Goal: Task Accomplishment & Management: Manage account settings

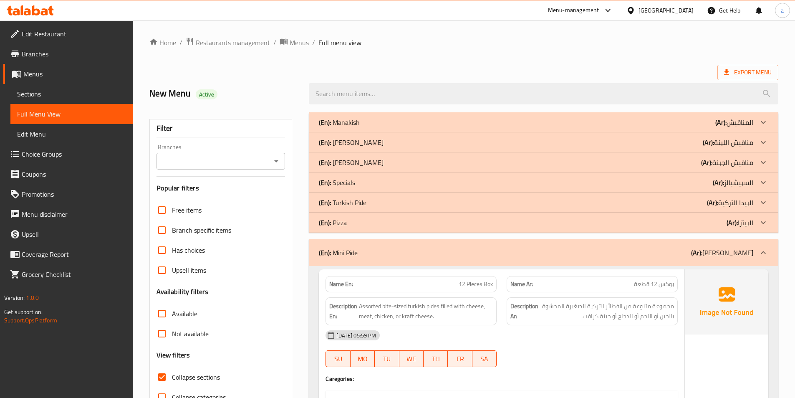
click at [671, 12] on div "United Arab Emirates" at bounding box center [665, 10] width 55 height 9
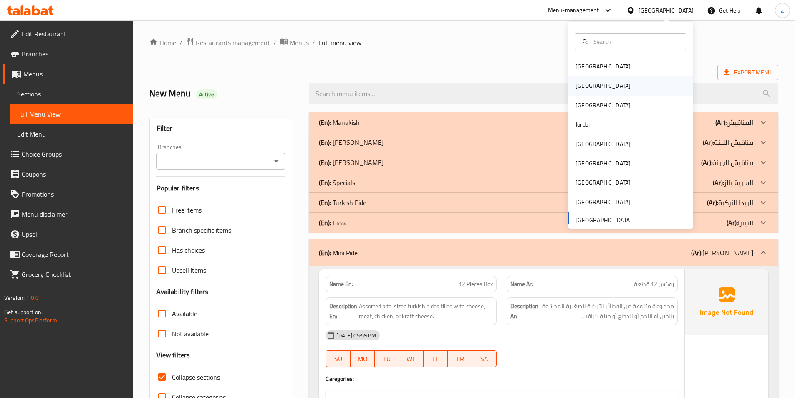
click at [636, 88] on div "[GEOGRAPHIC_DATA]" at bounding box center [630, 85] width 125 height 19
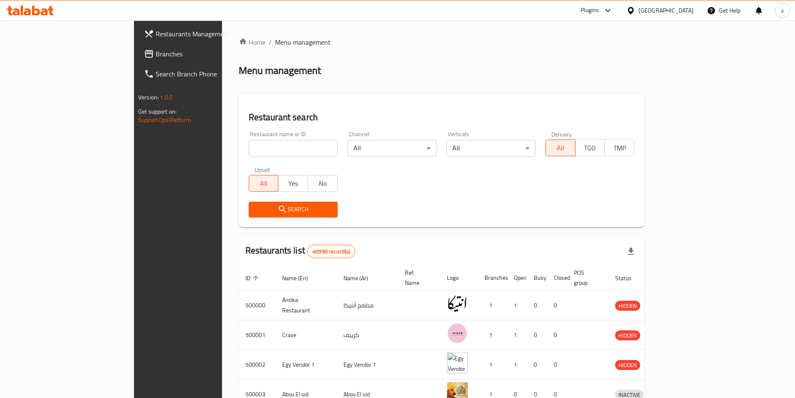
click at [156, 53] on span "Branches" at bounding box center [208, 54] width 104 height 10
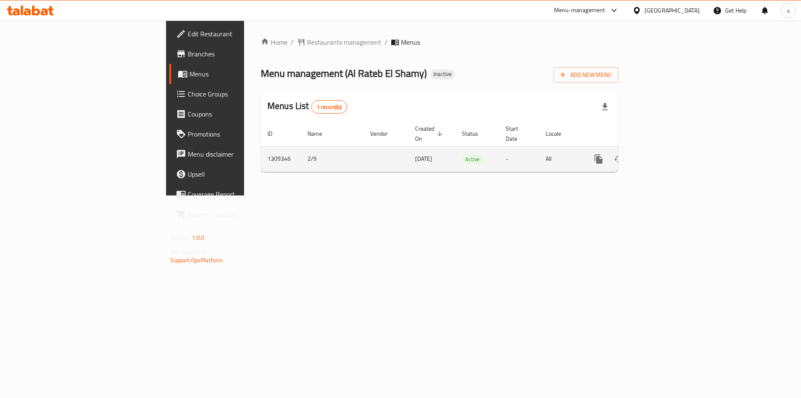
click at [664, 154] on icon "enhanced table" at bounding box center [659, 159] width 10 height 10
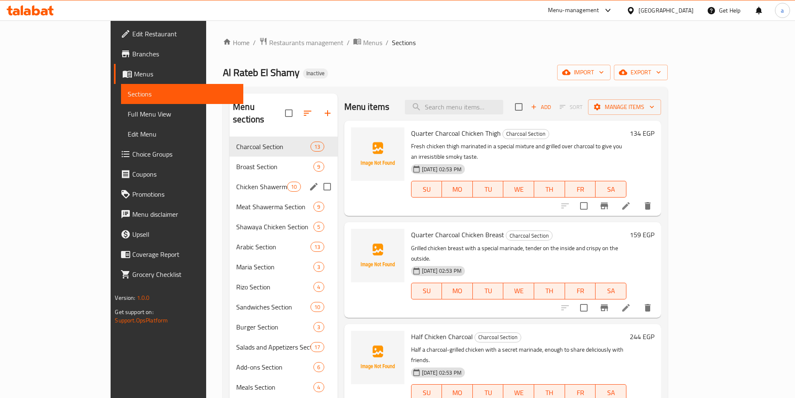
drag, startPoint x: 217, startPoint y: 179, endPoint x: 227, endPoint y: 179, distance: 10.0
click at [229, 179] on div "Chicken Shawerma Section 10" at bounding box center [283, 186] width 108 height 20
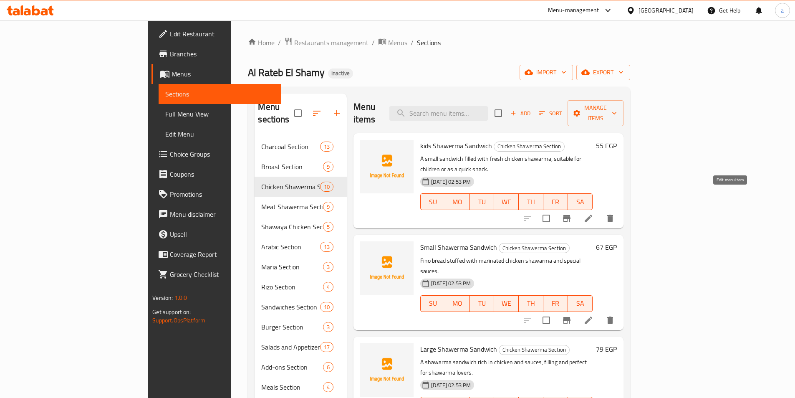
click at [593, 213] on icon at bounding box center [588, 218] width 10 height 10
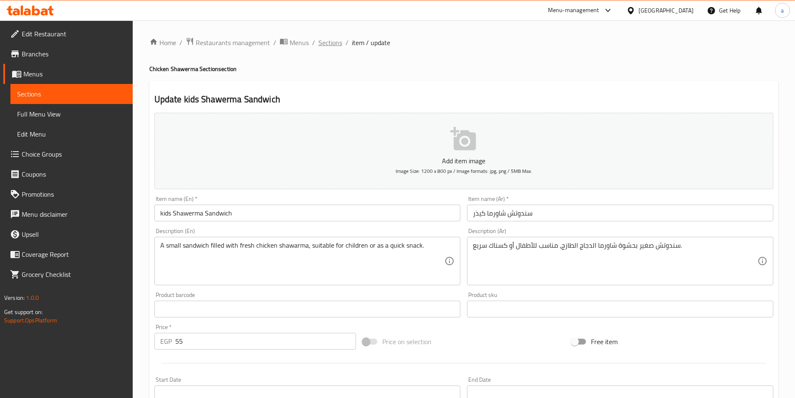
click at [326, 45] on span "Sections" at bounding box center [330, 43] width 24 height 10
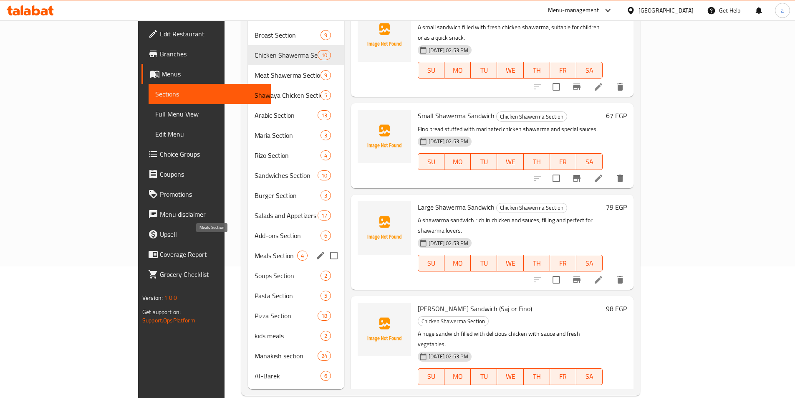
scroll to position [134, 0]
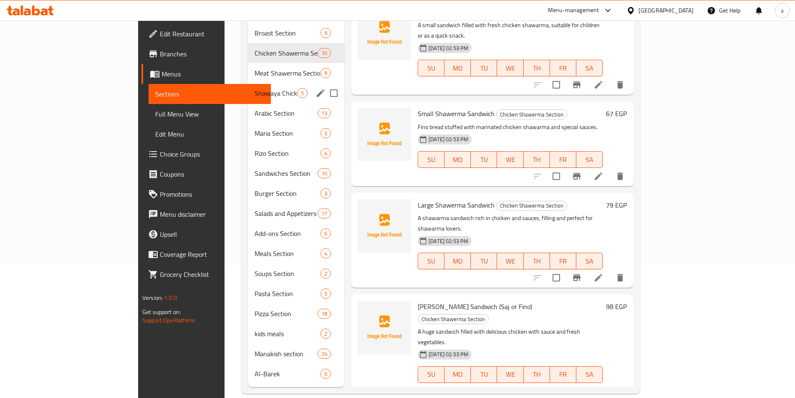
click at [248, 86] on div "Shawaya Chicken Section 5" at bounding box center [296, 93] width 96 height 20
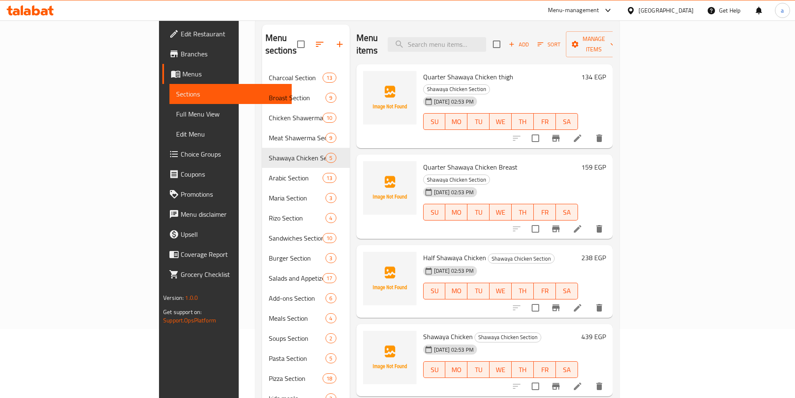
scroll to position [8, 0]
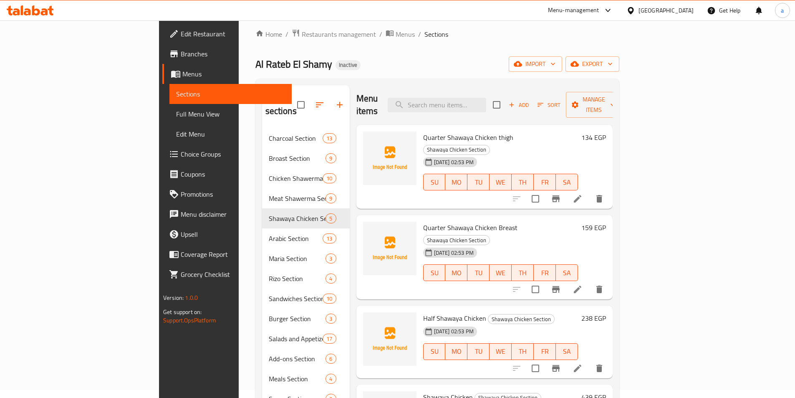
click at [383, 25] on div "Home / Restaurants management / Menus / Sections Al Rateb El Shamy Inactive imp…" at bounding box center [437, 273] width 397 height 523
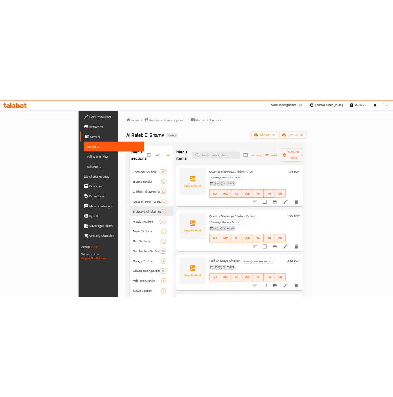
scroll to position [0, 0]
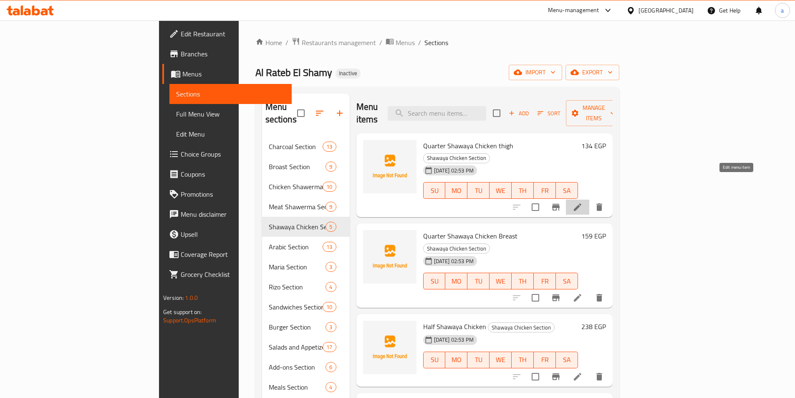
click at [582, 202] on icon at bounding box center [577, 207] width 10 height 10
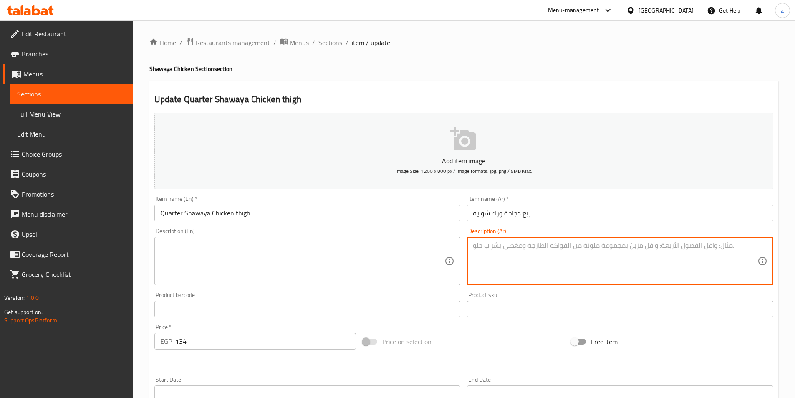
click at [549, 276] on textarea at bounding box center [615, 261] width 285 height 40
paste textarea "ورك دجاج مشوي على الفحم بتتبيلة مميزة، طري وغني بالنكهة."
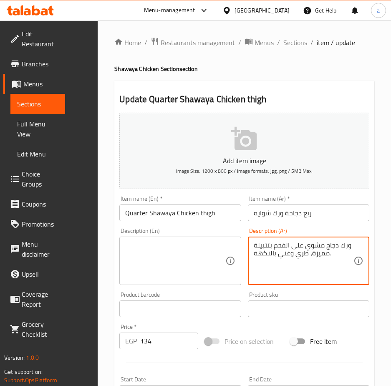
type textarea "ورك دجاج مشوي على الفحم بتتبيلة مميزة، طري وغني بالنكهة."
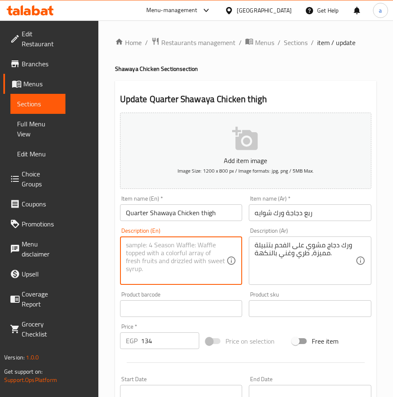
click at [188, 244] on textarea at bounding box center [176, 261] width 101 height 40
paste textarea "Charcoal-grilled chicken thigh with a special marinade, tender and rich in flav…"
drag, startPoint x: 129, startPoint y: 265, endPoint x: 123, endPoint y: 266, distance: 6.5
click at [123, 266] on div "Charcoal-grilled chicken thigh with a special marinade, tender and rich in flav…" at bounding box center [181, 261] width 123 height 48
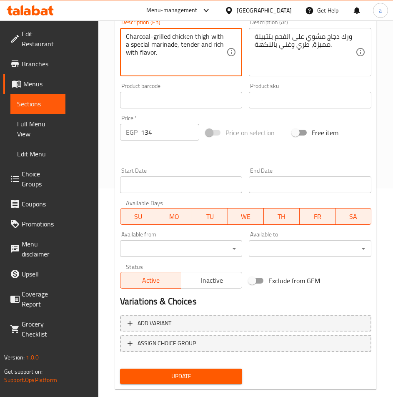
type textarea "Charcoal-grilled chicken thigh with a special marinade, tender and rich with fl…"
click at [170, 381] on span "Update" at bounding box center [181, 376] width 109 height 10
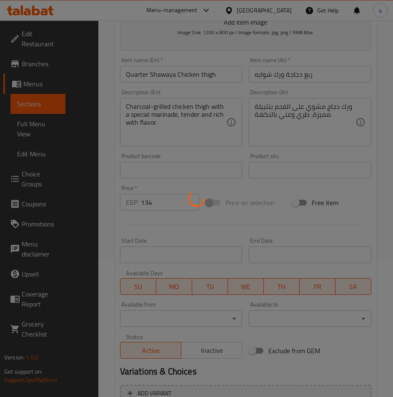
scroll to position [0, 0]
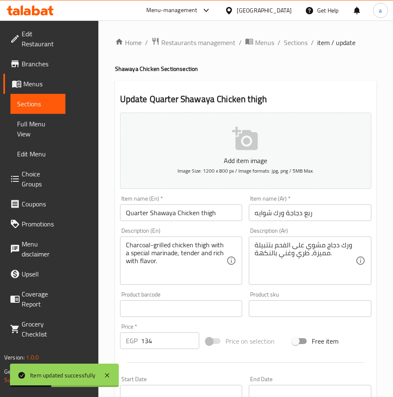
click at [301, 49] on div "Home / Restaurants management / Menus / Sections / item / update Shawaya Chicke…" at bounding box center [246, 320] width 262 height 567
click at [303, 45] on span "Sections" at bounding box center [296, 43] width 24 height 10
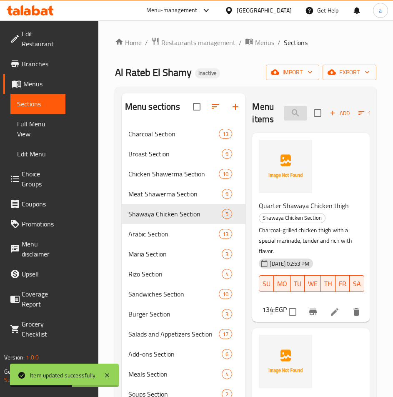
click at [292, 112] on input "search" at bounding box center [295, 113] width 23 height 15
paste input "ربع دجاجه صدر شواية"
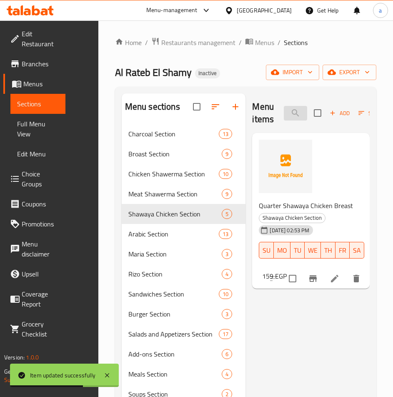
click at [294, 117] on input "ربع دجاجه صدر شواية" at bounding box center [295, 113] width 23 height 15
paste input "بع دجاجه صدر شواية"
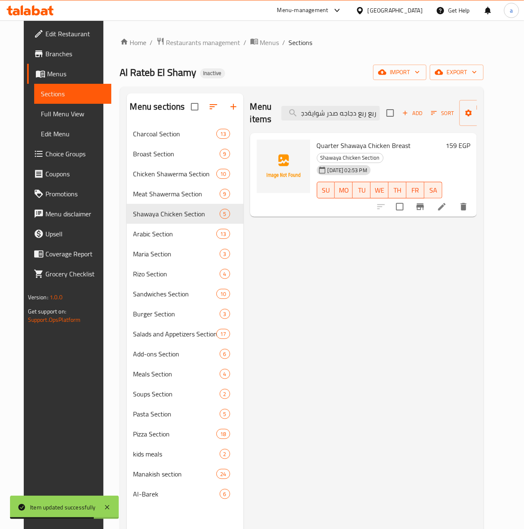
scroll to position [0, 40]
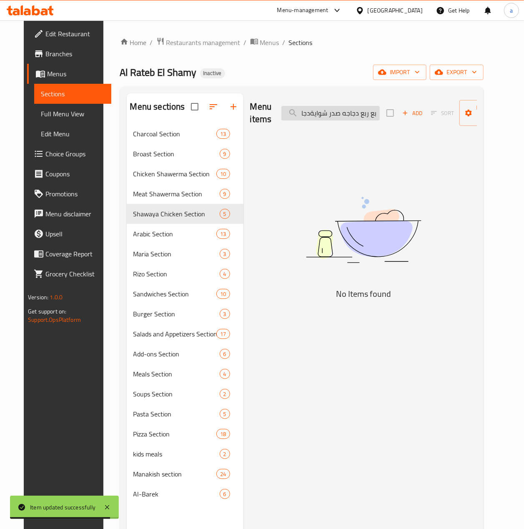
click at [338, 117] on input "ربع ربع دجاجه صدر شوايةدجاجه صدر شواية" at bounding box center [331, 113] width 98 height 15
paste input "search"
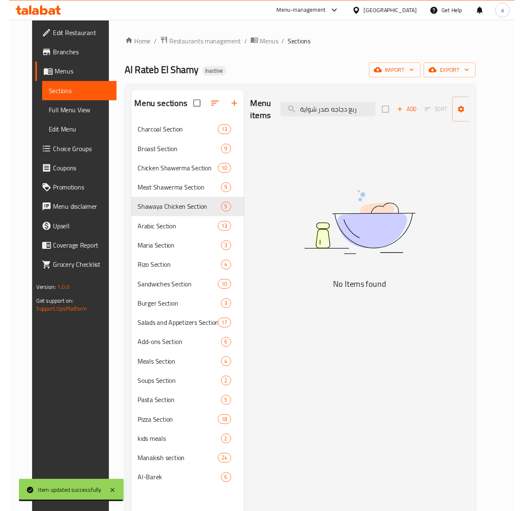
scroll to position [0, 0]
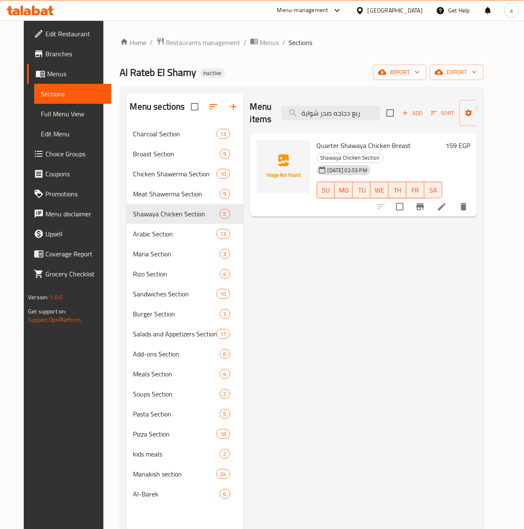
type input "ربع دجاجه صدر شواية"
click at [447, 207] on icon at bounding box center [442, 207] width 10 height 10
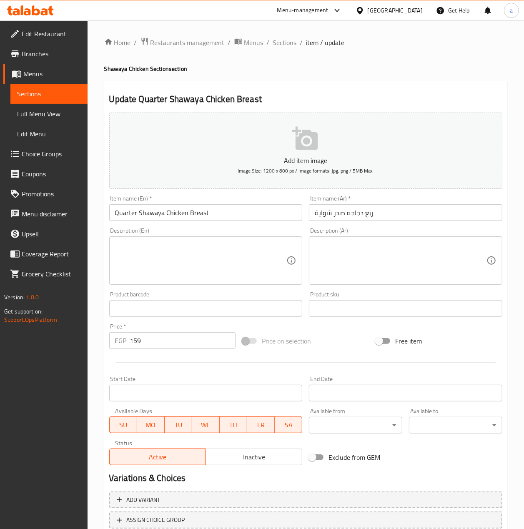
click at [393, 264] on textarea at bounding box center [401, 261] width 172 height 40
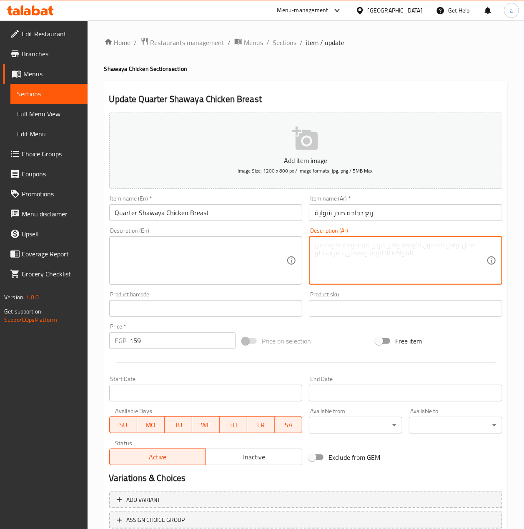
paste textarea "صدر دجاج طازج مشوي بخليط توابل خاص، خفيف وصحي."
type textarea "صدر دجاج طازج مشوي بخليط توابل خاص، خفيف وصحي."
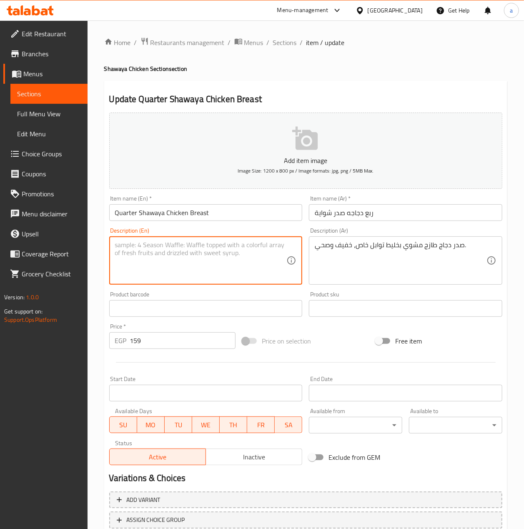
click at [230, 249] on textarea at bounding box center [201, 261] width 172 height 40
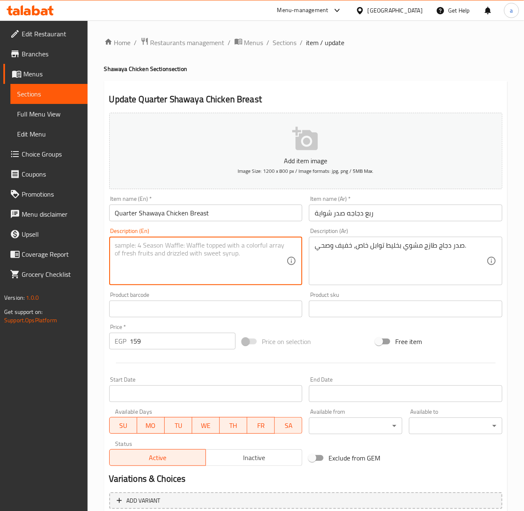
paste textarea "Fresh chicken breast grilled with a special spice mixture, light and healthy."
click at [160, 247] on textarea "Fresh chicken breast grilled with a special spice mixture, light and healthy." at bounding box center [201, 261] width 172 height 40
click at [127, 247] on textarea "Fresh chicken breast grilled with a special spice mixture, light and healthy." at bounding box center [201, 261] width 172 height 40
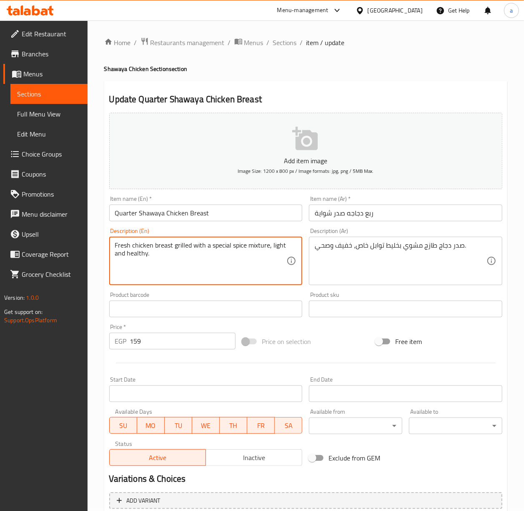
type textarea "Fresh chicken breast grilled with a special spice mixture, light and healthy."
click at [105, 249] on div "Update Quarter Shawaya Chicken Breast Add item image Image Size: 1200 x 800 px …" at bounding box center [305, 324] width 403 height 486
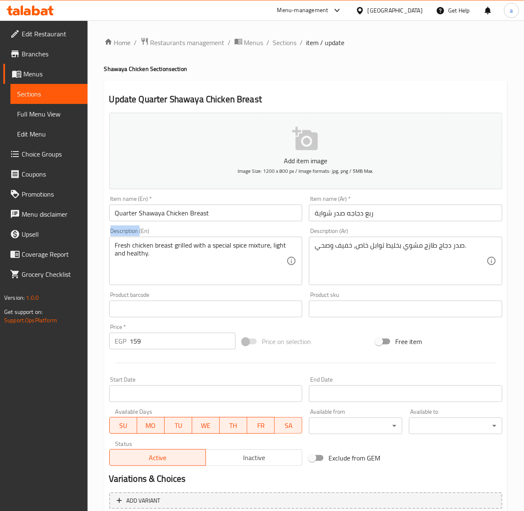
click at [105, 248] on div "Update Quarter Shawaya Chicken Breast Add item image Image Size: 1200 x 800 px …" at bounding box center [305, 324] width 403 height 486
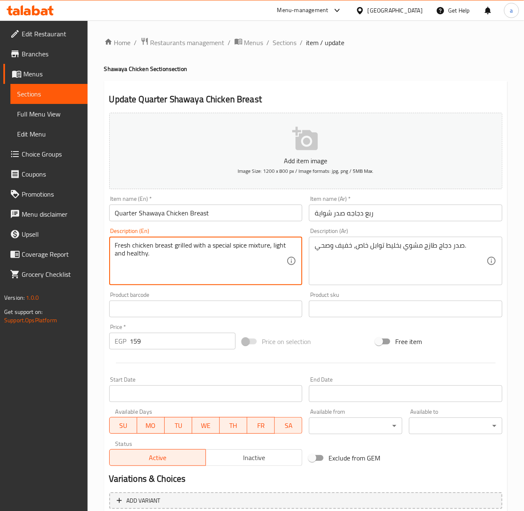
click at [191, 249] on textarea "Fresh chicken breast grilled with a special spice mixture, light and healthy." at bounding box center [201, 261] width 172 height 40
click at [222, 249] on textarea "Fresh chicken breast grilled with a special spice mixture, light and healthy." at bounding box center [201, 261] width 172 height 40
click at [250, 247] on textarea "Fresh chicken breast grilled with a special spice mixture, light and healthy." at bounding box center [201, 261] width 172 height 40
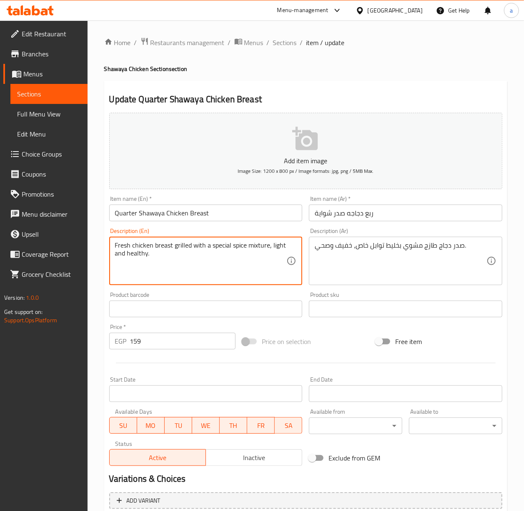
click at [234, 244] on textarea "Fresh chicken breast grilled with a special spice mixture, light and healthy." at bounding box center [201, 261] width 172 height 40
click at [223, 247] on textarea "Fresh chicken breast grilled with a special spice mixture, light and healthy." at bounding box center [201, 261] width 172 height 40
click at [276, 248] on textarea "Fresh chicken breast grilled with a special spice mixture, light and healthy." at bounding box center [201, 261] width 172 height 40
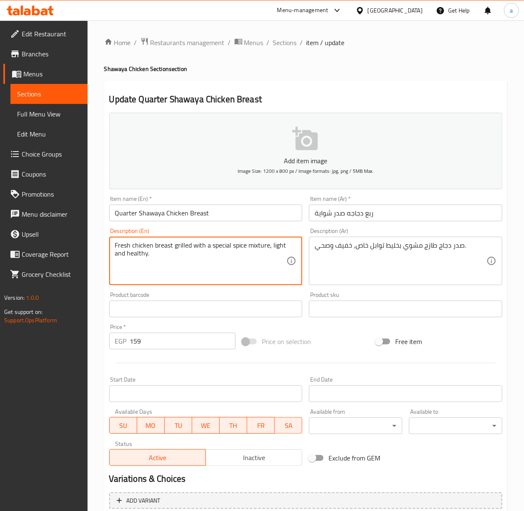
click at [276, 248] on textarea "Fresh chicken breast grilled with a special spice mixture, light and healthy." at bounding box center [201, 261] width 172 height 40
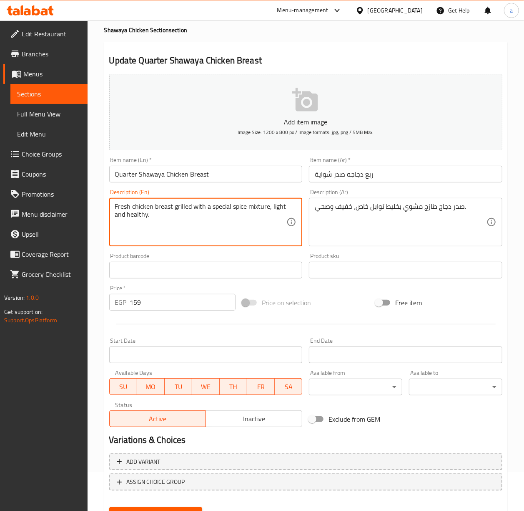
scroll to position [78, 0]
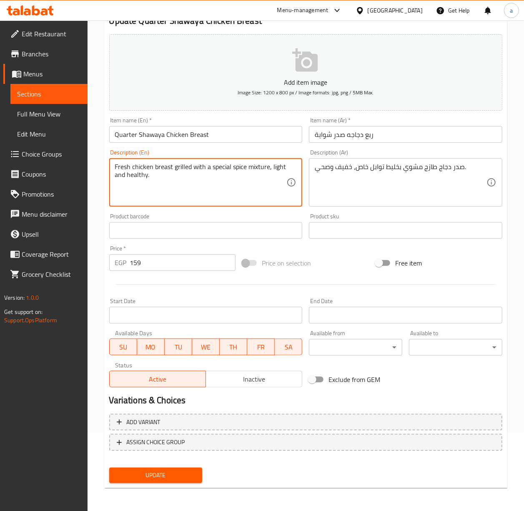
click at [161, 397] on div "Update" at bounding box center [156, 475] width 100 height 22
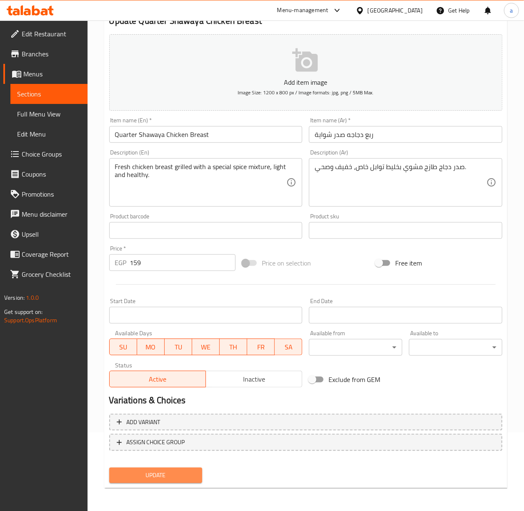
click at [160, 397] on span "Update" at bounding box center [156, 475] width 80 height 10
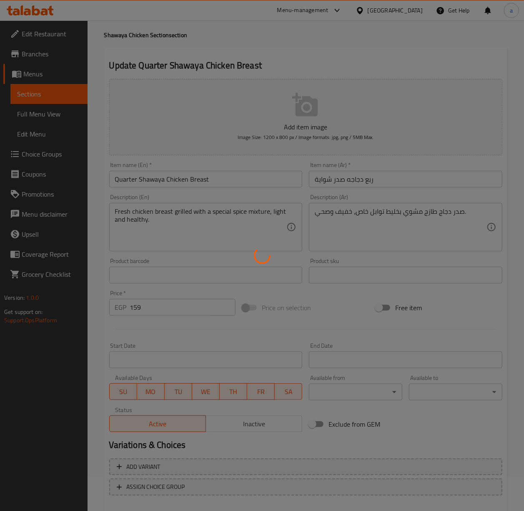
scroll to position [0, 0]
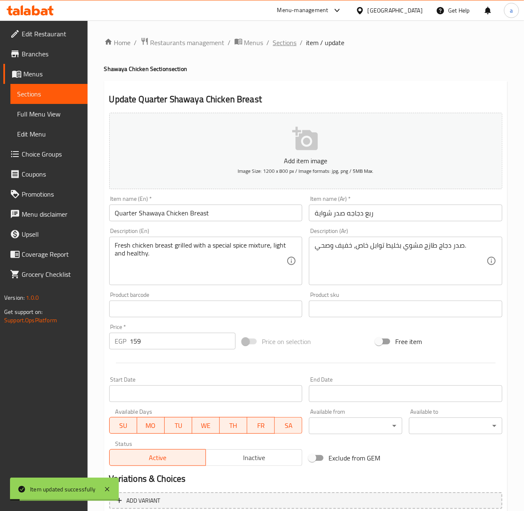
click at [288, 40] on span "Sections" at bounding box center [285, 43] width 24 height 10
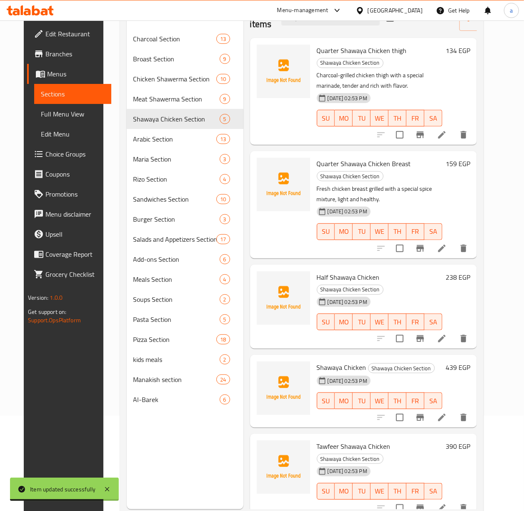
scroll to position [117, 0]
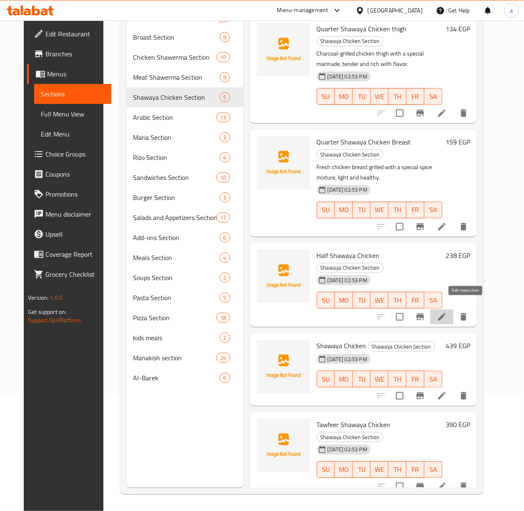
click at [446, 313] on icon at bounding box center [442, 317] width 8 height 8
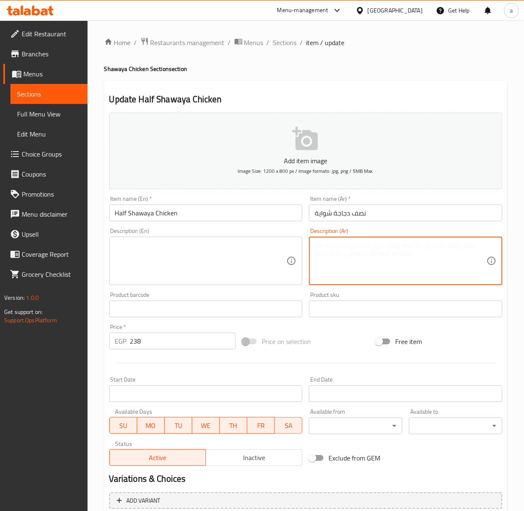
click at [368, 264] on textarea at bounding box center [401, 261] width 172 height 40
paste textarea "نصف دجاجة مشوية على الفحم، مناسبة لمشاركة سريعة."
type textarea "نصف دجاجة مشوية على الفحم، مناسبة لمشاركة سريعة."
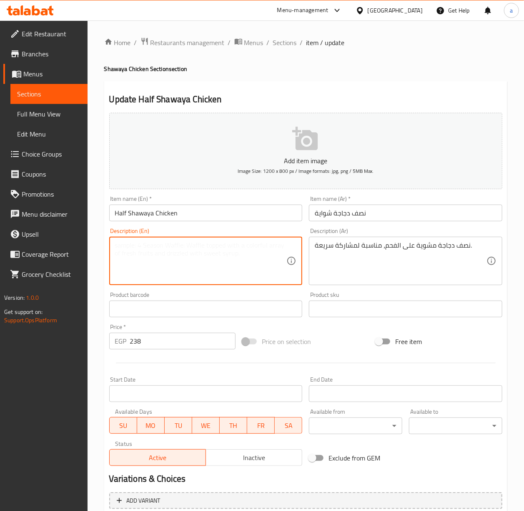
click at [273, 276] on textarea at bounding box center [201, 261] width 172 height 40
click at [247, 255] on textarea at bounding box center [201, 261] width 172 height 40
paste textarea "Half a charcoal-grilled chicken, perfect for quick sharing."
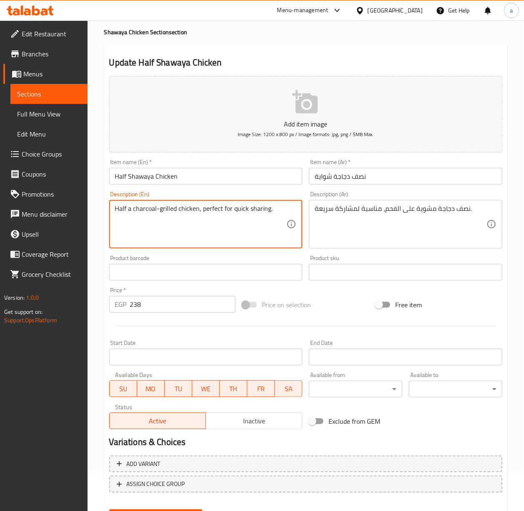
scroll to position [78, 0]
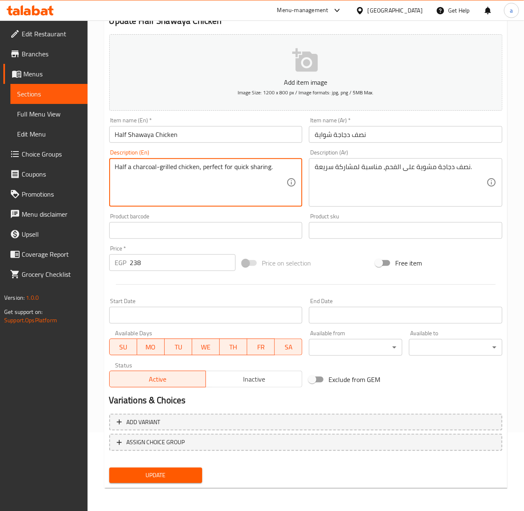
type textarea "Half a charcoal-grilled chicken, perfect for quick sharing."
click at [184, 397] on span "Update" at bounding box center [156, 475] width 80 height 10
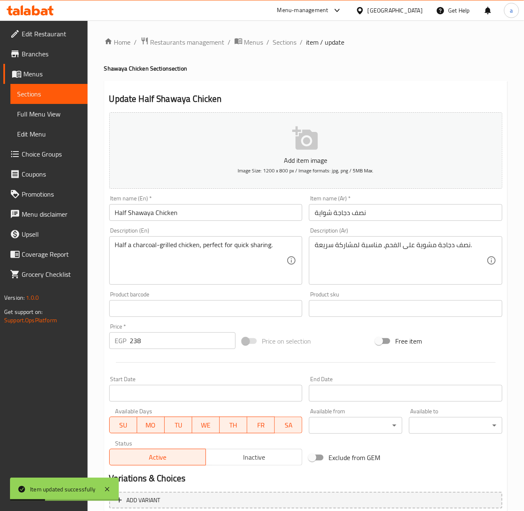
scroll to position [0, 0]
click at [283, 47] on span "Sections" at bounding box center [285, 43] width 24 height 10
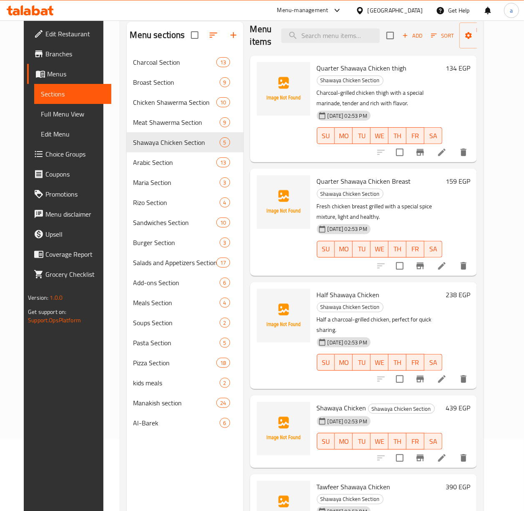
scroll to position [117, 0]
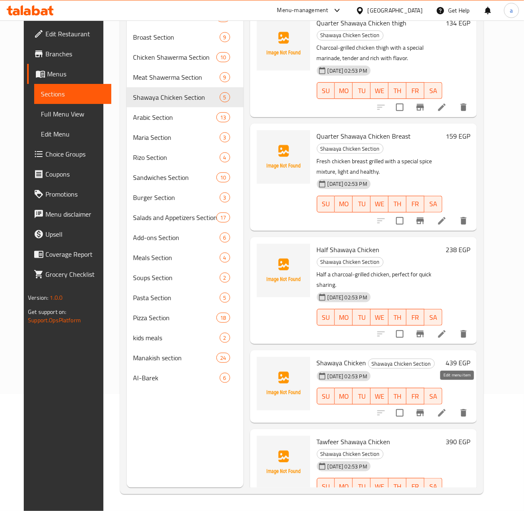
click at [447, 397] on icon at bounding box center [442, 413] width 10 height 10
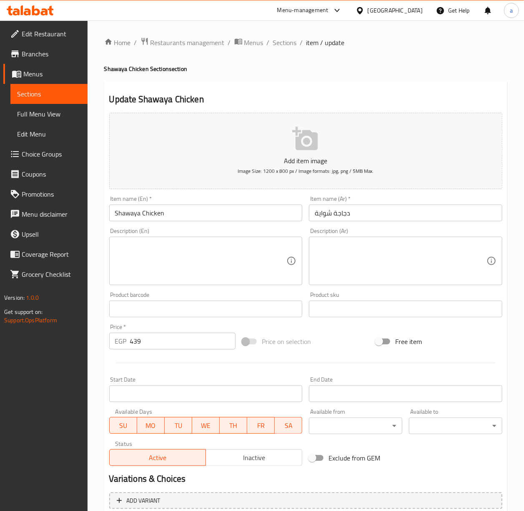
click at [393, 254] on textarea at bounding box center [401, 261] width 172 height 40
paste textarea "دجاجة كاملة مشوية ببطء حتى تصل لأفضل طعم وعصارة."
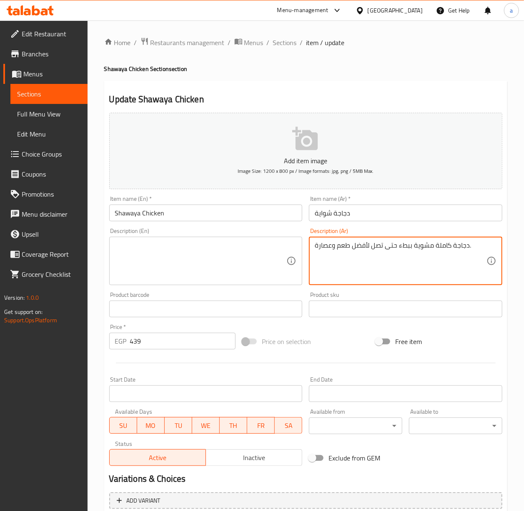
type textarea "دجاجة كاملة مشوية ببطء حتى تصل لأفضل طعم وعصارة."
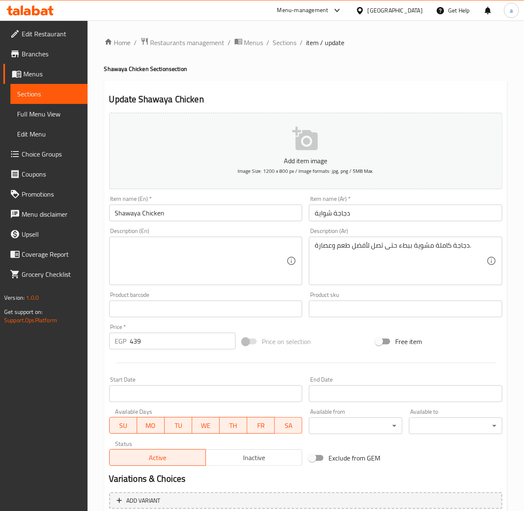
click at [241, 261] on textarea at bounding box center [201, 261] width 172 height 40
paste textarea "A whole chicken slowly roasted for optimal taste and juiciness."
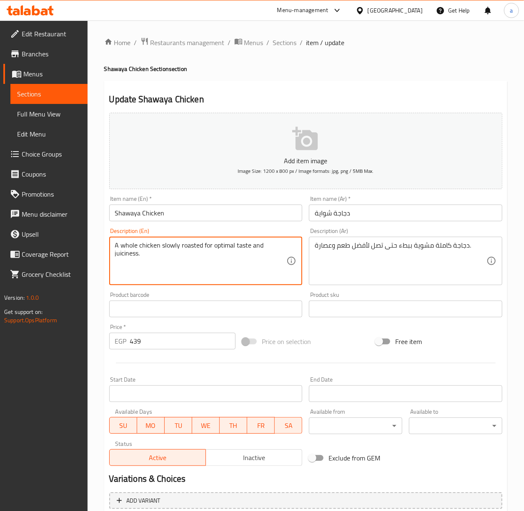
drag, startPoint x: 194, startPoint y: 266, endPoint x: 203, endPoint y: 242, distance: 25.0
click at [203, 242] on textarea "A whole chicken slowly roasted for optimal taste and juiciness." at bounding box center [201, 261] width 172 height 40
click at [214, 256] on textarea "A whole chicken slowly roasted for optimal taste and juiciness." at bounding box center [201, 261] width 172 height 40
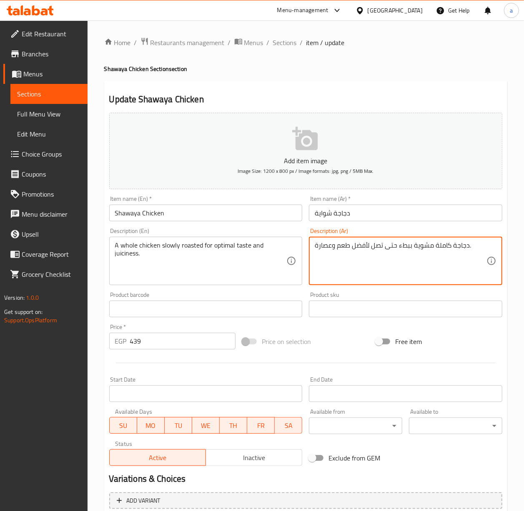
drag, startPoint x: 396, startPoint y: 248, endPoint x: 313, endPoint y: 243, distance: 83.6
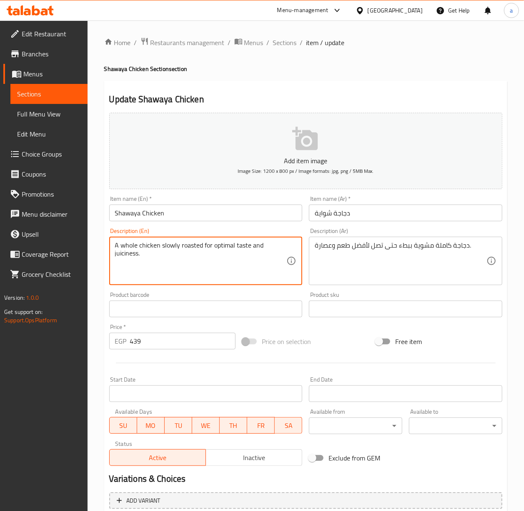
drag, startPoint x: 202, startPoint y: 245, endPoint x: 267, endPoint y: 270, distance: 69.7
paste textarea "To get the best taste and juice"
click at [199, 249] on textarea "A whole chicken slowly roastedTo get the best taste and juice" at bounding box center [201, 261] width 172 height 40
click at [201, 252] on textarea "A whole chicken slowly roastedTo get the best taste and juice" at bounding box center [201, 261] width 172 height 40
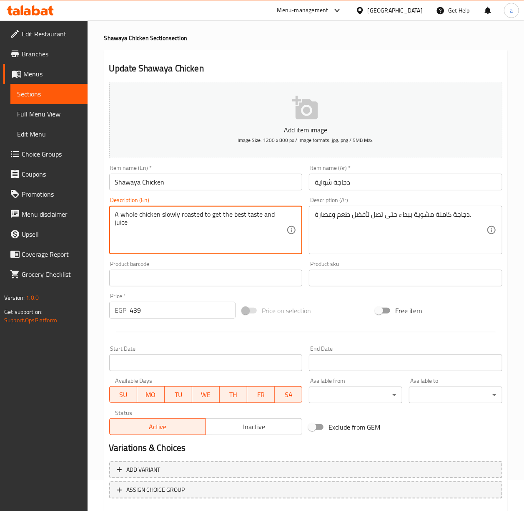
scroll to position [78, 0]
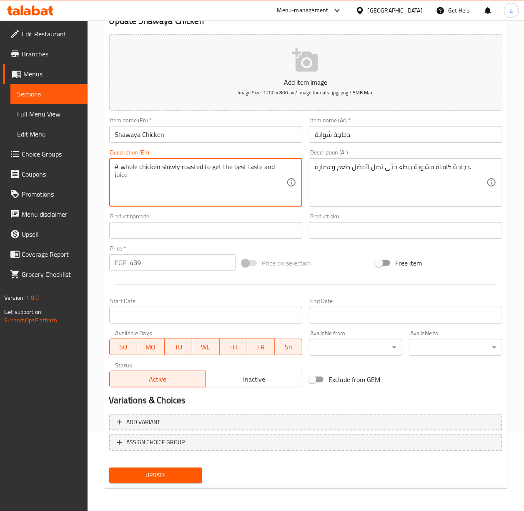
type textarea "A whole chicken slowly roasted to get the best taste and juice"
click at [191, 397] on button "Update" at bounding box center [155, 474] width 93 height 15
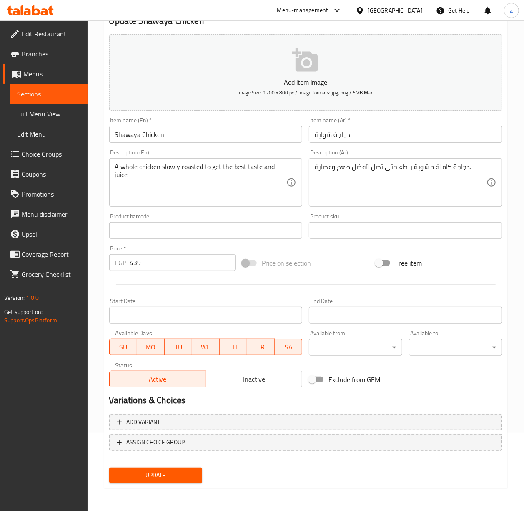
click at [176, 397] on div "Update" at bounding box center [156, 475] width 100 height 22
click at [166, 397] on span "Update" at bounding box center [156, 475] width 80 height 10
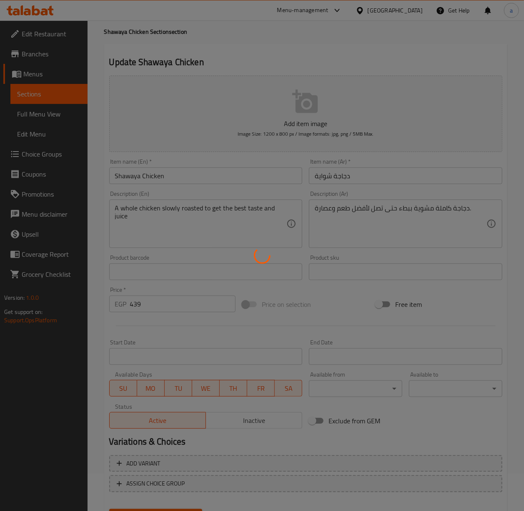
scroll to position [0, 0]
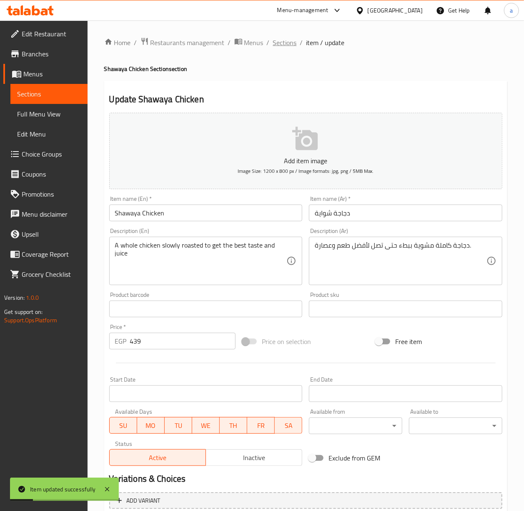
click at [282, 38] on span "Sections" at bounding box center [285, 43] width 24 height 10
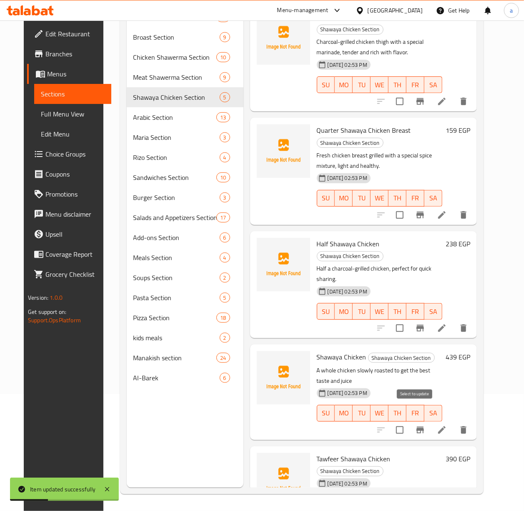
scroll to position [29, 0]
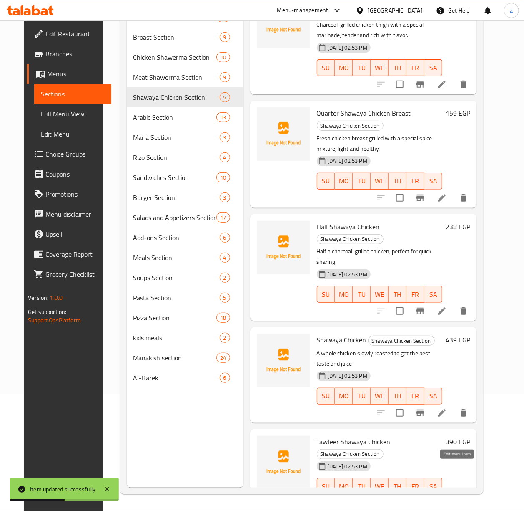
click at [447, 397] on icon at bounding box center [442, 503] width 10 height 10
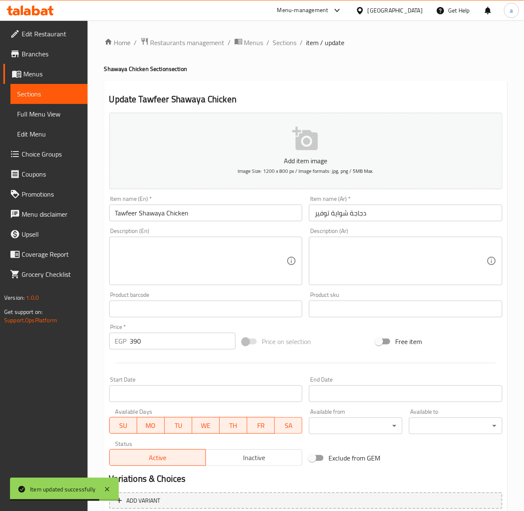
click at [411, 249] on textarea at bounding box center [401, 261] width 172 height 40
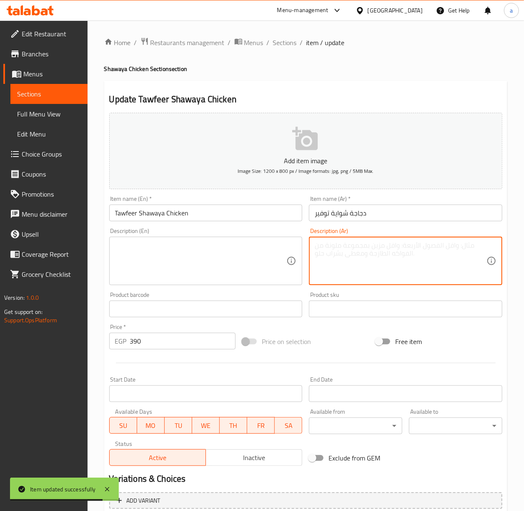
paste textarea "دجاجة مشوية اقتصادية بنفس الطعم الشهي والتتبيلة الخاصة."
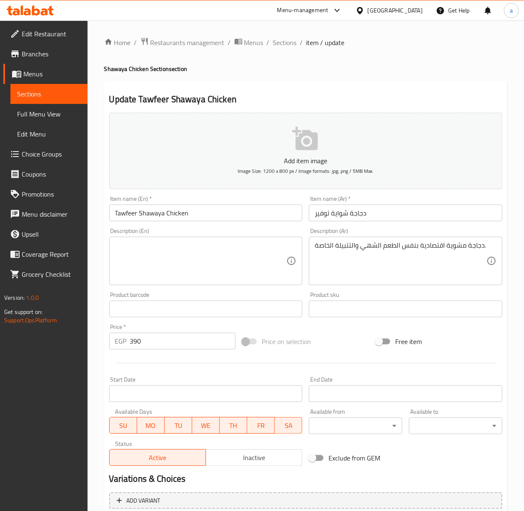
paste textarea "Economical grilled chicken with the same delicious taste and special marinade"
click at [225, 256] on textarea at bounding box center [201, 261] width 172 height 40
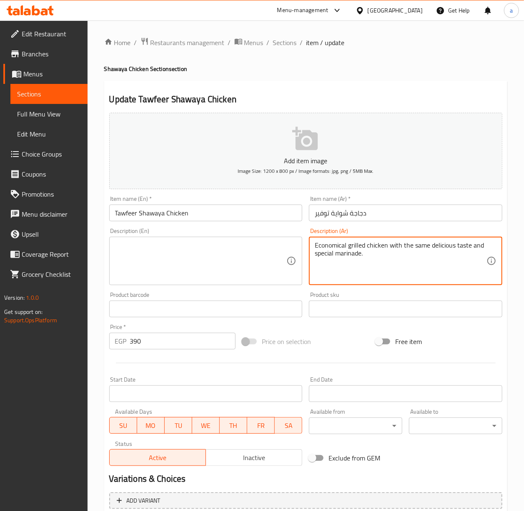
type textarea "دجاجة مشوية اقتصادية بنفس الطعم الشهي والتتبيلة الخاصة."
click at [241, 249] on textarea at bounding box center [201, 261] width 172 height 40
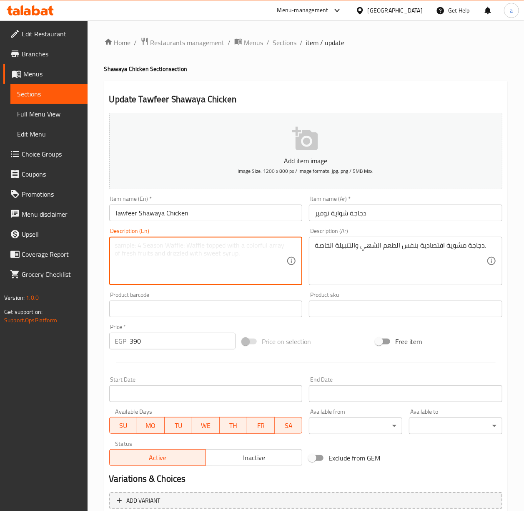
paste textarea "Economical grilled chicken with the same delicious taste and special marinade."
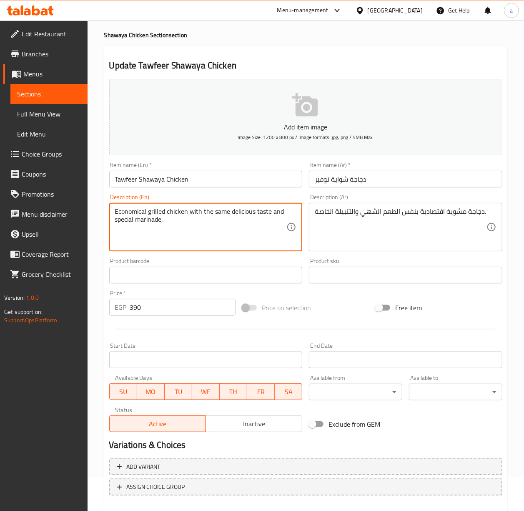
scroll to position [78, 0]
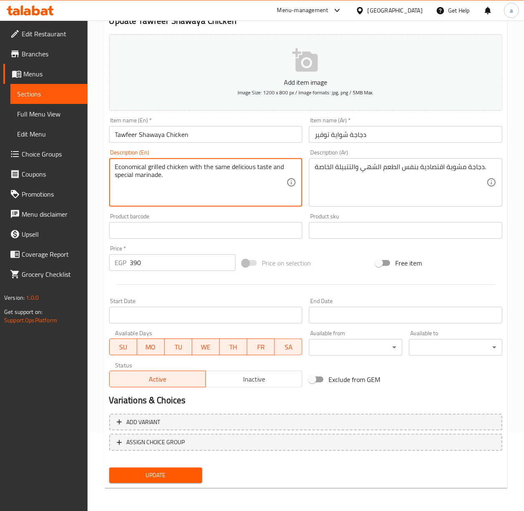
type textarea "Economical grilled chicken with the same delicious taste and special marinade."
click at [144, 397] on button "Update" at bounding box center [155, 474] width 93 height 15
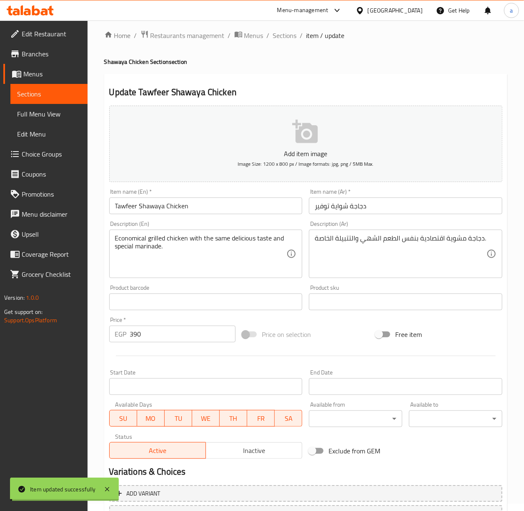
scroll to position [0, 0]
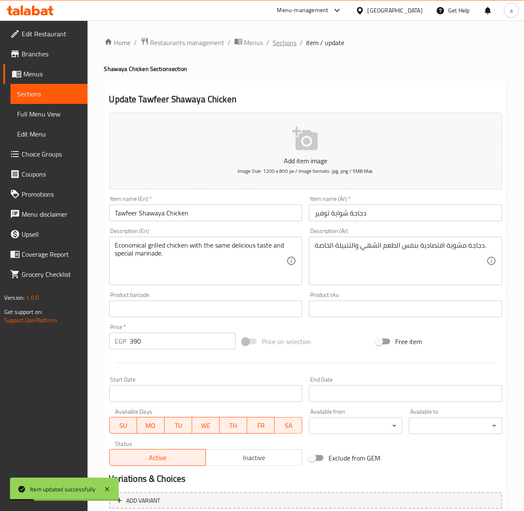
click at [285, 38] on span "Sections" at bounding box center [285, 43] width 24 height 10
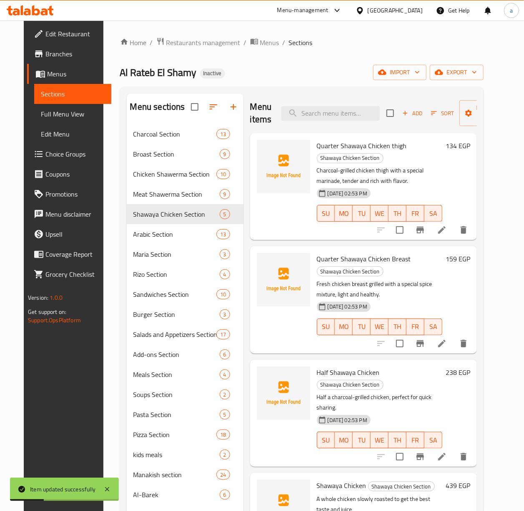
scroll to position [52, 0]
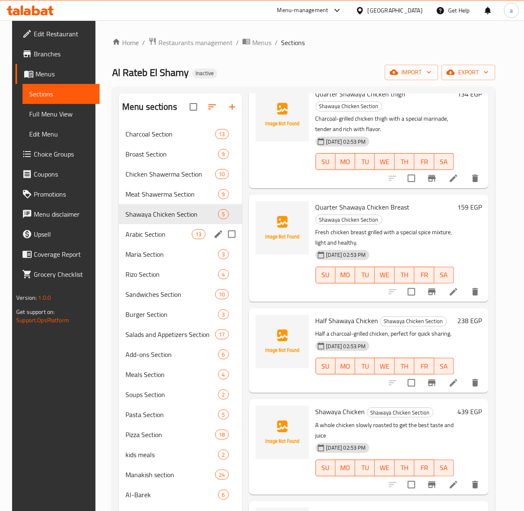
drag, startPoint x: 157, startPoint y: 228, endPoint x: 220, endPoint y: 216, distance: 64.1
click at [157, 228] on div "Arabic Section 13" at bounding box center [180, 234] width 123 height 20
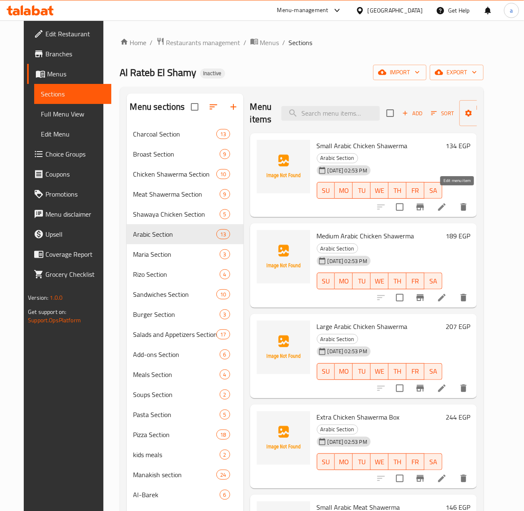
click at [447, 202] on icon at bounding box center [442, 207] width 10 height 10
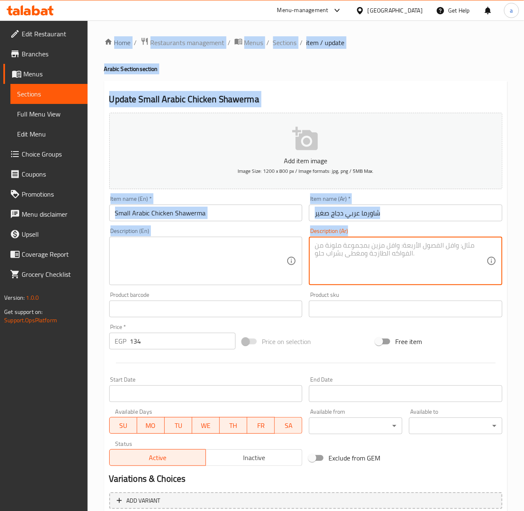
click at [386, 253] on textarea at bounding box center [401, 261] width 172 height 40
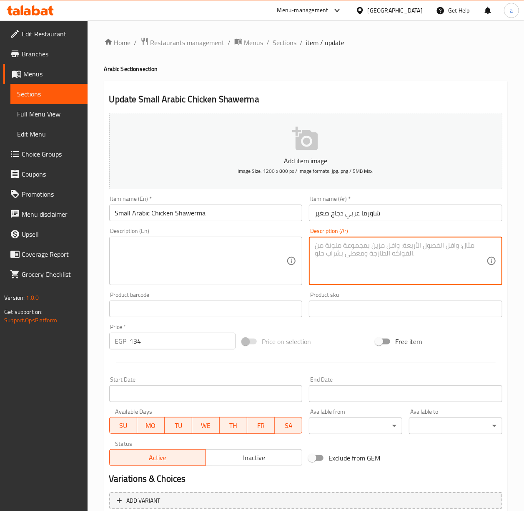
click at [394, 254] on textarea at bounding box center [401, 261] width 172 height 40
paste textarea "خبز عربي محشو بشاورما دجاج لذيذة وصوصات مميزة."
paste textarea "Arabic bread stuffed with delicious chicken shawarma and special sauces"
click at [242, 264] on textarea at bounding box center [201, 261] width 172 height 40
type textarea "خبز عربي محشو بشاورما دجاج لذيذة وصوصات مميزة."
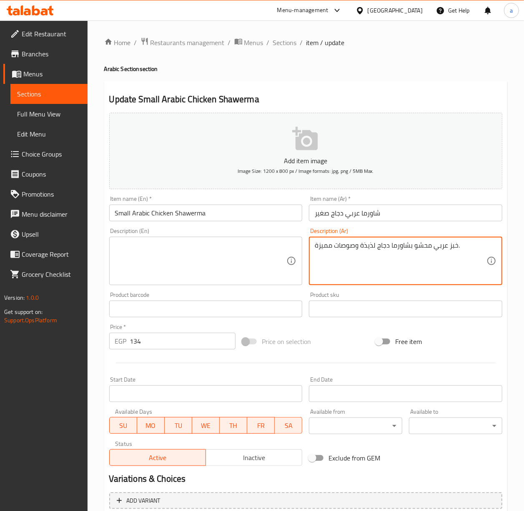
click at [233, 252] on textarea at bounding box center [201, 261] width 172 height 40
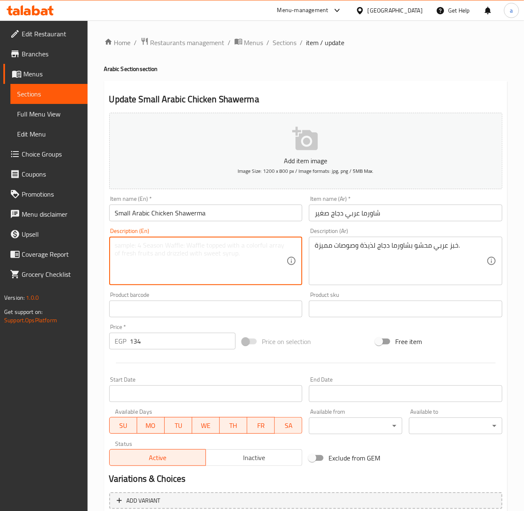
paste textarea "Arabic bread stuffed with delicious chicken shawarma and special sauces."
click at [146, 248] on textarea "Arabic bread stuffed with delicious chicken shawarma and special sauces." at bounding box center [201, 261] width 172 height 40
click at [119, 244] on textarea "Arabic bread stuffed with delicious chicken shawarma and special sauces." at bounding box center [201, 261] width 172 height 40
click at [156, 243] on textarea "Arabic bread stuffed with delicious chicken shawarma and special sauces." at bounding box center [201, 261] width 172 height 40
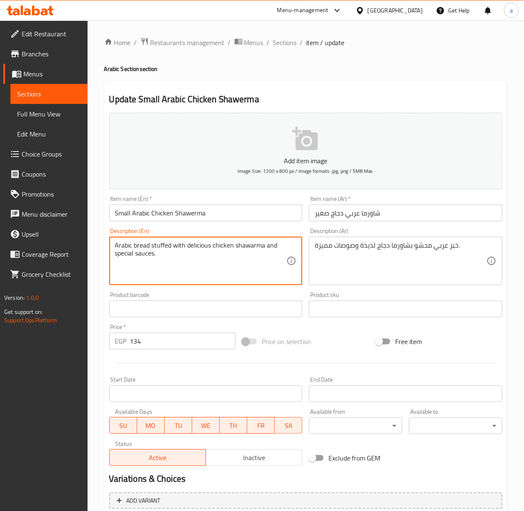
click at [156, 243] on textarea "Arabic bread stuffed with delicious chicken shawarma and special sauces." at bounding box center [201, 261] width 172 height 40
click at [253, 247] on textarea "Arabic bread stuffed with delicious chicken shawarma and special sauces." at bounding box center [201, 261] width 172 height 40
click at [221, 248] on textarea "Arabic bread stuffed with delicious chicken shawarma and special sauces." at bounding box center [201, 261] width 172 height 40
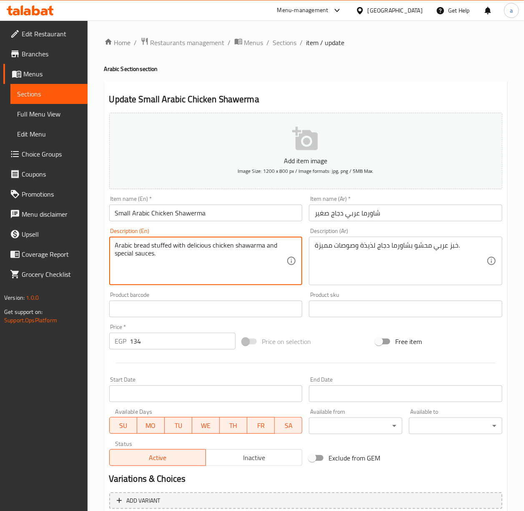
click at [197, 253] on textarea "Arabic bread stuffed with delicious chicken shawarma and special sauces." at bounding box center [201, 261] width 172 height 40
drag, startPoint x: 197, startPoint y: 253, endPoint x: 221, endPoint y: 251, distance: 23.5
click at [199, 253] on textarea "Arabic bread stuffed with delicious chicken shawarma and special sauces." at bounding box center [201, 261] width 172 height 40
type textarea "Arabic bread stuffed with delicious chicken shawarma and special sauces."
click at [292, 248] on div "Arabic bread stuffed with delicious chicken shawarma and special sauces. Descri…" at bounding box center [206, 261] width 194 height 48
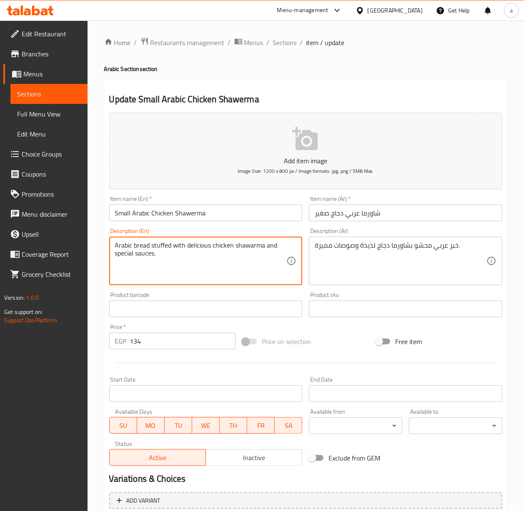
click at [292, 248] on div "Arabic bread stuffed with delicious chicken shawarma and special sauces. Descri…" at bounding box center [206, 261] width 194 height 48
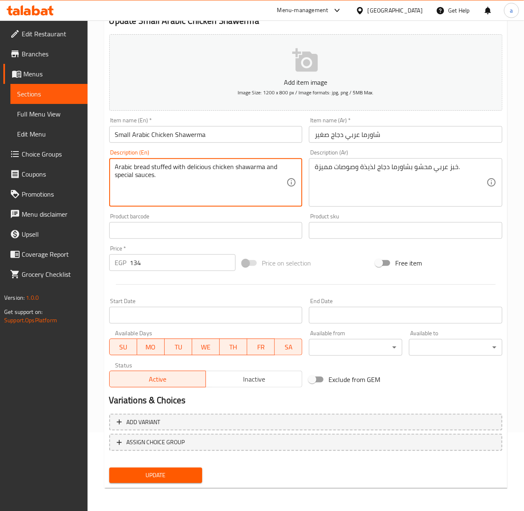
click at [175, 397] on span "Update" at bounding box center [156, 475] width 80 height 10
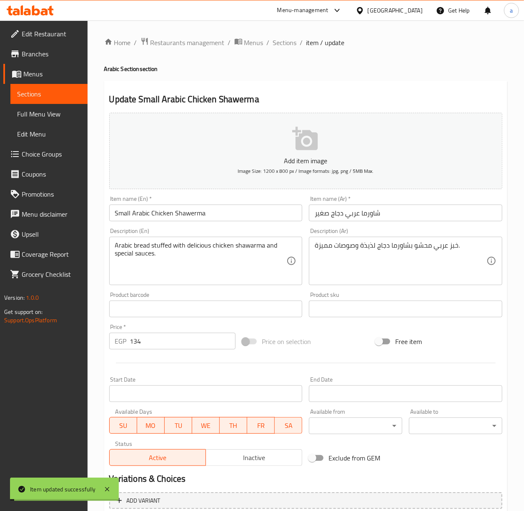
click at [290, 43] on span "Sections" at bounding box center [285, 43] width 24 height 10
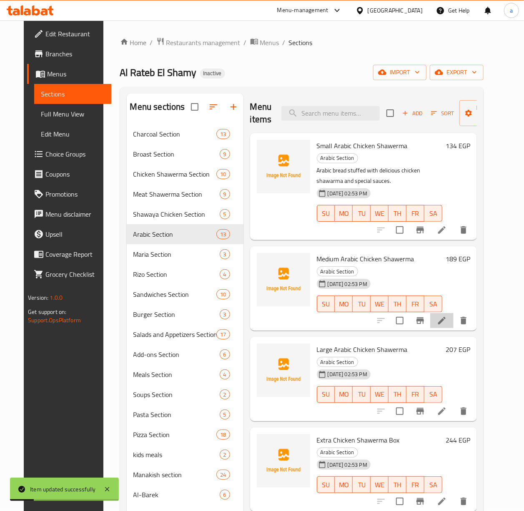
click at [450, 313] on li at bounding box center [442, 320] width 23 height 15
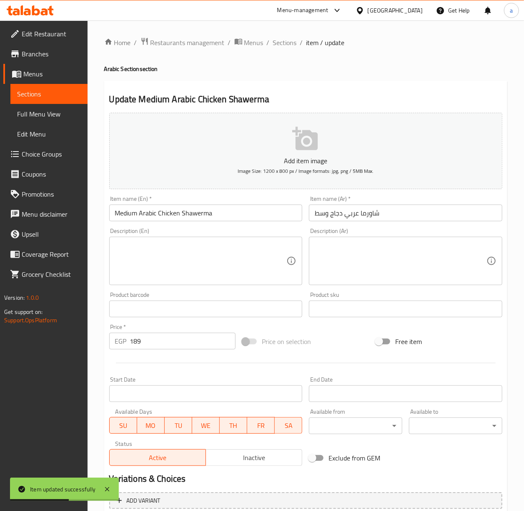
click at [440, 267] on textarea at bounding box center [401, 261] width 172 height 40
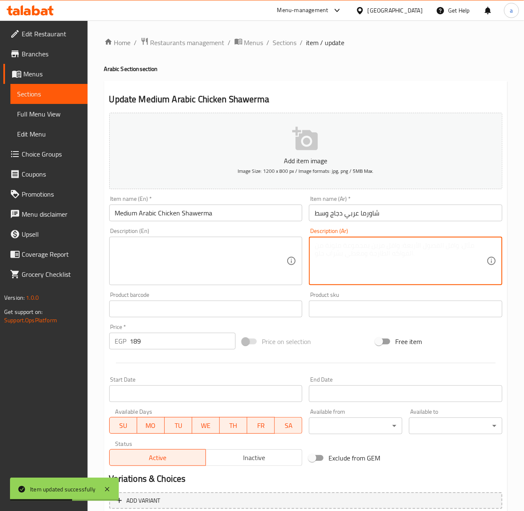
paste textarea "وجبة متوسطة من شاورما الدجاج مع إضافات شهية."
type textarea "وجبة متوسطة من شاورما الدجاج مع إضافات شهية."
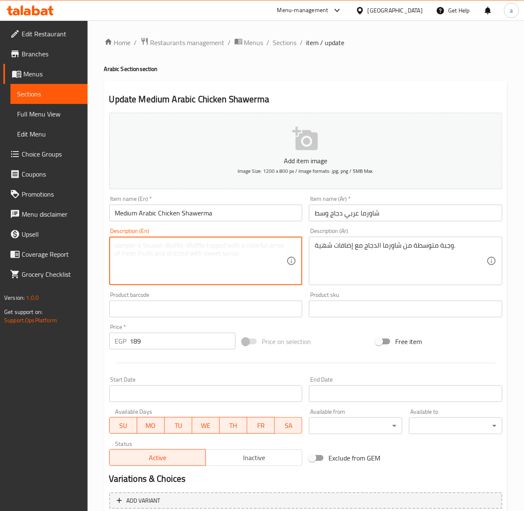
click at [275, 246] on textarea at bounding box center [201, 261] width 172 height 40
paste textarea "Medium meal of chicken shawarma with delicious toppings."
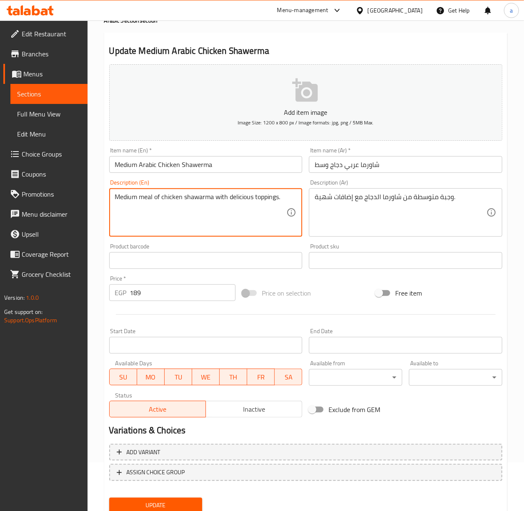
scroll to position [78, 0]
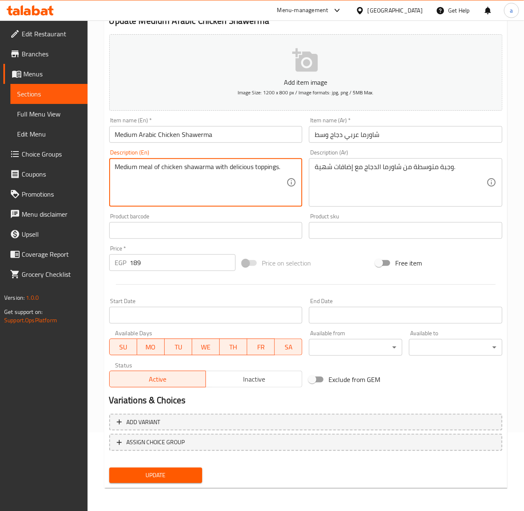
type textarea "Medium meal of chicken shawarma with delicious toppings."
click at [164, 397] on span "Update" at bounding box center [156, 475] width 80 height 10
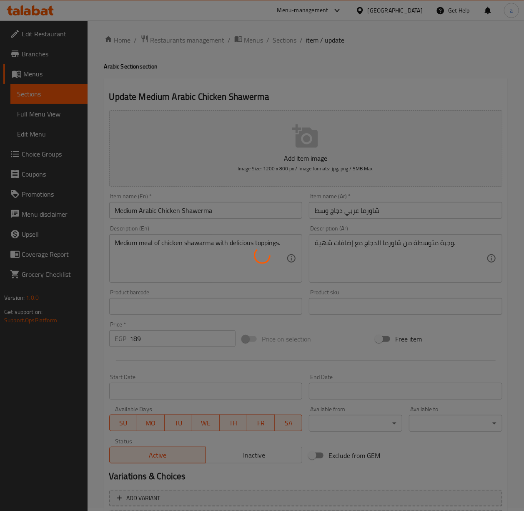
scroll to position [0, 0]
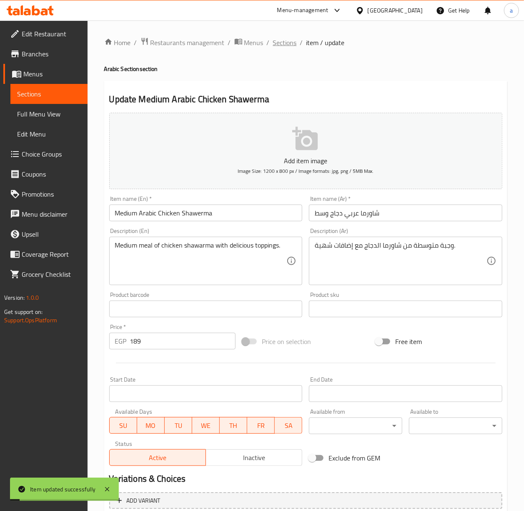
click at [287, 43] on span "Sections" at bounding box center [285, 43] width 24 height 10
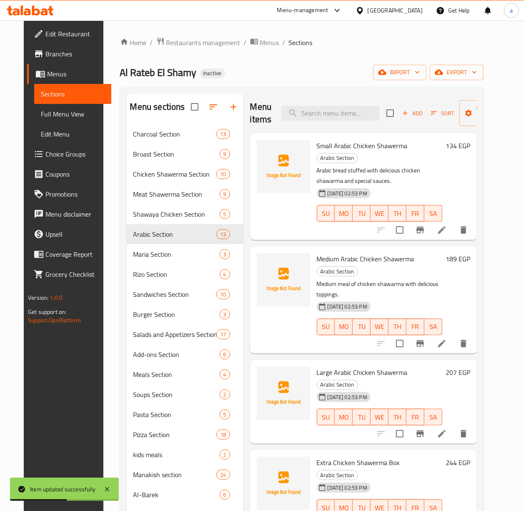
click at [446, 397] on icon at bounding box center [442, 434] width 8 height 8
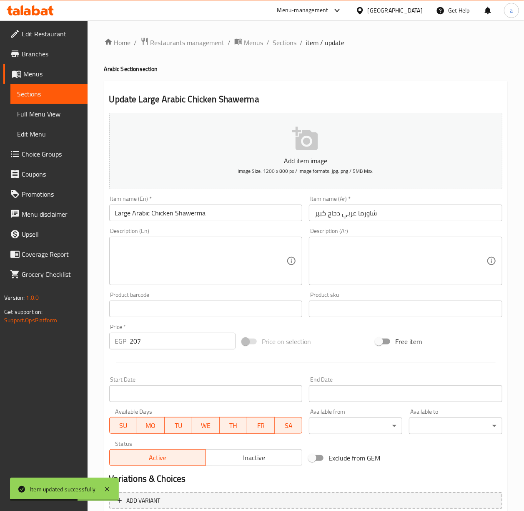
click at [381, 255] on textarea at bounding box center [401, 261] width 172 height 40
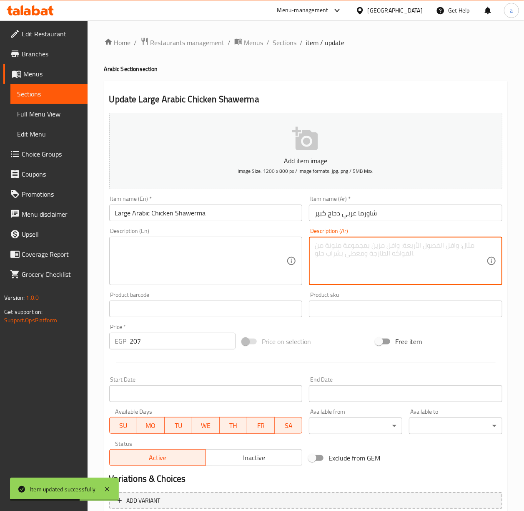
paste textarea "شاورما عربي بالحجم الكبير لعشاق الطعم المشبع."
type textarea "شاورما عربي بالحجم الكبير لعشاق الطعم المشبع."
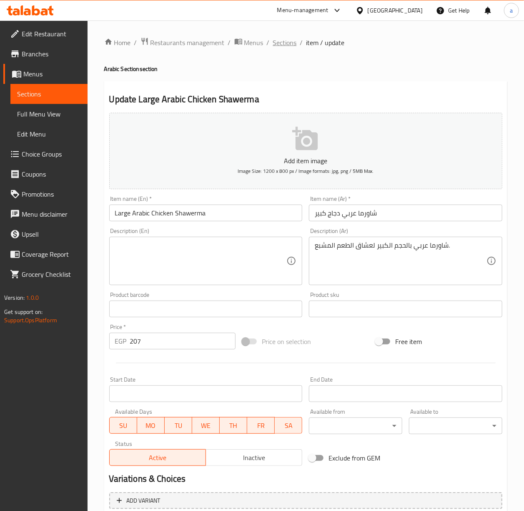
click at [286, 45] on span "Sections" at bounding box center [285, 43] width 24 height 10
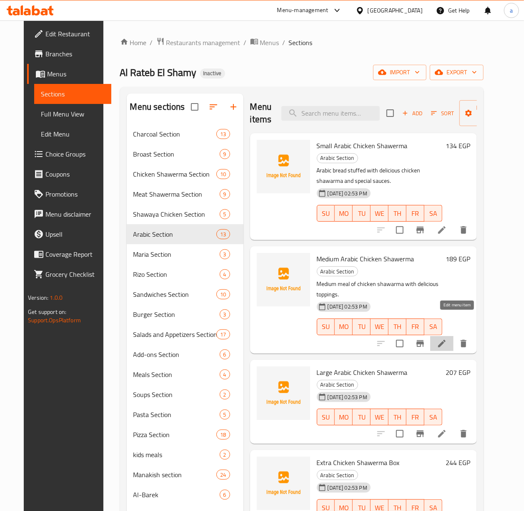
click at [447, 338] on icon at bounding box center [442, 343] width 10 height 10
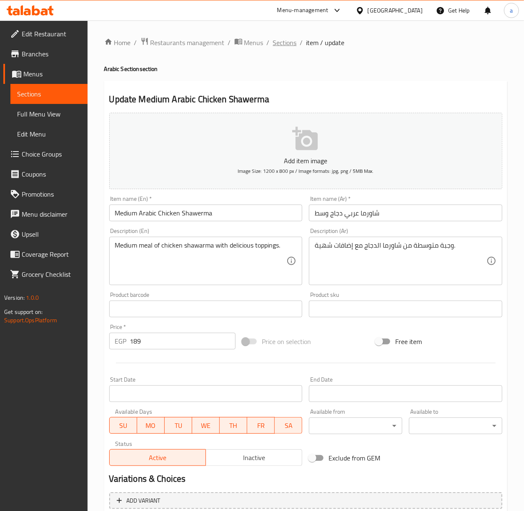
click at [289, 46] on span "Sections" at bounding box center [285, 43] width 24 height 10
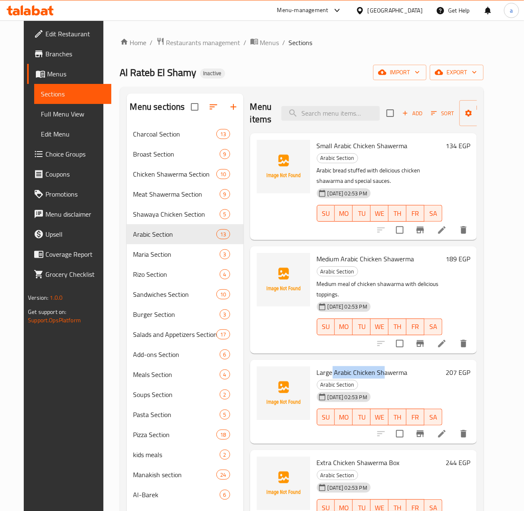
drag, startPoint x: 340, startPoint y: 354, endPoint x: 417, endPoint y: 357, distance: 77.7
click at [417, 363] on div "Large Arabic Chicken Shawerma Arabic Section 02-09-2025 02:53 PM SU MO TU WE TH…" at bounding box center [380, 402] width 132 height 78
click at [393, 388] on div "02-09-2025 02:53 PM SU MO TU WE TH FR SA" at bounding box center [380, 410] width 132 height 45
drag, startPoint x: 325, startPoint y: 348, endPoint x: 398, endPoint y: 349, distance: 73.0
click at [398, 366] on span "Large Arabic Chicken Shawerma" at bounding box center [362, 372] width 91 height 13
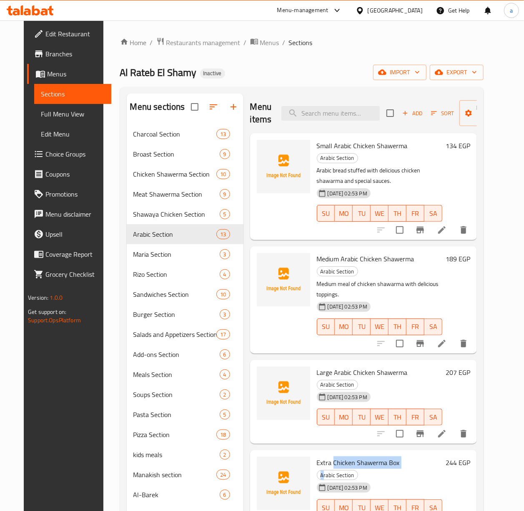
drag, startPoint x: 340, startPoint y: 431, endPoint x: 408, endPoint y: 432, distance: 67.6
click at [408, 397] on h6 "Extra Chicken Shawerma Box Arabic Section" at bounding box center [380, 467] width 126 height 23
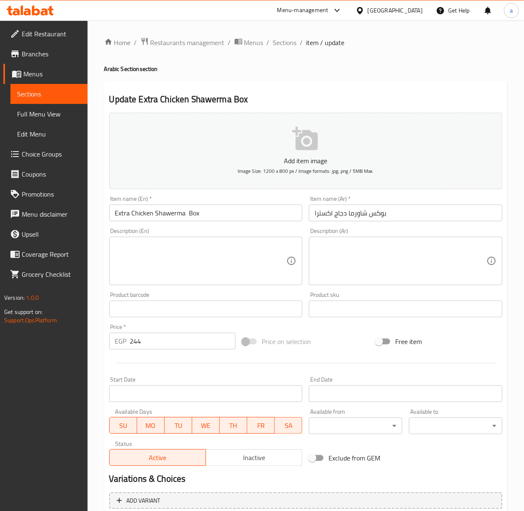
click at [411, 270] on textarea at bounding box center [401, 261] width 172 height 40
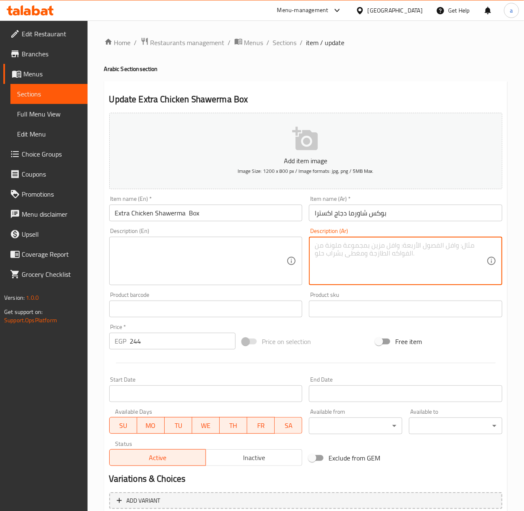
paste textarea "بوكس ممتلئ بشاورما الدجاج الطازجة مع صوصات متنوعة."
type textarea "بوكس ممتلئ بشاورما الدجاج الطازجة مع صوصات متنوعة."
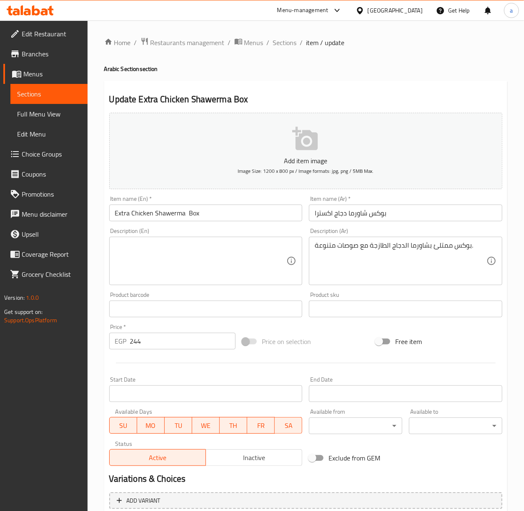
drag, startPoint x: 202, startPoint y: 275, endPoint x: 202, endPoint y: 270, distance: 5.0
click at [202, 275] on textarea at bounding box center [201, 261] width 172 height 40
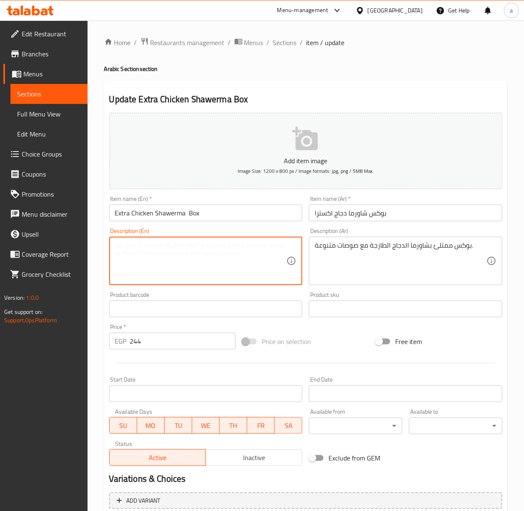
paste textarea "A box filled with fresh chicken shawarma with various sauces."
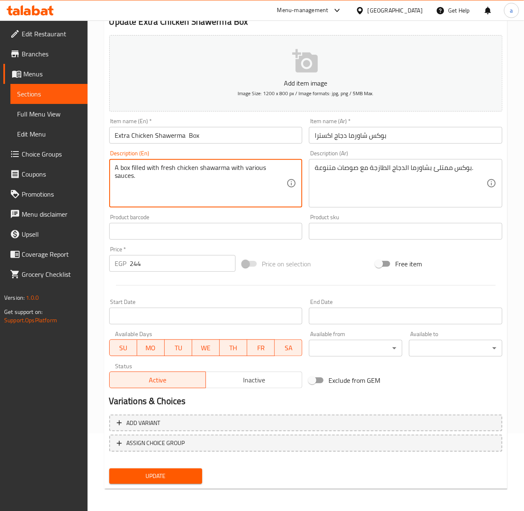
scroll to position [78, 0]
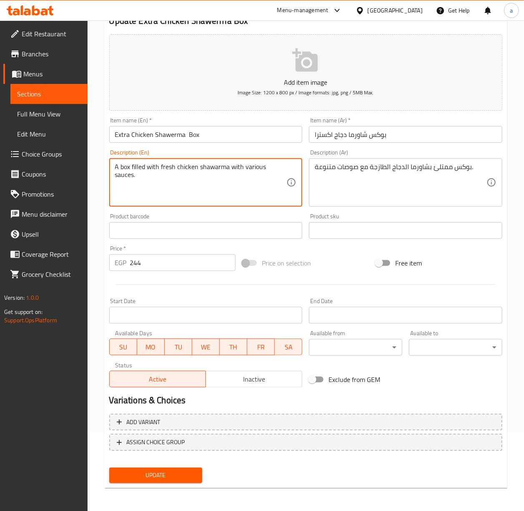
type textarea "A box filled with fresh chicken shawarma with various sauces."
click at [183, 397] on span "Update" at bounding box center [156, 475] width 80 height 10
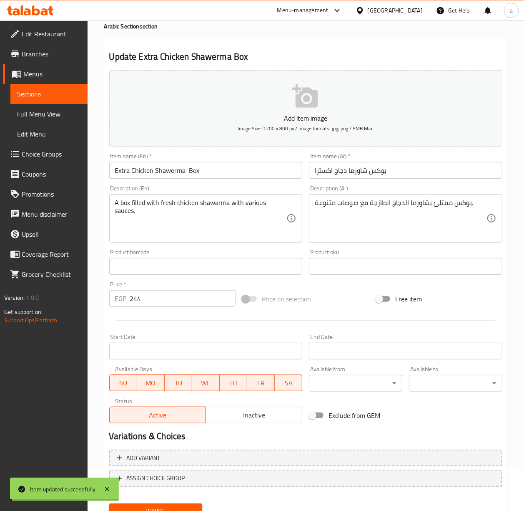
scroll to position [0, 0]
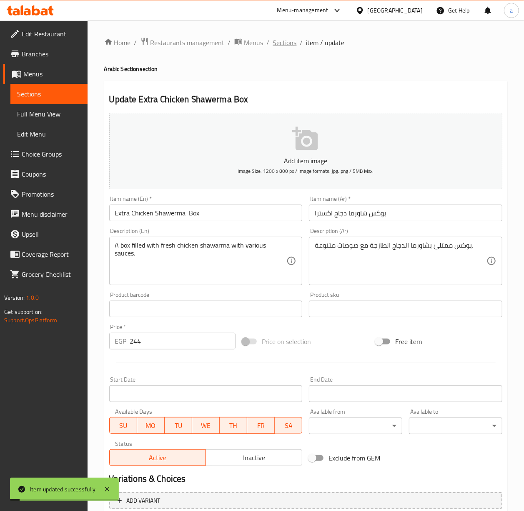
drag, startPoint x: 285, startPoint y: 49, endPoint x: 282, endPoint y: 37, distance: 12.7
click at [285, 48] on div "Home / Restaurants management / Menus / Sections / item / update Arabic Section…" at bounding box center [305, 305] width 403 height 536
click at [282, 38] on span "Sections" at bounding box center [285, 43] width 24 height 10
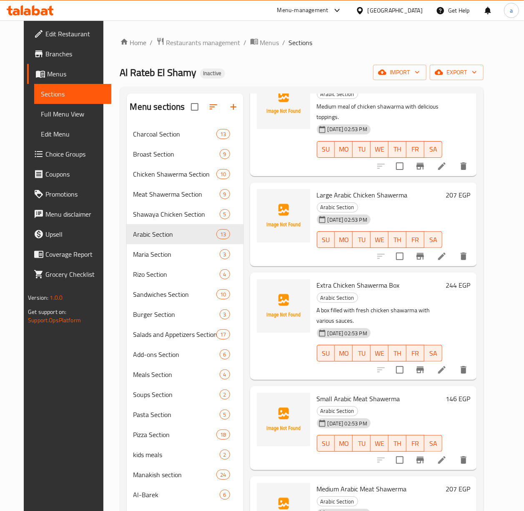
scroll to position [233, 0]
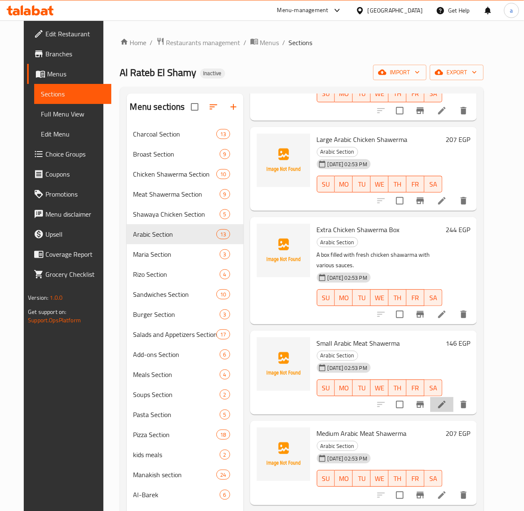
click at [451, 397] on li at bounding box center [442, 404] width 23 height 15
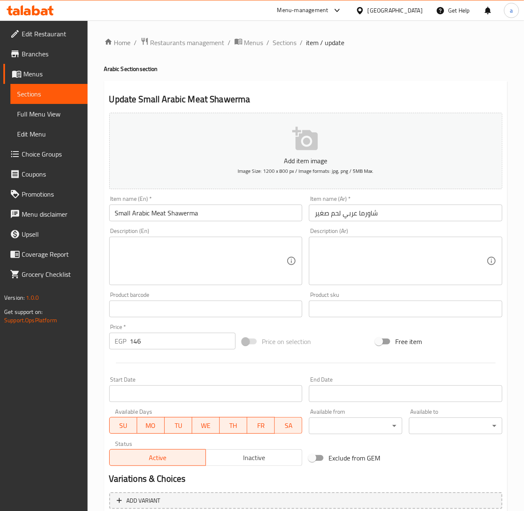
click at [363, 269] on textarea at bounding box center [401, 261] width 172 height 40
paste textarea "سندوتش عربي صغير بلحم شاورما متبل وغني."
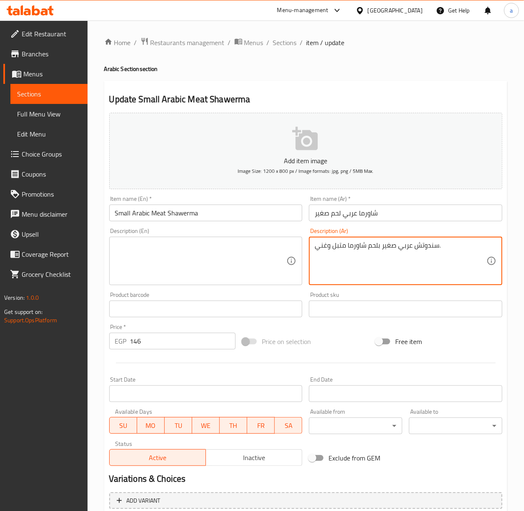
type textarea "سندوتش عربي صغير بلحم شاورما متبل وغني."
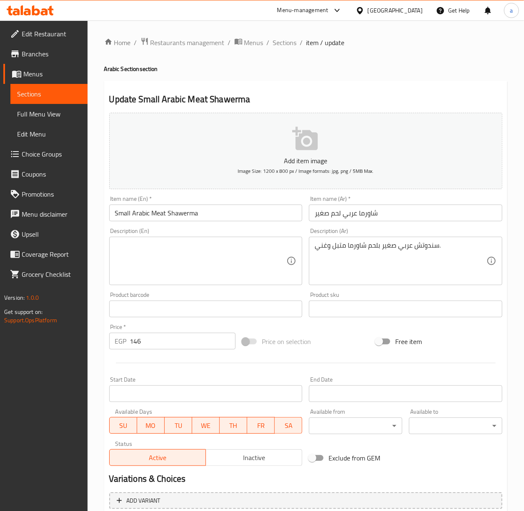
click at [243, 260] on textarea at bounding box center [201, 261] width 172 height 40
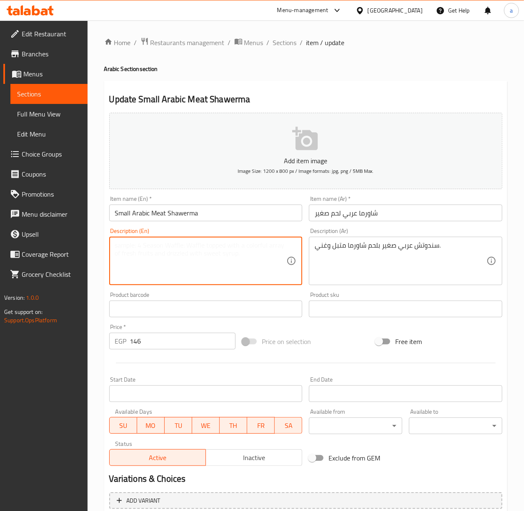
paste textarea "Small Arabic sandwich with rich and seasoned shawarma meat."
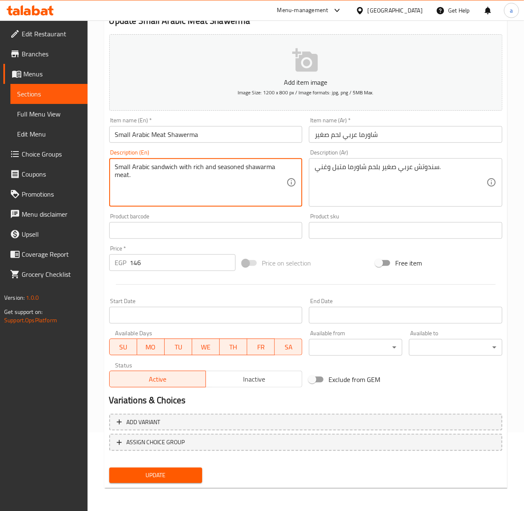
type textarea "Small Arabic sandwich with rich and seasoned shawarma meat."
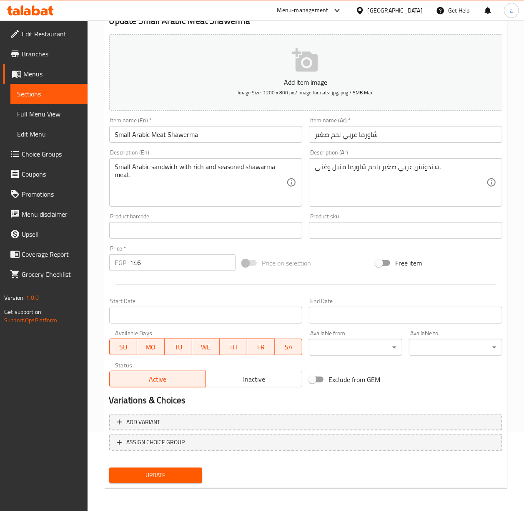
click at [172, 397] on div "Update" at bounding box center [156, 475] width 100 height 22
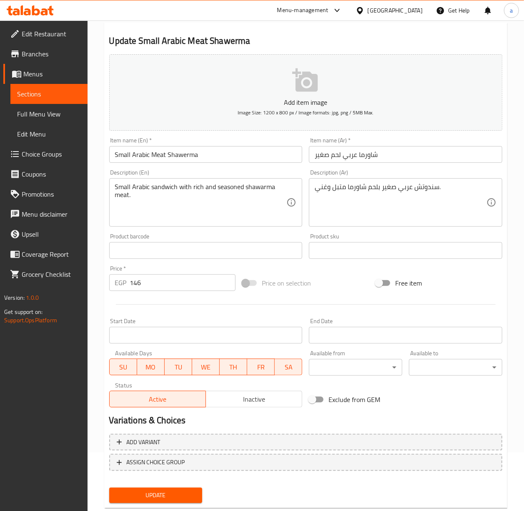
scroll to position [78, 0]
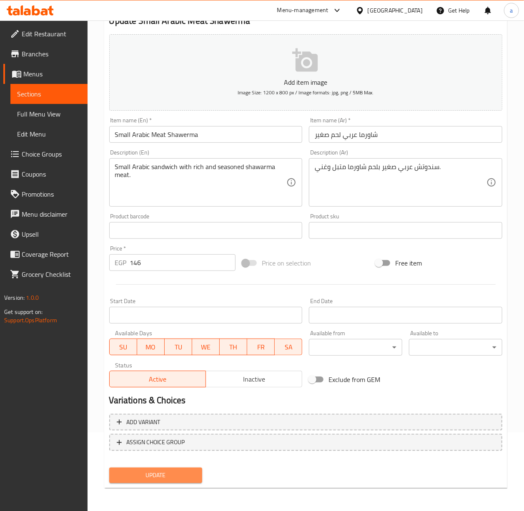
click at [171, 397] on span "Update" at bounding box center [156, 475] width 80 height 10
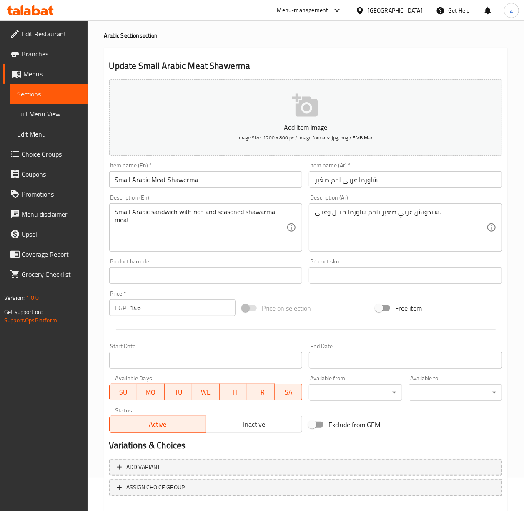
scroll to position [0, 0]
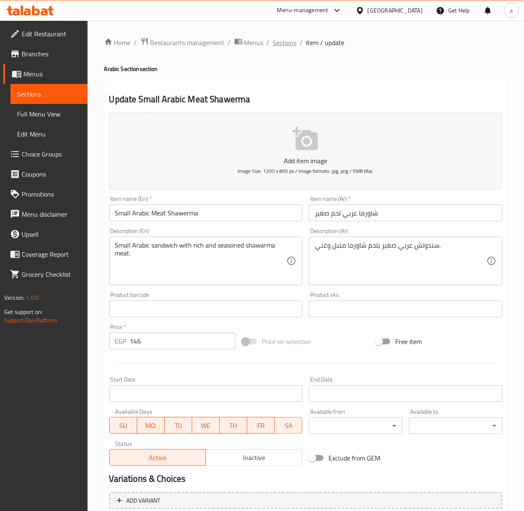
click at [287, 44] on span "Sections" at bounding box center [285, 43] width 24 height 10
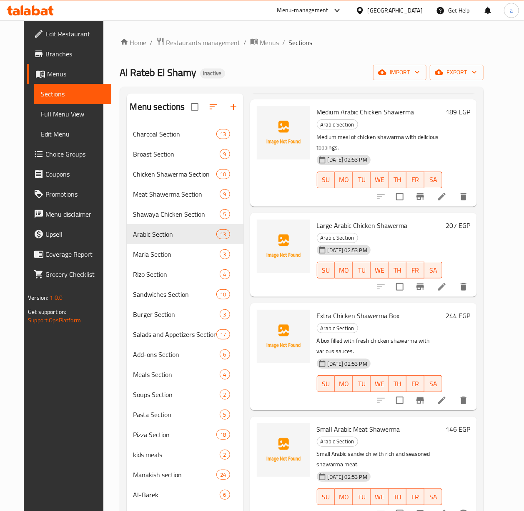
scroll to position [167, 0]
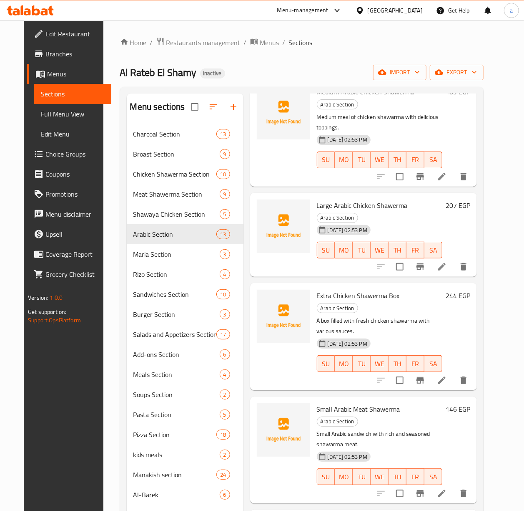
click at [334, 397] on span "Small Arabic Meat Shawerma" at bounding box center [358, 409] width 83 height 13
drag, startPoint x: 351, startPoint y: 364, endPoint x: 316, endPoint y: 375, distance: 36.6
click at [350, 397] on span "Small Arabic Meat Shawerma" at bounding box center [358, 409] width 83 height 13
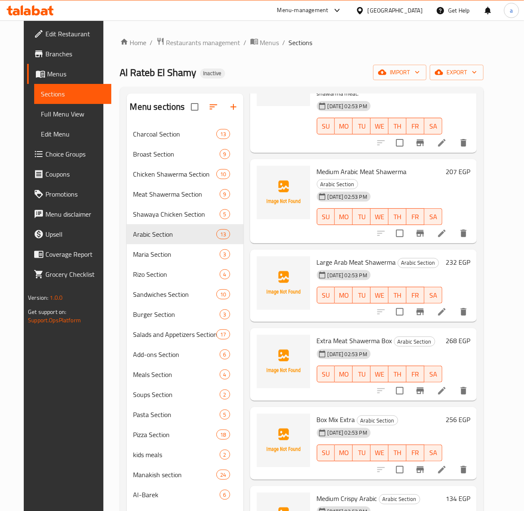
scroll to position [501, 0]
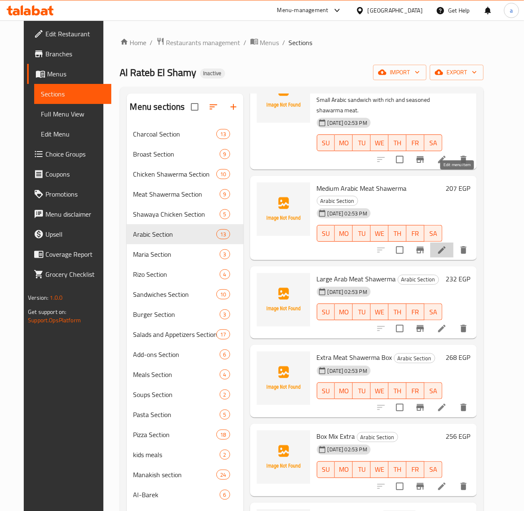
click at [447, 245] on icon at bounding box center [442, 250] width 10 height 10
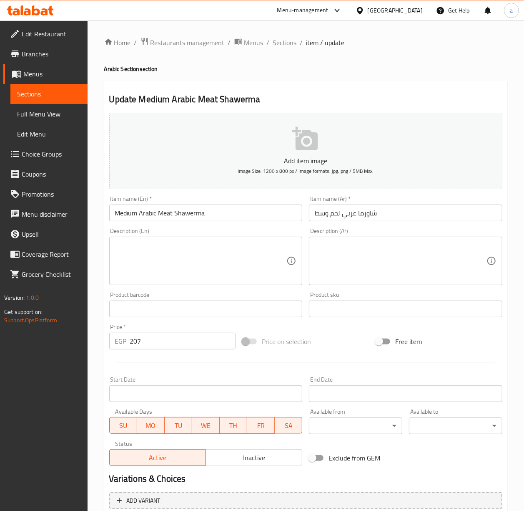
click at [429, 254] on textarea at bounding box center [401, 261] width 172 height 40
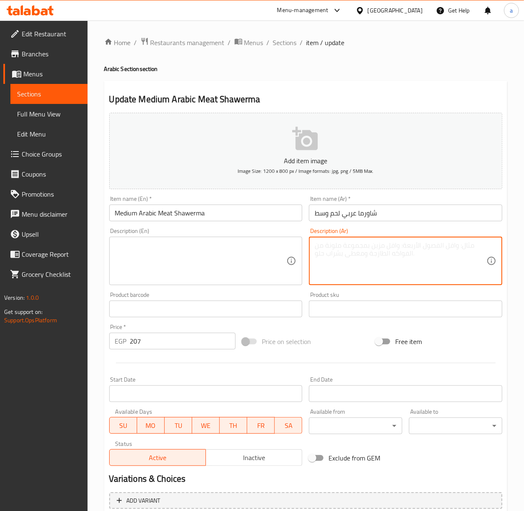
paste textarea "Small Arabic sandwich with rich and seasoned shawarma meat."
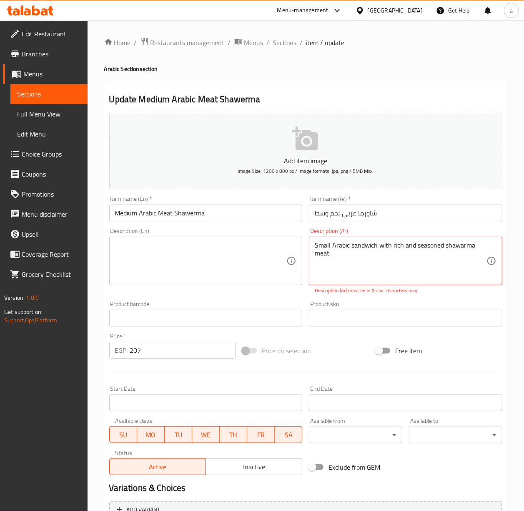
click at [400, 260] on textarea "Small Arabic sandwich with rich and seasoned shawarma meat." at bounding box center [401, 261] width 172 height 40
paste textarea "شاورما عربي لحم بالحجم المتوسط بنكهة مميزة"
type textarea "شاورما عربي لحم بالحجم المتوسط بنكهة مميزة."
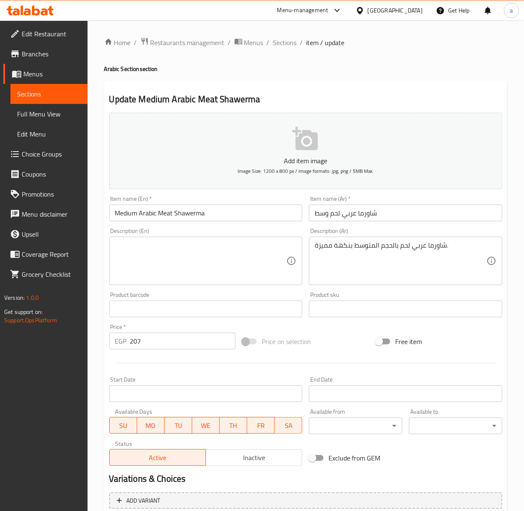
click at [264, 260] on textarea at bounding box center [201, 261] width 172 height 40
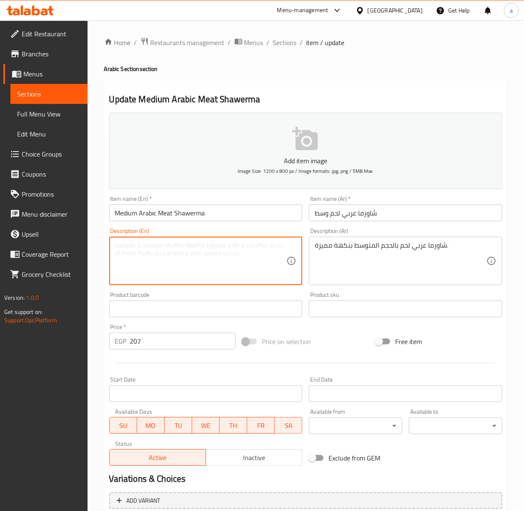
paste textarea "Medium sized Arabic meat shawarma with a distinctive flavor."
click at [262, 247] on textarea "Medium sized Arabic meat shawarma with a distinctive flavor." at bounding box center [201, 261] width 172 height 40
click at [274, 265] on textarea "Medium sized Arabic meat shawarma with a distinctive flavor." at bounding box center [201, 261] width 172 height 40
click at [256, 245] on textarea "Medium sized Arabic meat shawarma with a distinctive flavor." at bounding box center [201, 261] width 172 height 40
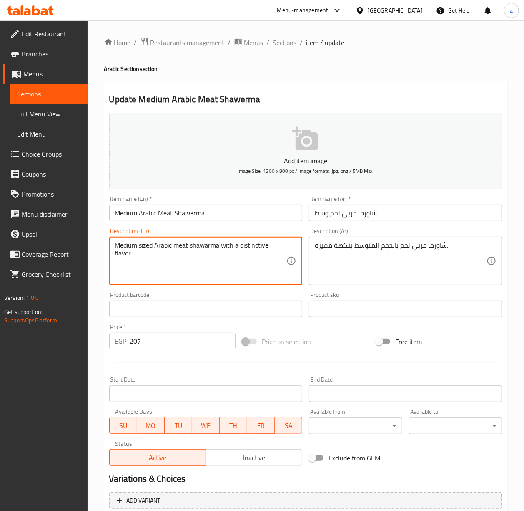
click at [256, 245] on textarea "Medium sized Arabic meat shawarma with a distinctive flavor." at bounding box center [201, 261] width 172 height 40
type textarea "Medium sized Arabic meat shawarma with a distinctive flavor."
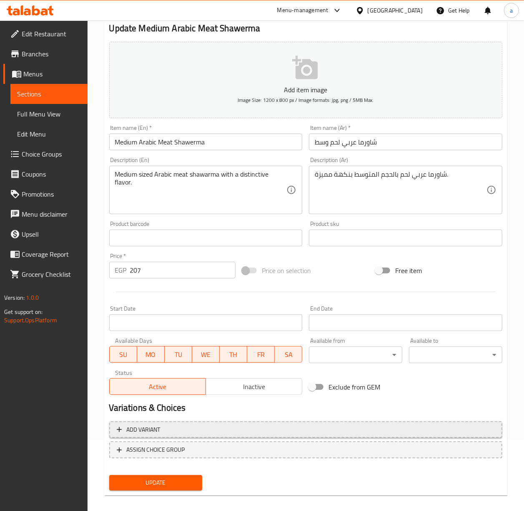
scroll to position [78, 0]
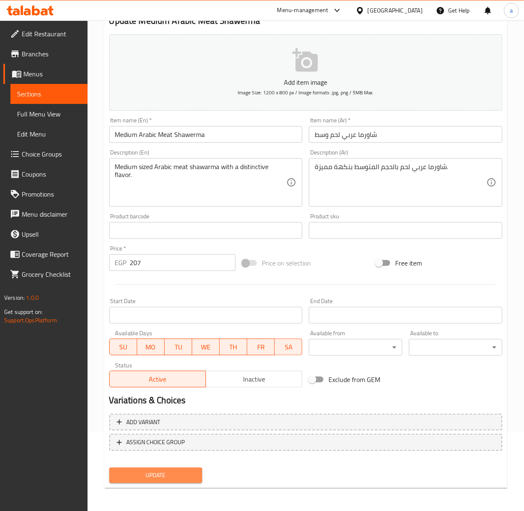
click at [158, 397] on span "Update" at bounding box center [156, 475] width 80 height 10
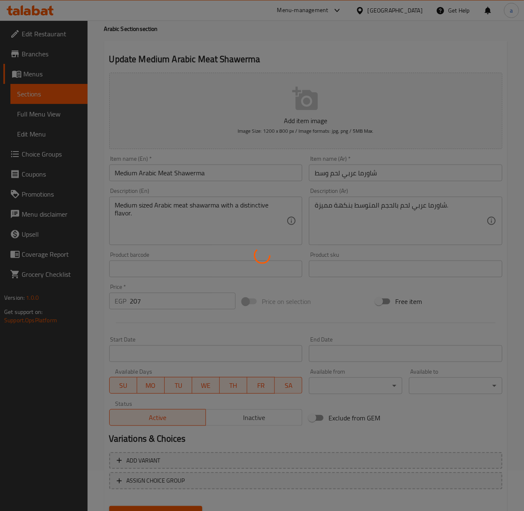
scroll to position [0, 0]
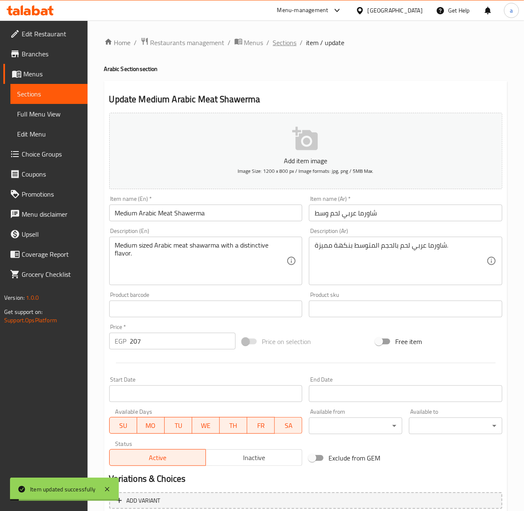
click at [285, 42] on span "Sections" at bounding box center [285, 43] width 24 height 10
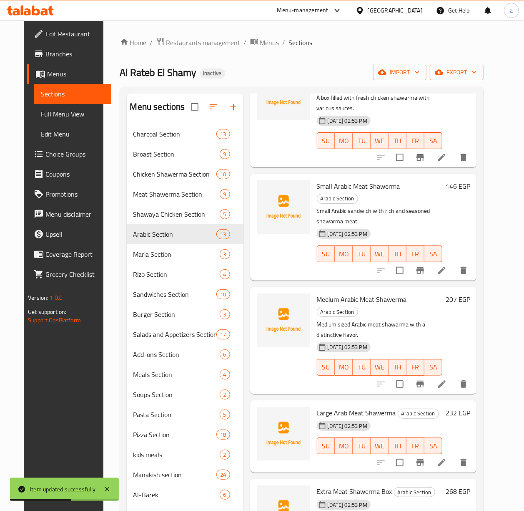
scroll to position [446, 0]
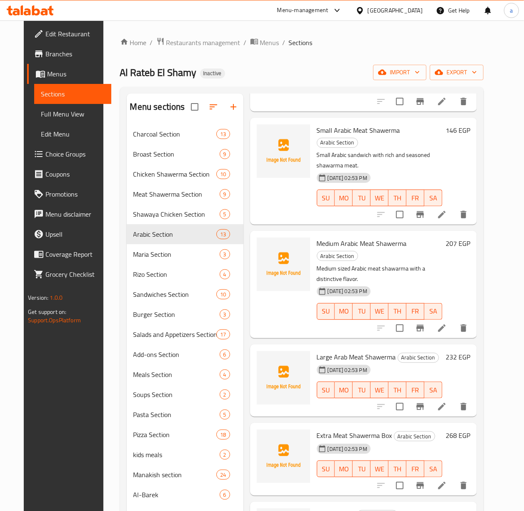
click at [451, 397] on li at bounding box center [442, 406] width 23 height 15
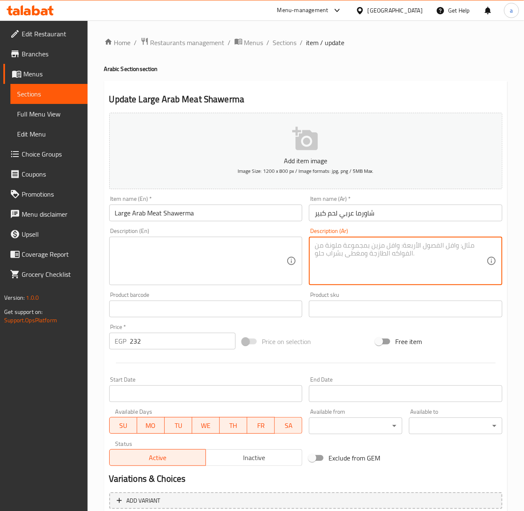
click at [396, 256] on textarea at bounding box center [401, 261] width 172 height 40
paste textarea "وجبة مشبعة من شاورما اللحم العربي الطازج."
type textarea "وجبة مشبعة من شاورما اللحم العربي الطازج."
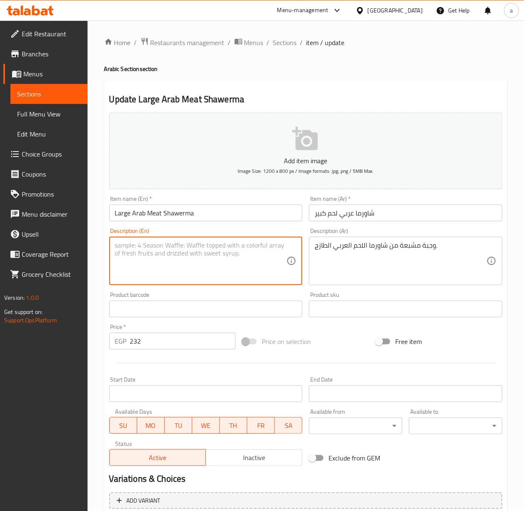
click at [262, 253] on textarea at bounding box center [201, 261] width 172 height 40
paste textarea "A filling meal of fresh Arabic meat shawarma."
type textarea "A filling meal of fresh Arabic meat shawarma."
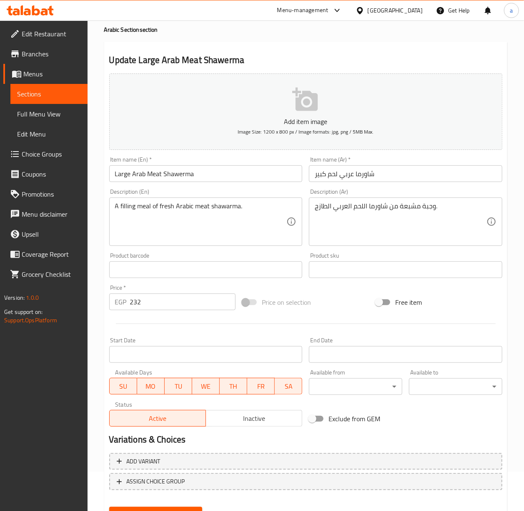
scroll to position [78, 0]
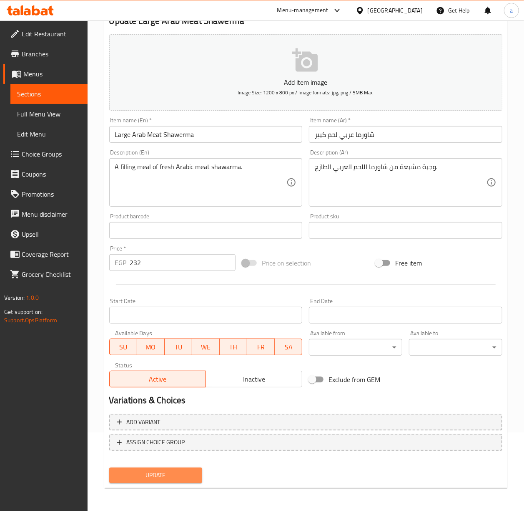
click at [177, 397] on span "Update" at bounding box center [156, 475] width 80 height 10
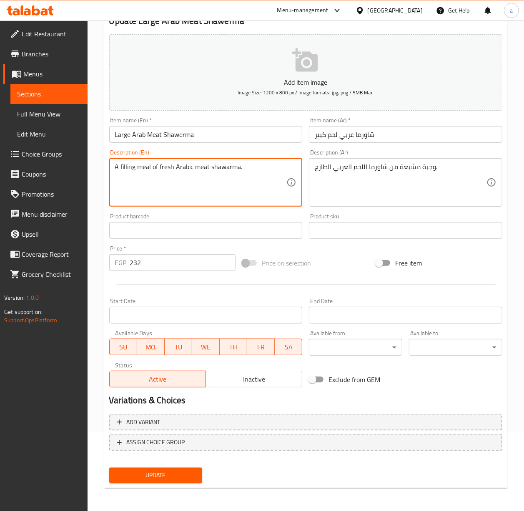
drag, startPoint x: 152, startPoint y: 169, endPoint x: 79, endPoint y: 173, distance: 73.5
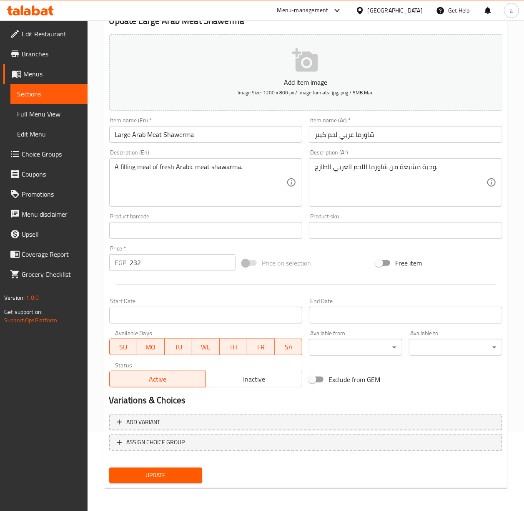
click at [149, 397] on span "Update" at bounding box center [156, 475] width 80 height 10
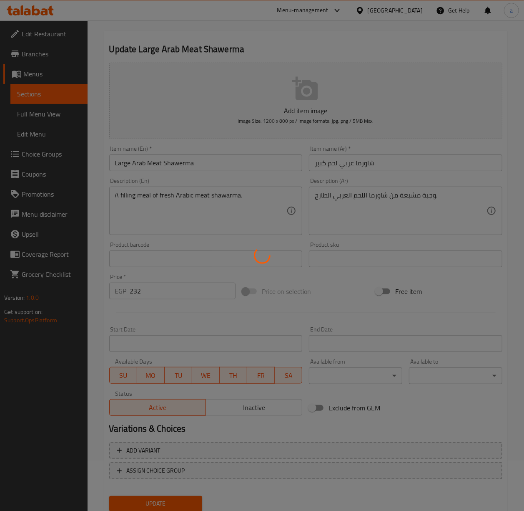
scroll to position [0, 0]
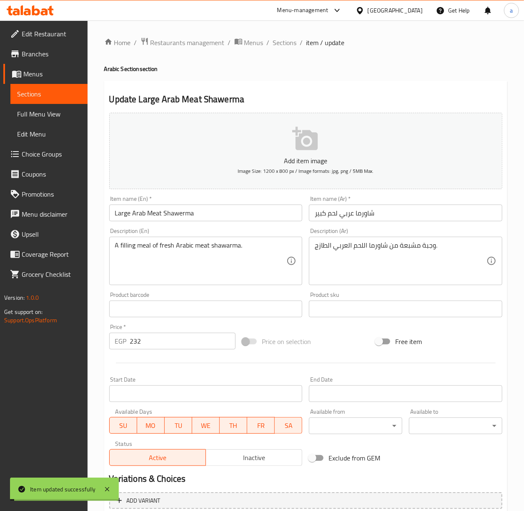
click at [290, 45] on span "Sections" at bounding box center [285, 43] width 24 height 10
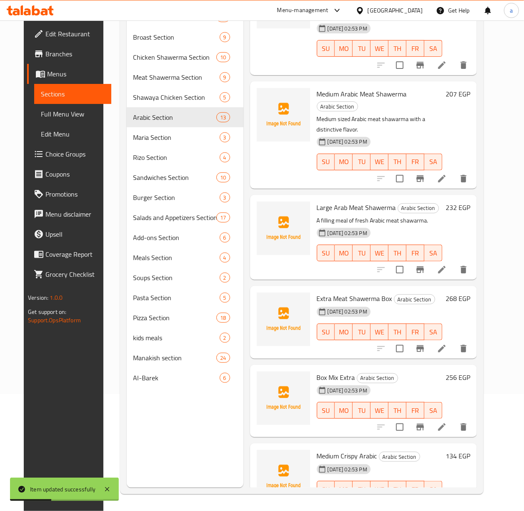
scroll to position [458, 0]
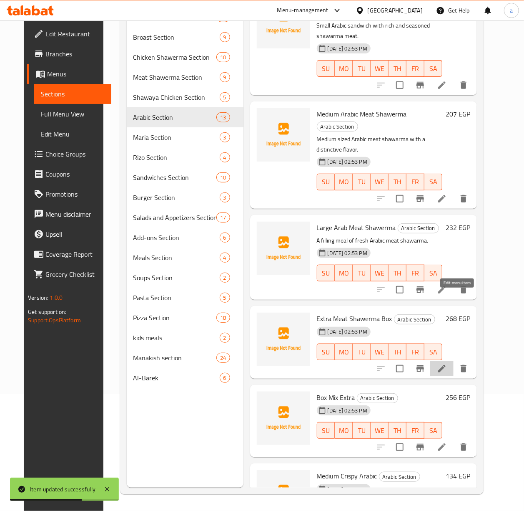
click at [447, 363] on icon at bounding box center [442, 368] width 10 height 10
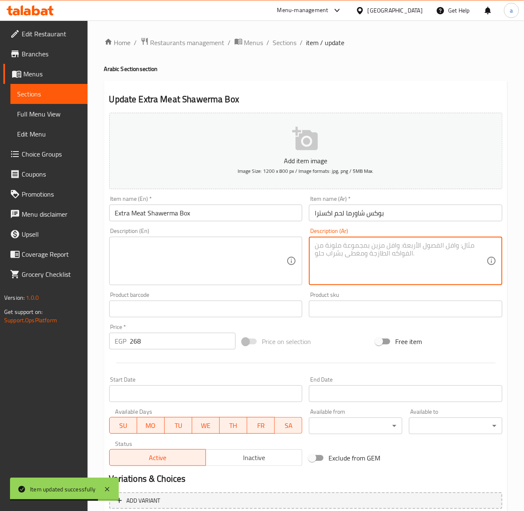
click at [353, 255] on textarea at bounding box center [401, 261] width 172 height 40
paste textarea "A filling meal"
type textarea "A filling meal"
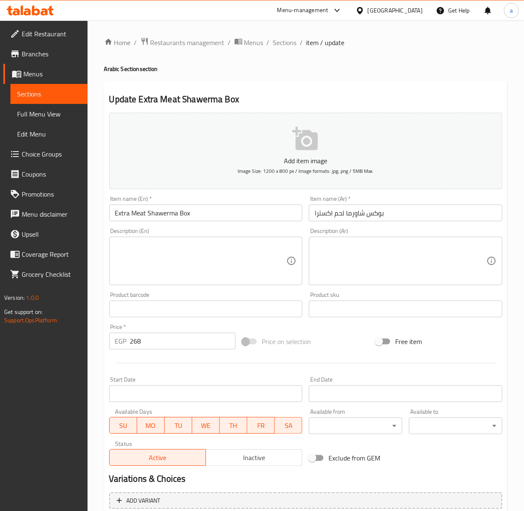
click at [398, 265] on textarea at bounding box center [401, 261] width 172 height 40
paste textarea "بوكس كبير ممتلئ بشاورما اللحم مع صوصات جانبية."
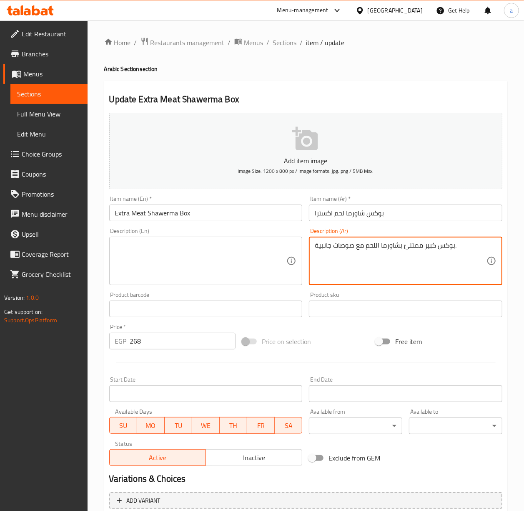
type textarea "بوكس كبير ممتلئ بشاورما اللحم مع صوصات جانبية."
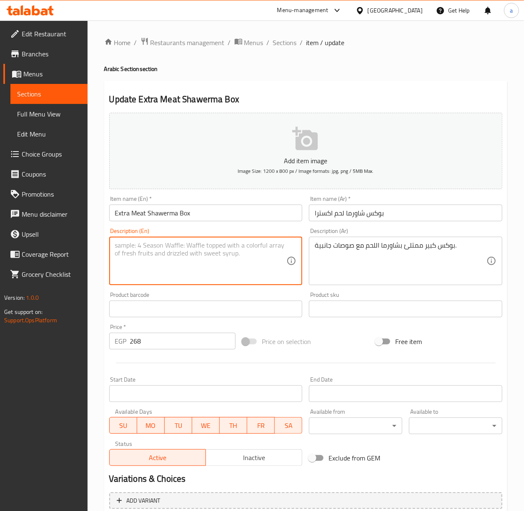
click at [236, 254] on textarea at bounding box center [201, 261] width 172 height 40
paste textarea "A large box filled with meat shawarma with side sauces."
drag, startPoint x: 154, startPoint y: 246, endPoint x: 209, endPoint y: 245, distance: 55.1
click at [209, 245] on textarea "A large box filled with meat shawarma with side sauces." at bounding box center [201, 261] width 172 height 40
drag, startPoint x: 212, startPoint y: 247, endPoint x: 204, endPoint y: 248, distance: 8.4
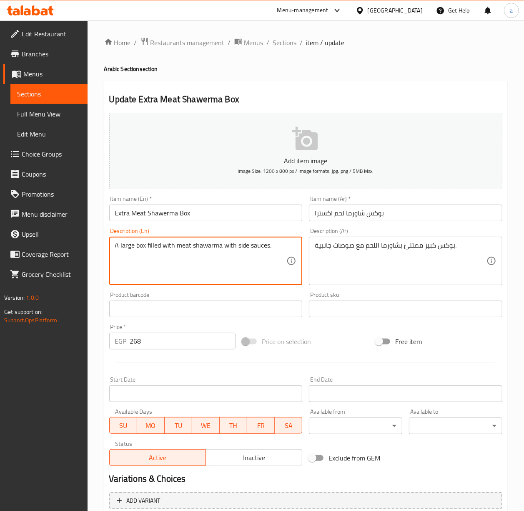
click at [204, 248] on textarea "A large box filled with meat shawarma with side sauces." at bounding box center [201, 261] width 172 height 40
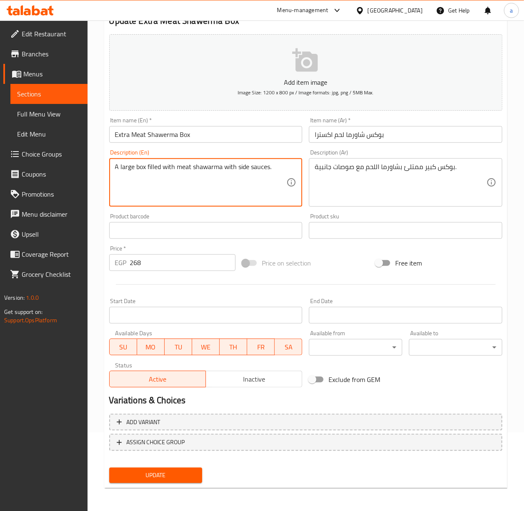
type textarea "A large box filled with meat shawarma with side sauces."
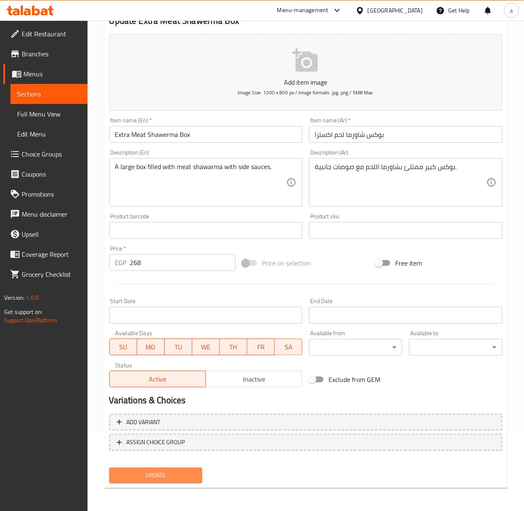
click at [194, 397] on button "Update" at bounding box center [155, 474] width 93 height 15
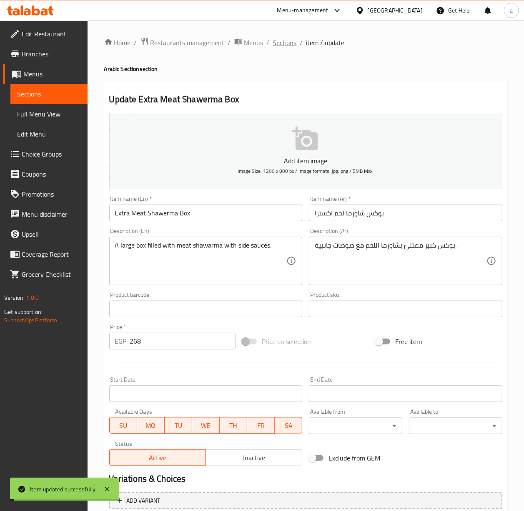
click at [291, 44] on span "Sections" at bounding box center [285, 43] width 24 height 10
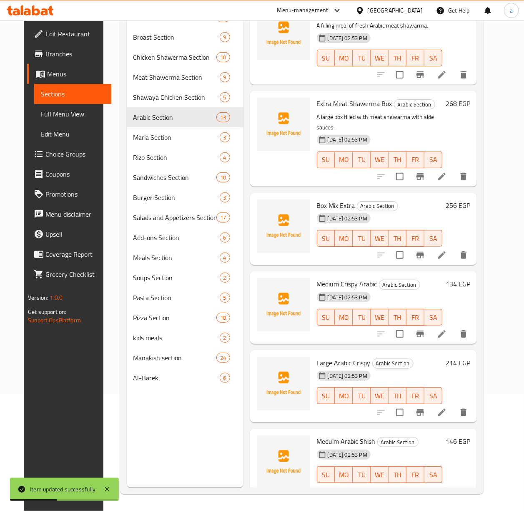
scroll to position [693, 0]
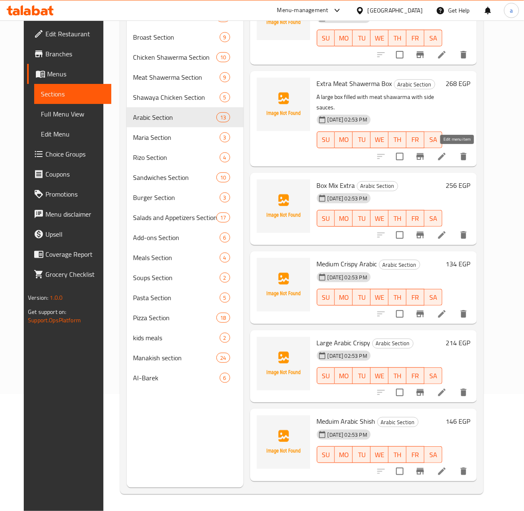
click at [447, 230] on icon at bounding box center [442, 235] width 10 height 10
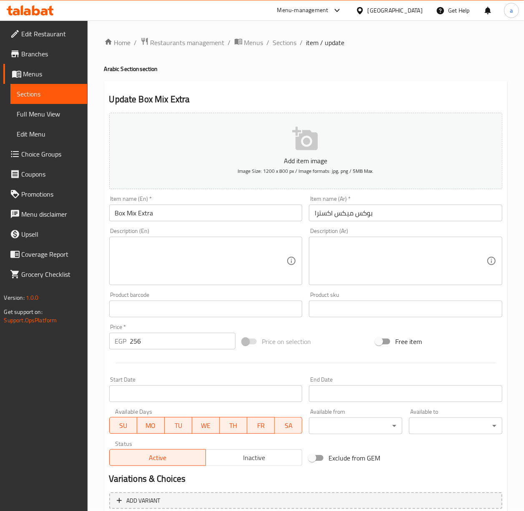
click at [373, 252] on textarea at bounding box center [401, 261] width 172 height 40
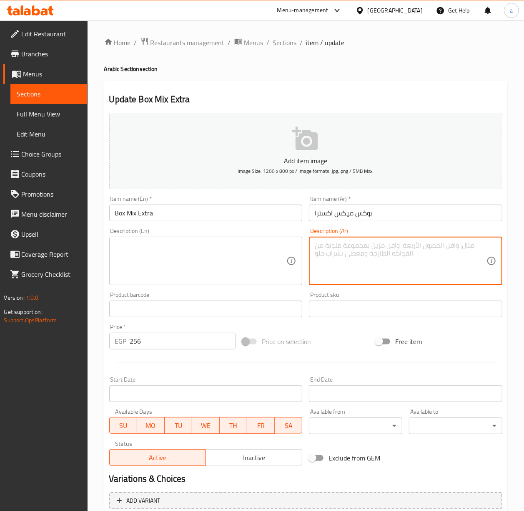
paste textarea "خليط مميز من شاورما الدجاج واللحم في بوكس واحد."
type textarea "خليط مميز من شاورما الدجاج واللحم في بوكس واحد."
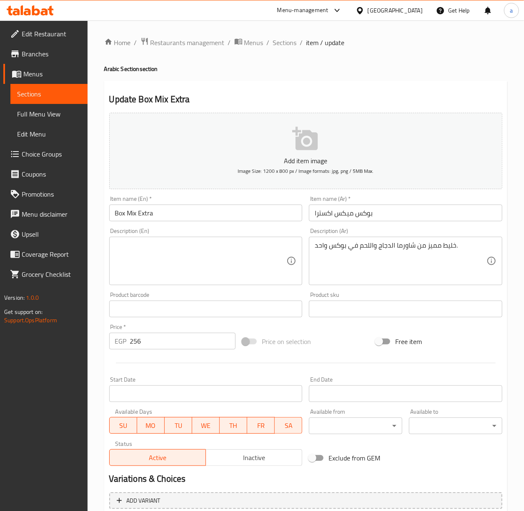
click at [228, 254] on textarea at bounding box center [201, 261] width 172 height 40
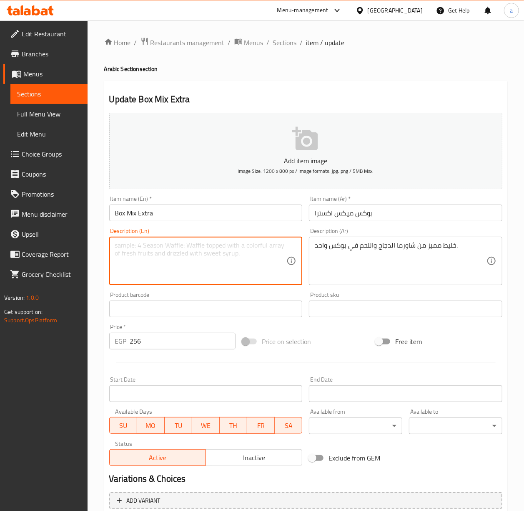
paste textarea "A special mix of chicken and meat shawarma in one box."
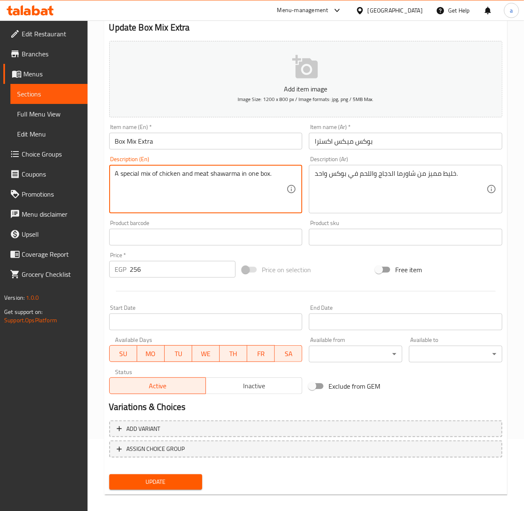
scroll to position [78, 0]
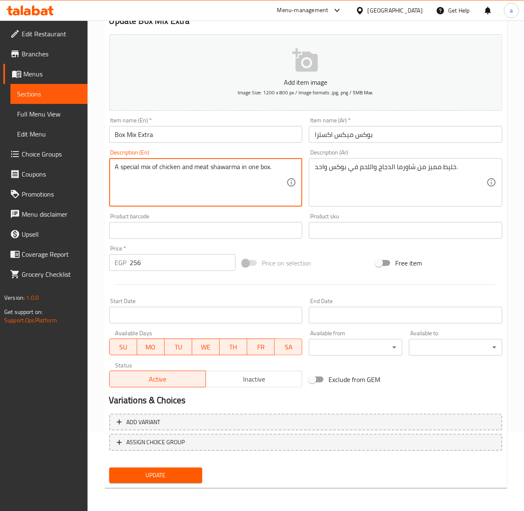
type textarea "A special mix of chicken and meat shawarma in one box."
click at [172, 397] on span "Update" at bounding box center [156, 475] width 80 height 10
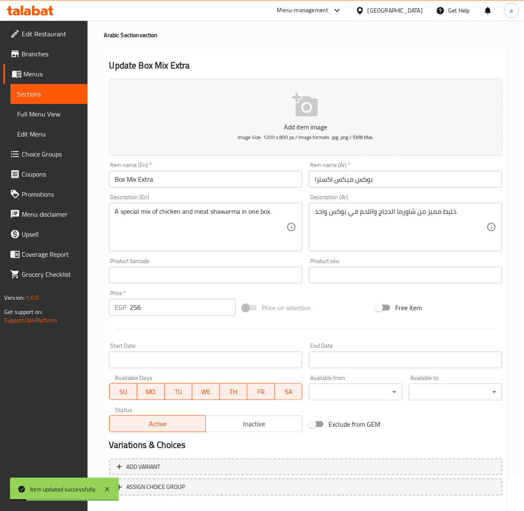
scroll to position [0, 0]
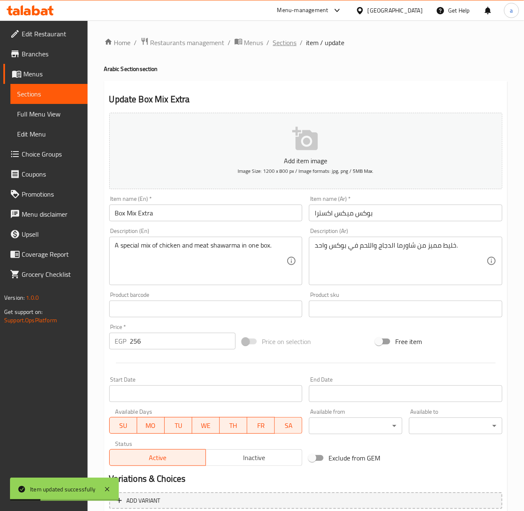
click at [279, 47] on span "Sections" at bounding box center [285, 43] width 24 height 10
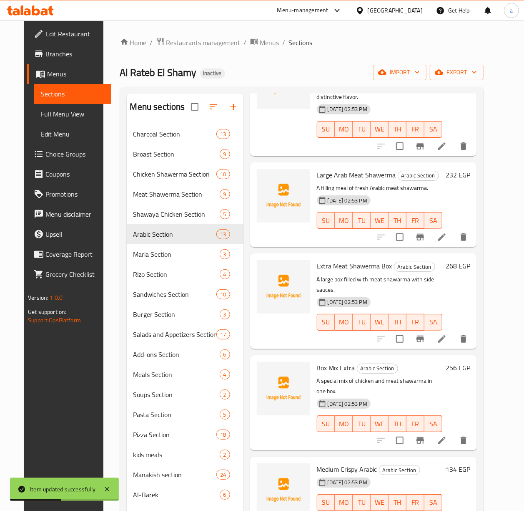
scroll to position [706, 0]
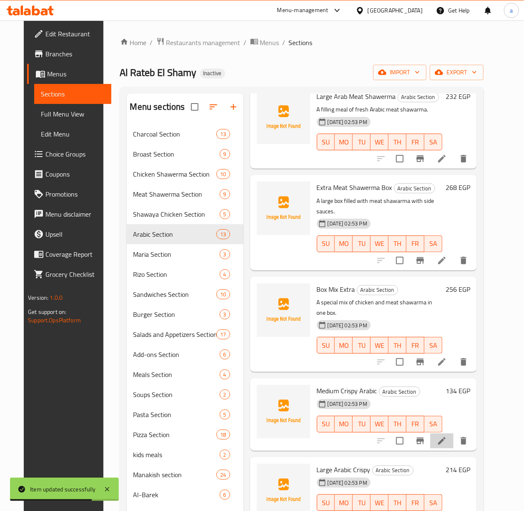
click at [451, 397] on li at bounding box center [442, 440] width 23 height 15
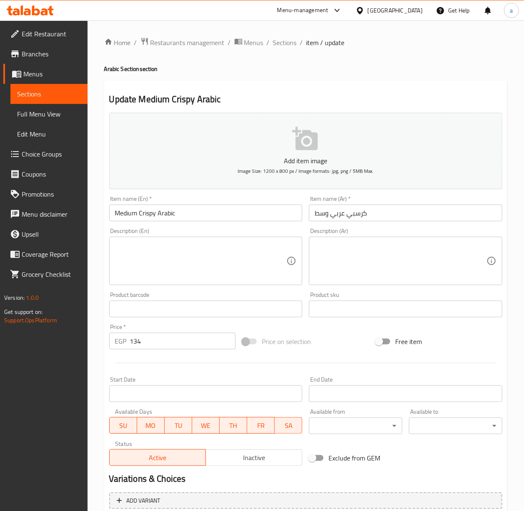
click at [384, 264] on textarea at bounding box center [401, 261] width 172 height 40
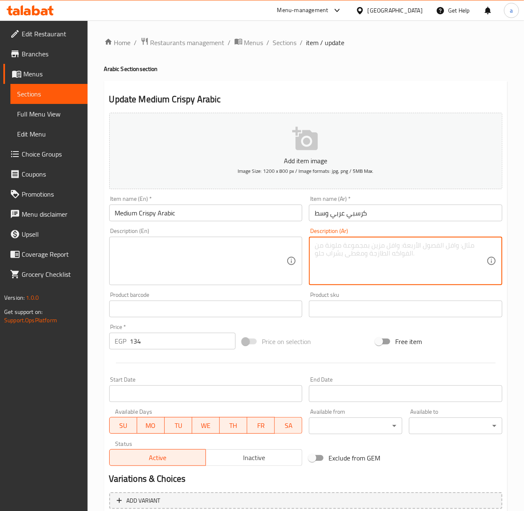
paste textarea "خبز عربي محشو بقطع دجاج كرسبي وصوصات لذيذة."
type textarea "خبز عربي محشو بقطع دجاج كرسبي وصوصات لذيذة."
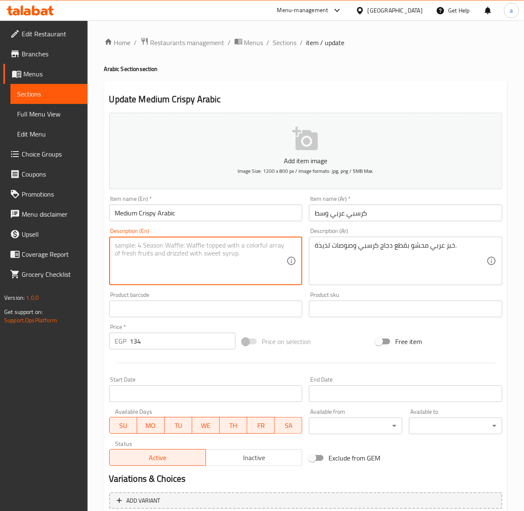
click at [236, 257] on textarea at bounding box center [201, 261] width 172 height 40
paste textarea "Arabic bread stuffed with crispy chicken pieces and delicious sauces."
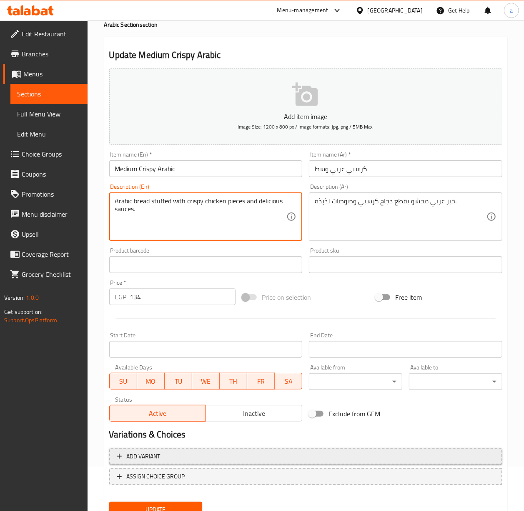
scroll to position [78, 0]
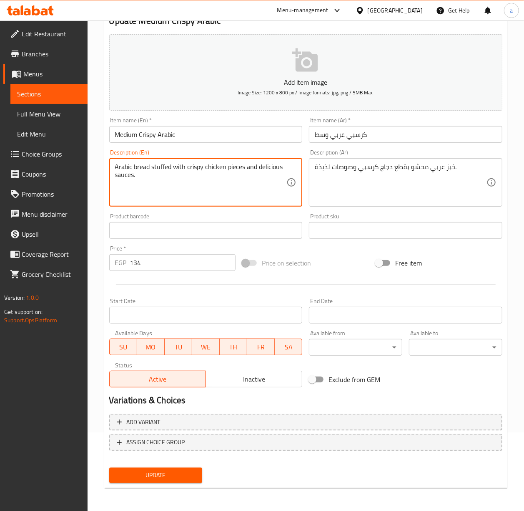
type textarea "Arabic bread stuffed with crispy chicken pieces and delicious sauces."
click at [174, 397] on div "Update" at bounding box center [156, 475] width 100 height 22
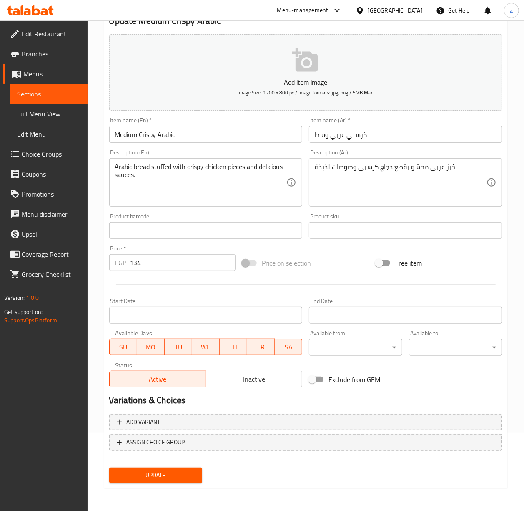
click at [179, 397] on span "Update" at bounding box center [156, 475] width 80 height 10
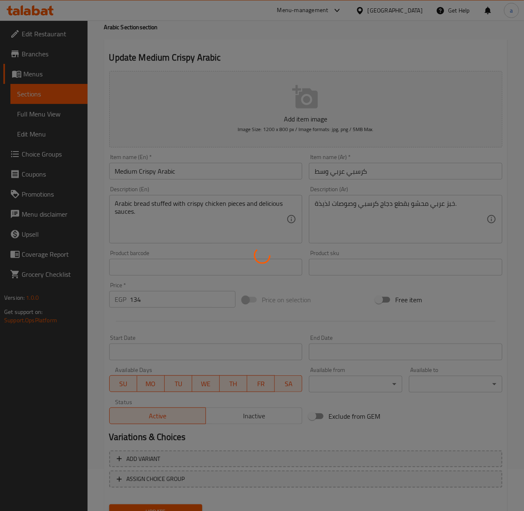
scroll to position [0, 0]
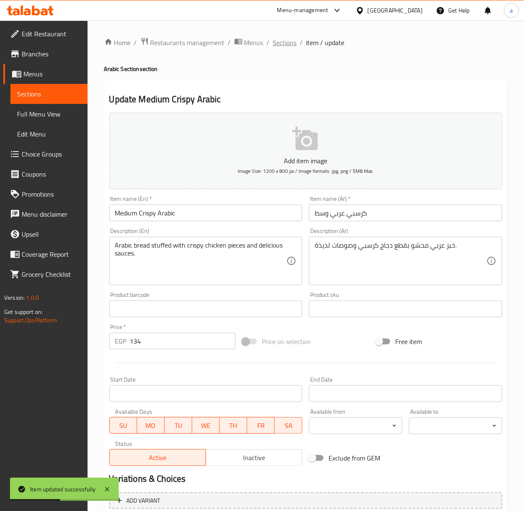
click at [287, 39] on span "Sections" at bounding box center [285, 43] width 24 height 10
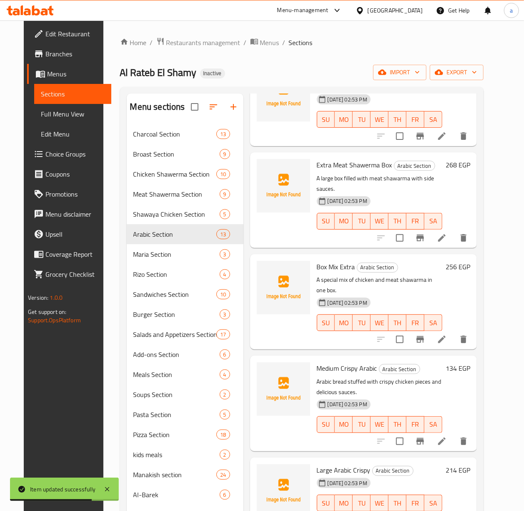
scroll to position [117, 0]
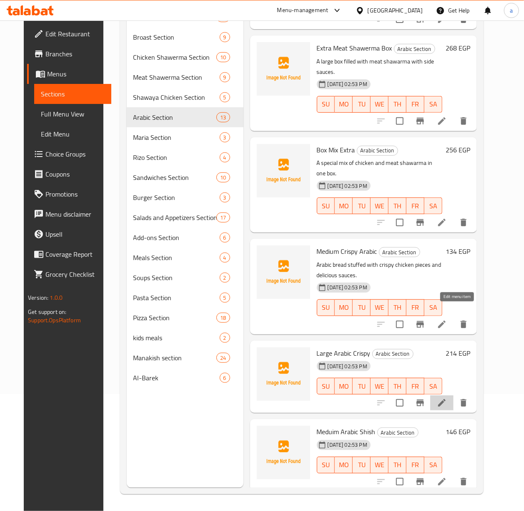
click at [446, 397] on icon at bounding box center [442, 403] width 8 height 8
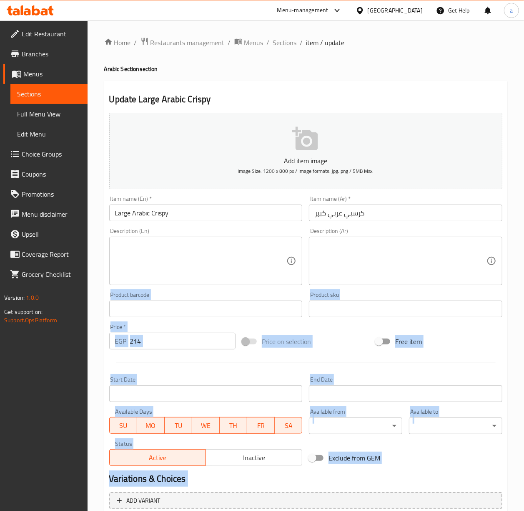
click at [428, 263] on textarea at bounding box center [401, 261] width 172 height 40
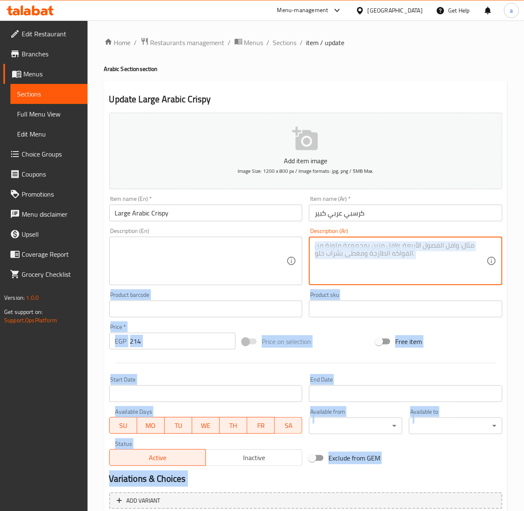
click at [448, 251] on textarea at bounding box center [401, 261] width 172 height 40
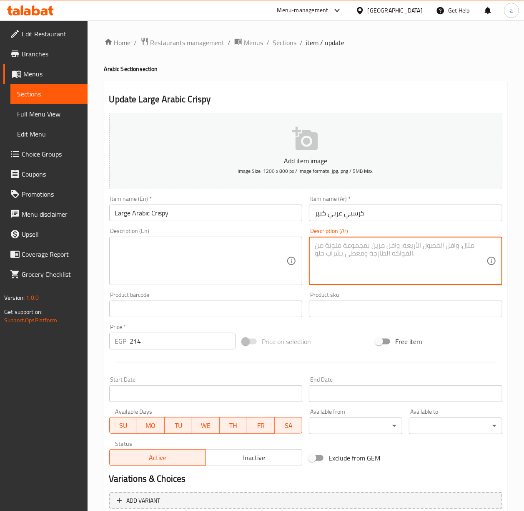
paste textarea "كرسبي عربي كبير لعشاق المقرمشات والصوصات الغنية."
type textarea "كرسبي عربي كبير لعشاق المقرمشات والصوصات الغنية."
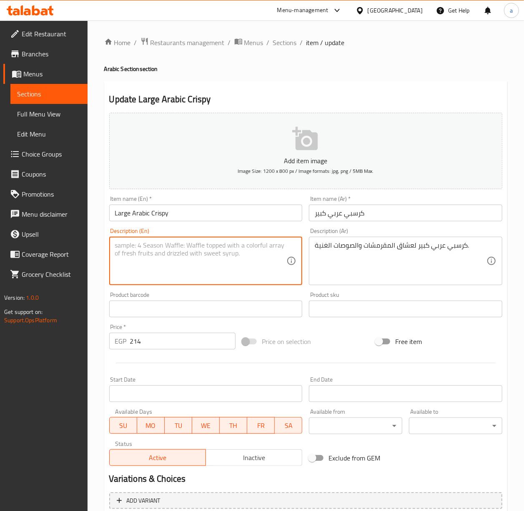
click at [223, 254] on textarea at bounding box center [201, 261] width 172 height 40
paste textarea "Big Arabic Crispy for lovers of crunchy foods and rich sauces."
drag, startPoint x: 189, startPoint y: 249, endPoint x: 260, endPoint y: 247, distance: 70.9
click at [260, 247] on textarea "Big Arabic Crispy for lovers of crunchy foods and rich sauces." at bounding box center [201, 261] width 172 height 40
type textarea "Big Arabic Crispy for lovers of crunchy foods and rich sauces."
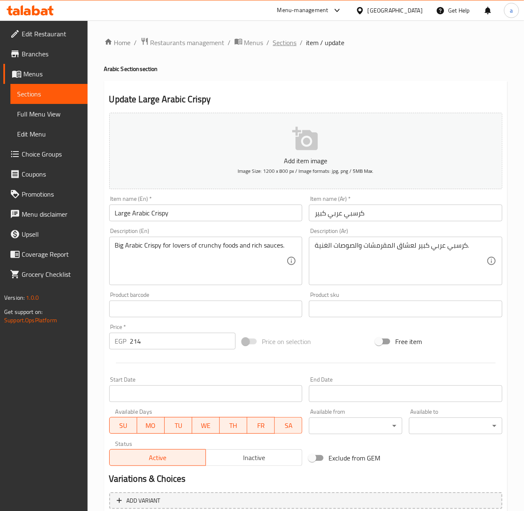
click at [281, 44] on span "Sections" at bounding box center [285, 43] width 24 height 10
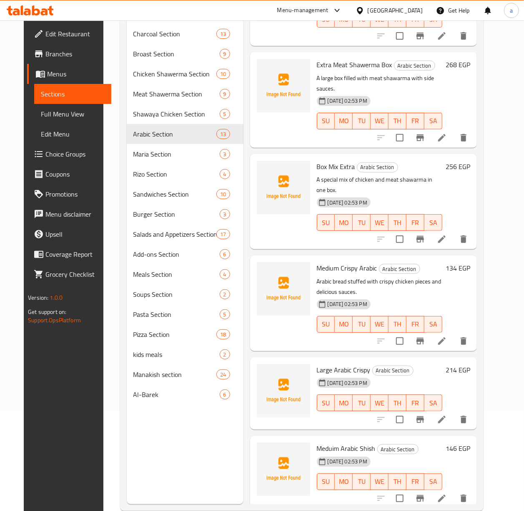
scroll to position [117, 0]
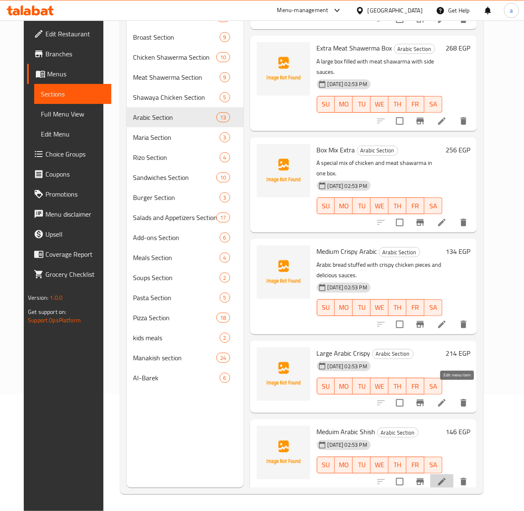
click at [447, 397] on icon at bounding box center [442, 481] width 10 height 10
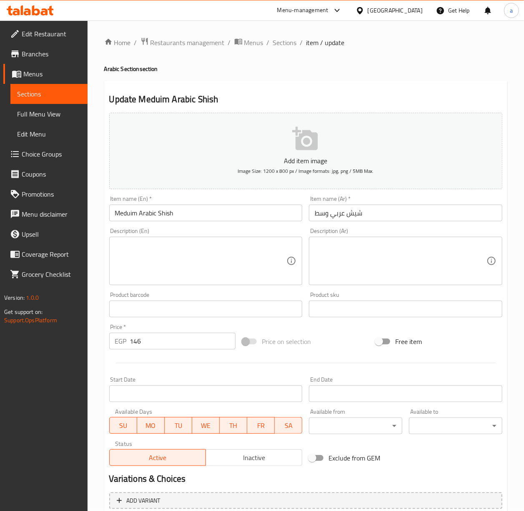
click at [396, 250] on textarea at bounding box center [401, 261] width 172 height 40
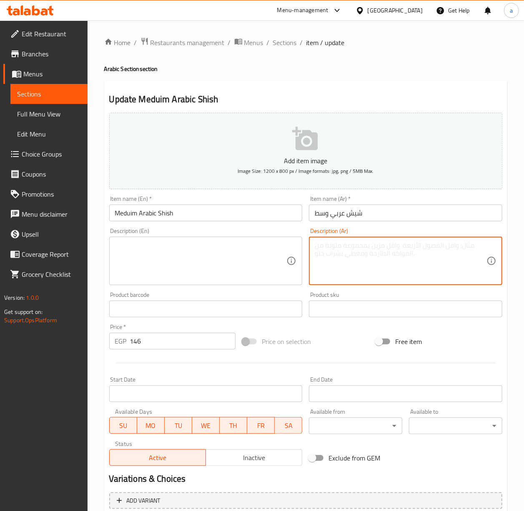
paste textarea "شيش طاووق عربي بالحجم المتوسط بخلطة شهية."
type textarea "شيش طاووق عربي بالحجم المتوسط بخلطة شهية."
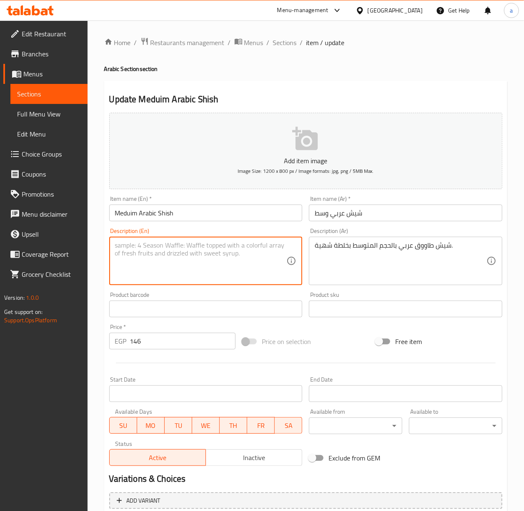
click at [185, 262] on textarea at bounding box center [201, 261] width 172 height 40
paste textarea "Medium sized Arabic chicken shish tawook with a delicious mixture."
click at [189, 248] on textarea "Medium sized Arabic chicken shish tawook with a delicious mixture." at bounding box center [201, 261] width 172 height 40
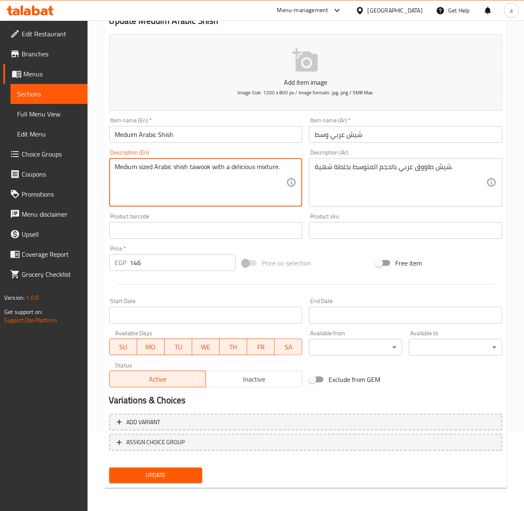
type textarea "Medium sized Arabic shish tawook with a delicious mixture."
click at [186, 397] on button "Update" at bounding box center [155, 474] width 93 height 15
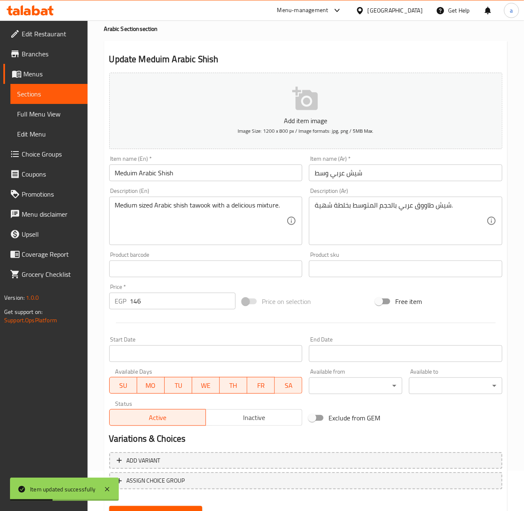
scroll to position [0, 0]
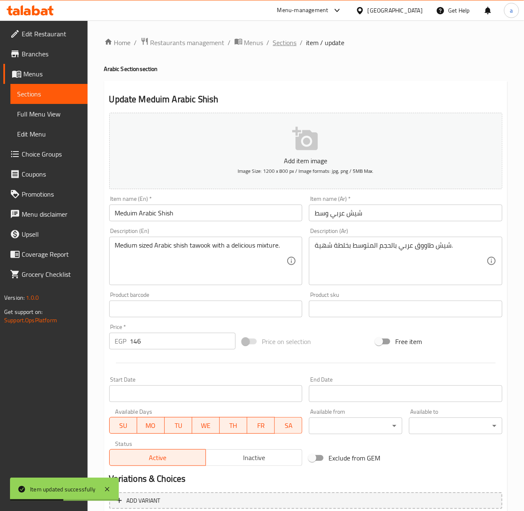
click at [285, 40] on span "Sections" at bounding box center [285, 43] width 24 height 10
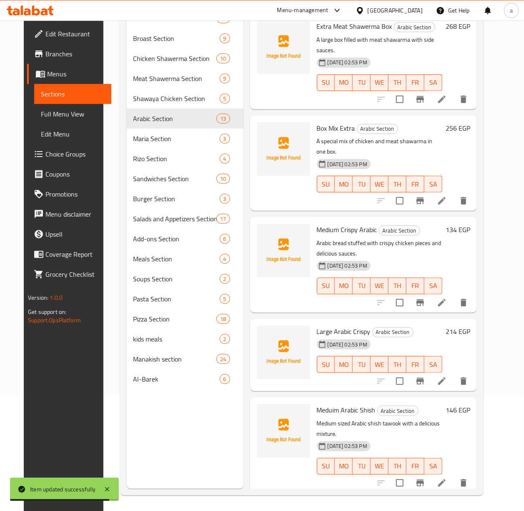
scroll to position [117, 0]
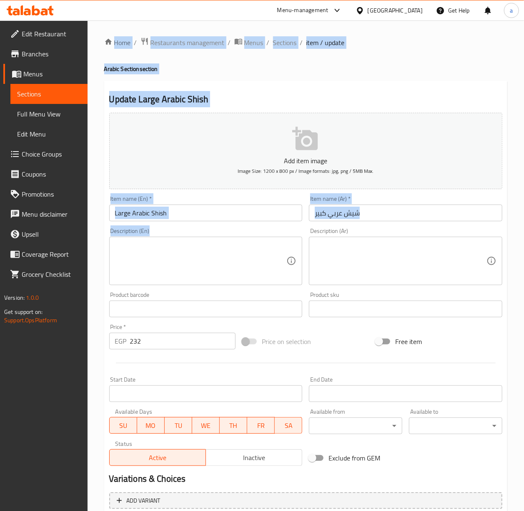
click at [233, 255] on textarea at bounding box center [201, 261] width 172 height 40
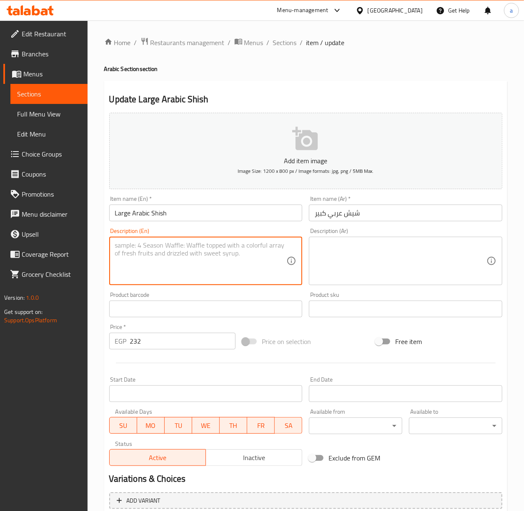
click at [222, 261] on textarea at bounding box center [201, 261] width 172 height 40
paste textarea "شيش طاووق عربي بالحجم الكبير مع صوصات لذيذة."
type textarea "شيش طاووق عربي بالحجم الكبير مع صوصات لذيذة."
click at [338, 259] on textarea at bounding box center [401, 261] width 172 height 40
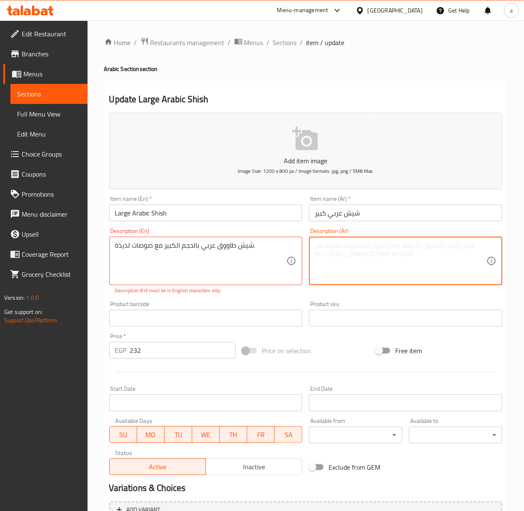
paste textarea "شيش طاووق عربي بالحجم الكبير مع صوصات لذيذة."
type textarea "شيش طاووق عربي بالحجم الكبير مع صوصات لذيذة."
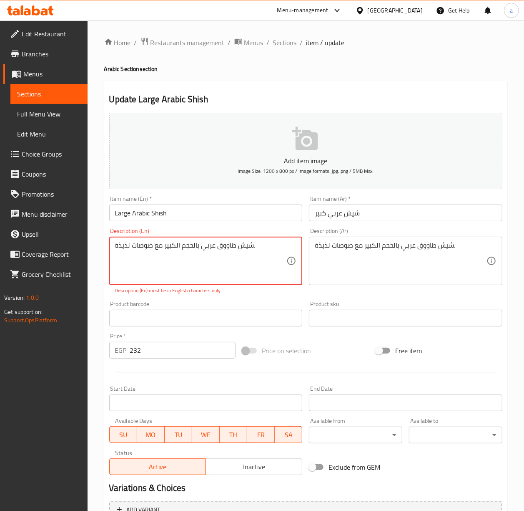
click at [260, 254] on textarea "شيش طاووق عربي بالحجم الكبير مع صوصات لذيذة." at bounding box center [201, 261] width 172 height 40
paste textarea "Large Arabic chicken shish tawook with delicious sauces"
click at [159, 249] on textarea "Large Arabic chicken shish tawook with delicious sauces." at bounding box center [201, 261] width 172 height 40
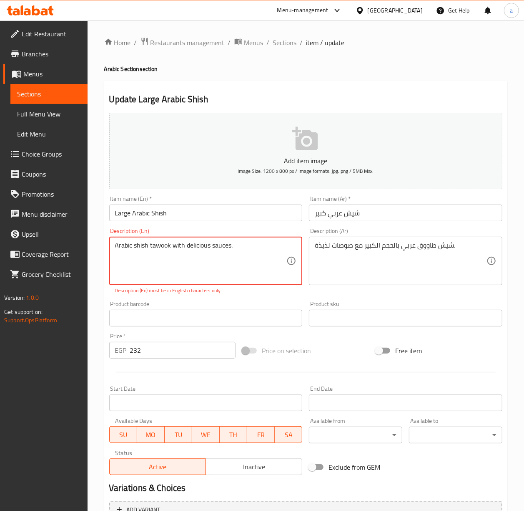
paste textarea "Large"
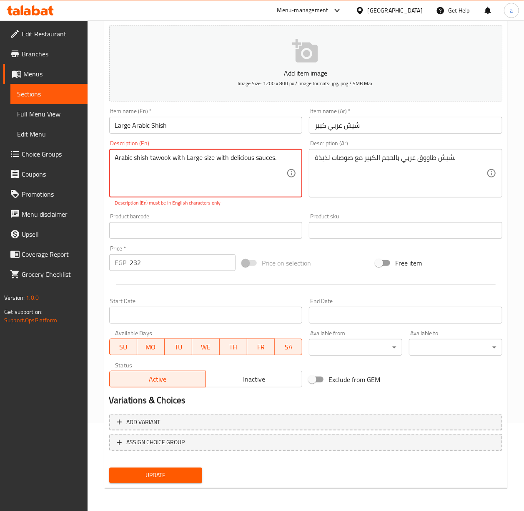
type textarea "Arabic shish tawook with Large size with delicious sauces."
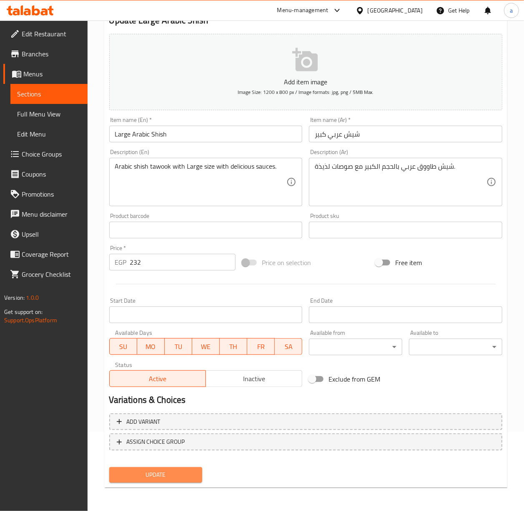
click at [184, 397] on span "Update" at bounding box center [156, 474] width 80 height 10
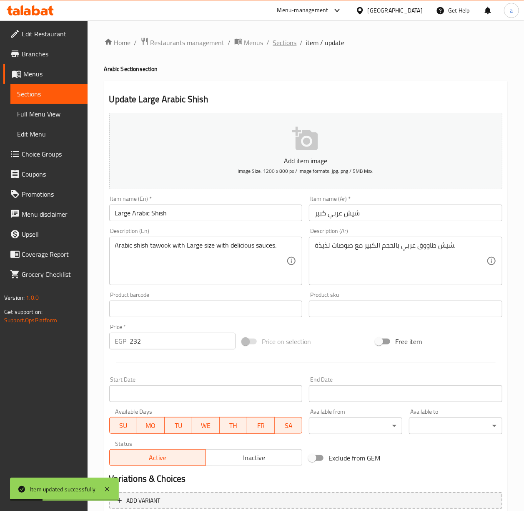
click at [284, 38] on span "Sections" at bounding box center [285, 43] width 24 height 10
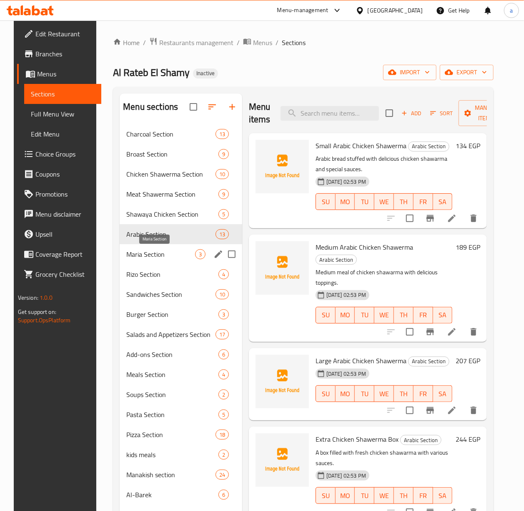
click at [132, 257] on span "Maria Section" at bounding box center [160, 254] width 69 height 10
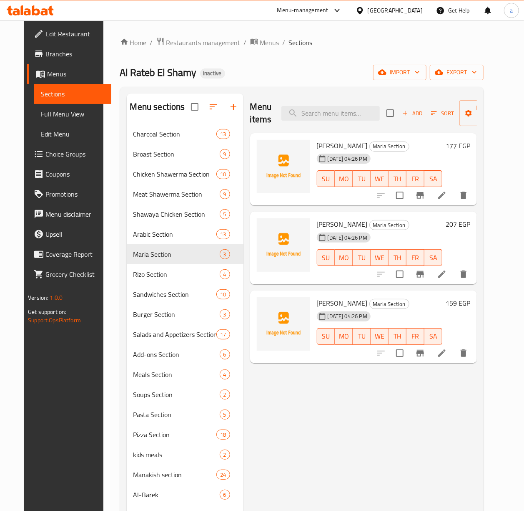
click at [326, 145] on span "[PERSON_NAME]" at bounding box center [342, 145] width 51 height 13
click at [325, 227] on span "[PERSON_NAME]" at bounding box center [342, 224] width 51 height 13
click at [327, 307] on span "[PERSON_NAME]" at bounding box center [342, 303] width 51 height 13
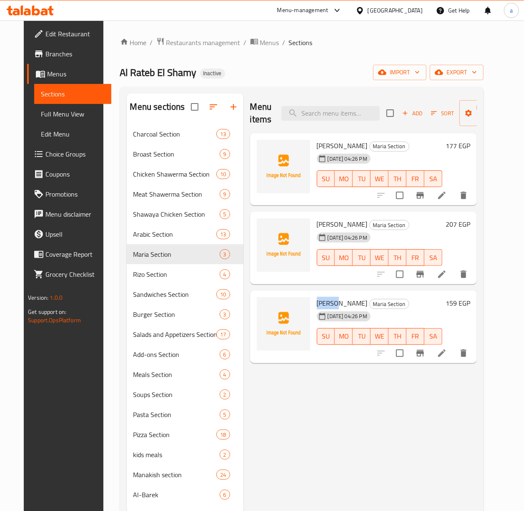
click at [327, 307] on span "[PERSON_NAME]" at bounding box center [342, 303] width 51 height 13
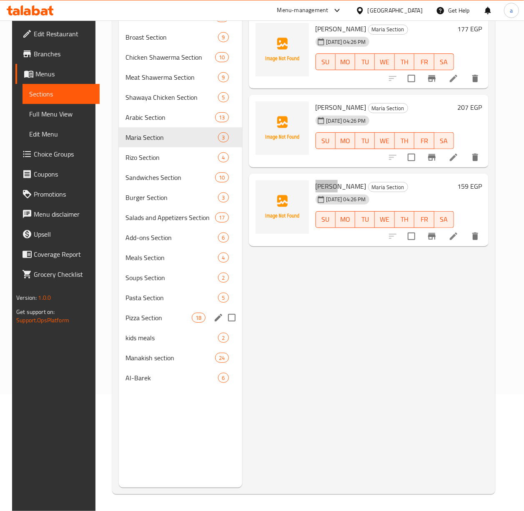
scroll to position [117, 0]
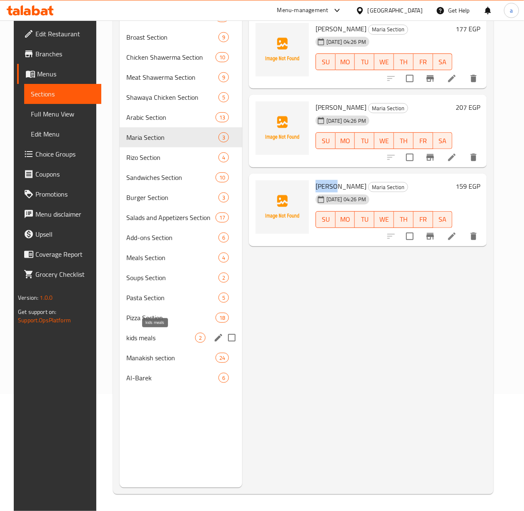
click at [168, 338] on span "kids meals" at bounding box center [160, 338] width 69 height 10
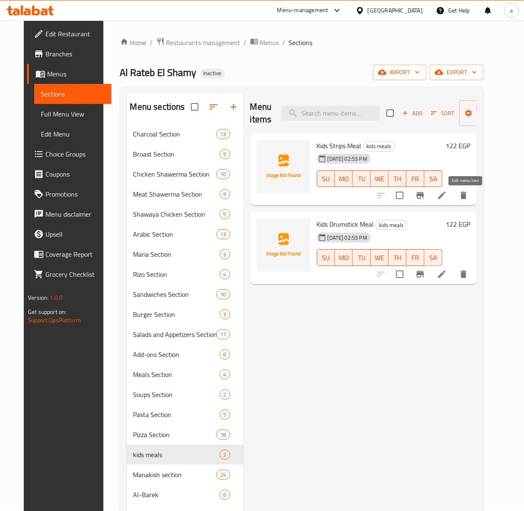
click at [447, 194] on icon at bounding box center [442, 195] width 10 height 10
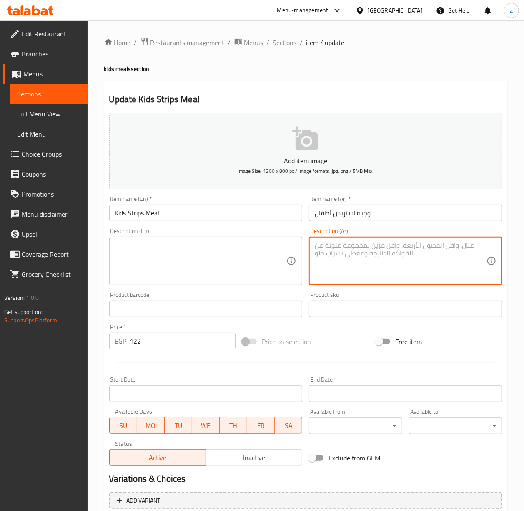
click at [414, 259] on textarea at bounding box center [401, 261] width 172 height 40
paste textarea "Large"
type textarea "Large"
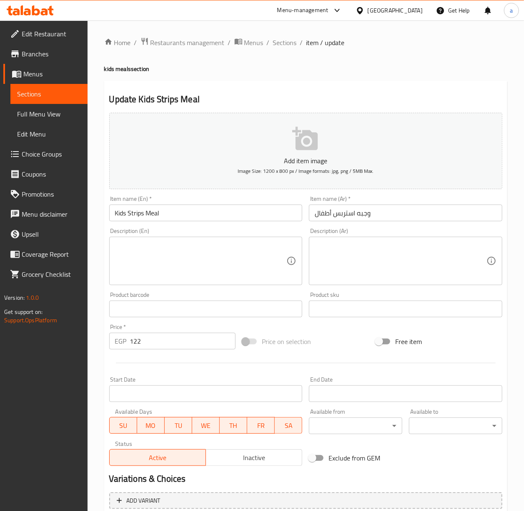
click at [397, 257] on textarea at bounding box center [401, 261] width 172 height 40
paste textarea "وجبة صغيرة من استربس الدجاج المقرمش تناسب الأطفال مع بطاطس وصوص."
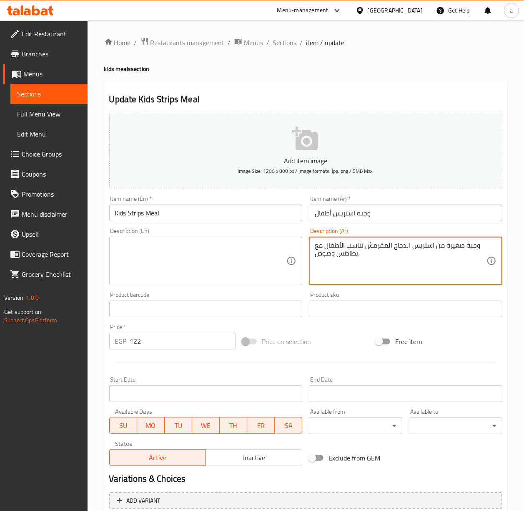
click at [237, 262] on textarea at bounding box center [201, 261] width 172 height 40
paste textarea "A small meal of crispy chicken strips suitable for children with fries and sauce"
type textarea "وجبة صغيرة من استربس الدجاج المقرمش تناسب الأطفال مع بطاطس وصوص."
click at [234, 254] on textarea at bounding box center [201, 261] width 172 height 40
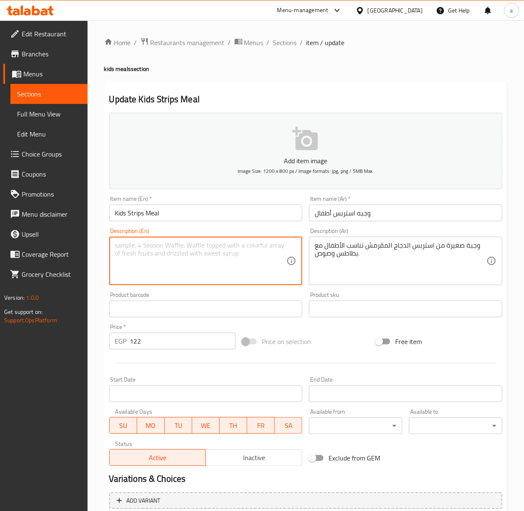
paste textarea "A small meal of crispy chicken strips suitable for children with fries and sauc…"
click at [116, 253] on textarea "A small meal of crispy chicken strips suitable for children with fries and sauc…" at bounding box center [201, 261] width 172 height 40
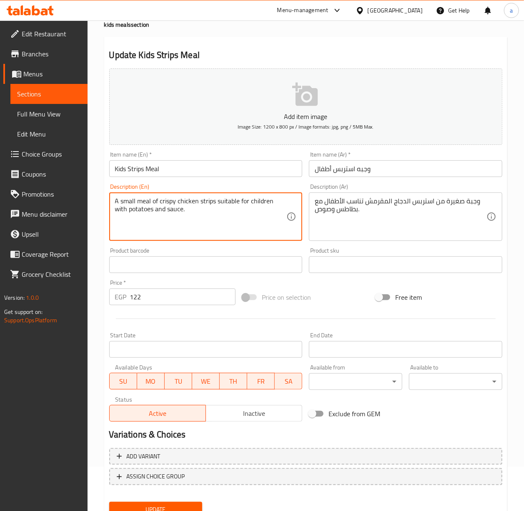
scroll to position [78, 0]
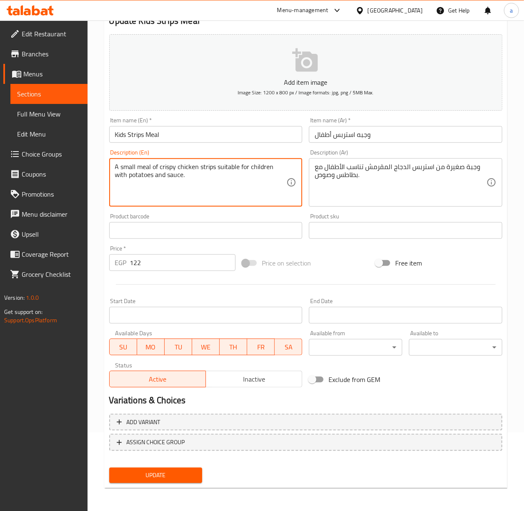
type textarea "A small meal of crispy chicken strips suitable for children with potatoes and s…"
click at [162, 397] on span "Update" at bounding box center [156, 475] width 80 height 10
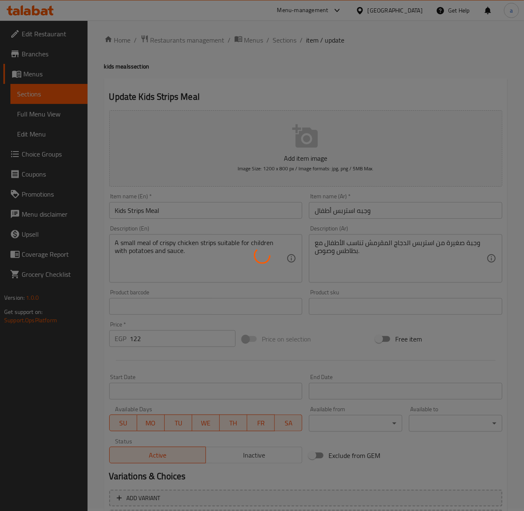
scroll to position [0, 0]
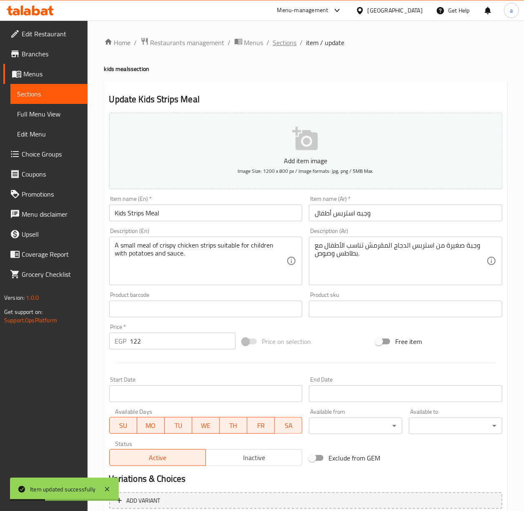
click at [291, 43] on span "Sections" at bounding box center [285, 43] width 24 height 10
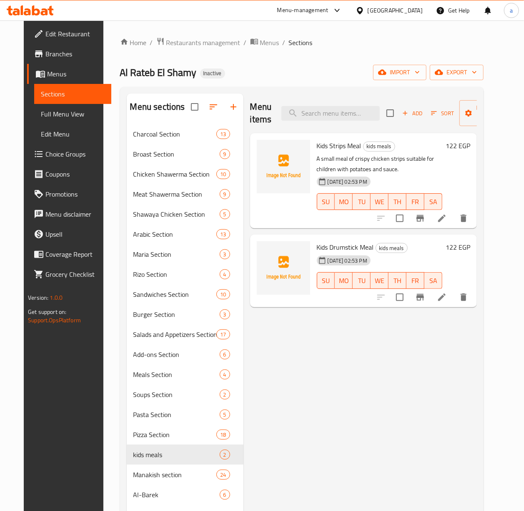
click at [454, 300] on li at bounding box center [442, 297] width 23 height 15
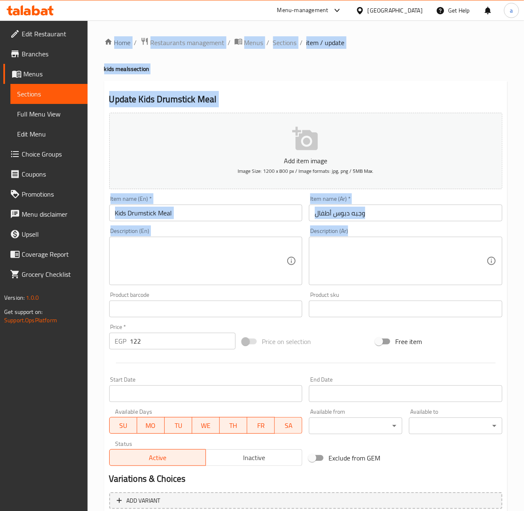
click at [421, 261] on textarea at bounding box center [401, 261] width 172 height 40
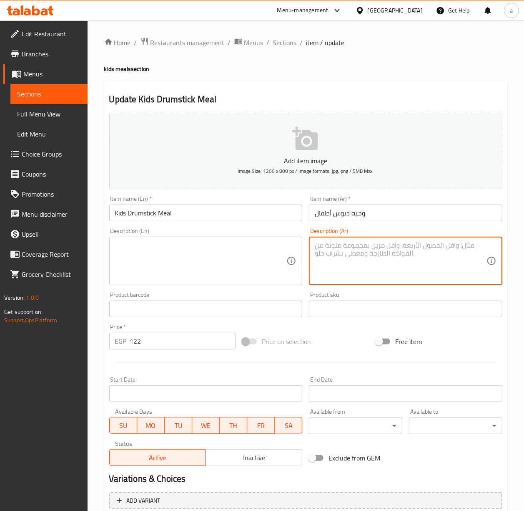
click at [421, 261] on textarea at bounding box center [401, 261] width 172 height 40
paste textarea "قطعة دجاج دبوس بروست مقرمش تقدم للأطفال بطريقة ممتعة مع إضافات جانبية."
type textarea "قطعة دجاج دبوس بروست مقرمش تقدم للأطفال بطريقة ممتعة مع إضافات جانبية."
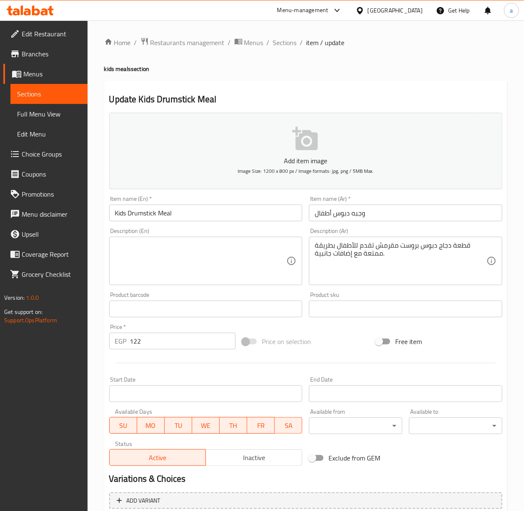
click at [270, 249] on textarea at bounding box center [201, 261] width 172 height 40
paste textarea "Crispy fried chicken drumsticks served to kids in a fun way with side dishes."
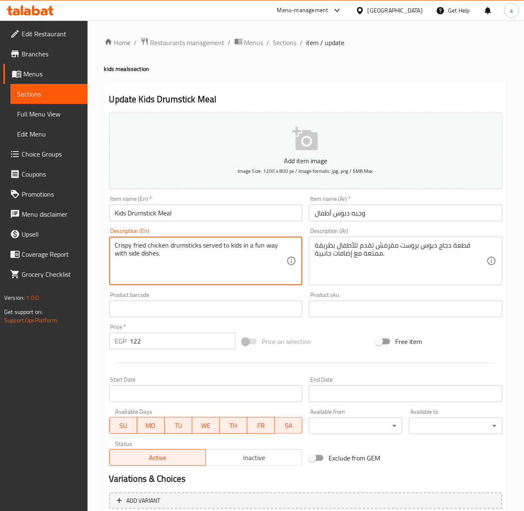
click at [182, 248] on textarea "Crispy fried chicken drumsticks served to kids in a fun way with side dishes." at bounding box center [201, 261] width 172 height 40
click at [201, 245] on textarea "Crispy fried chicken drumsticks served to kids in a fun way with side dishes." at bounding box center [201, 261] width 172 height 40
click at [134, 247] on textarea "Crispy fried chicken drumstick piece served to kids in a fun way with side dish…" at bounding box center [201, 261] width 172 height 40
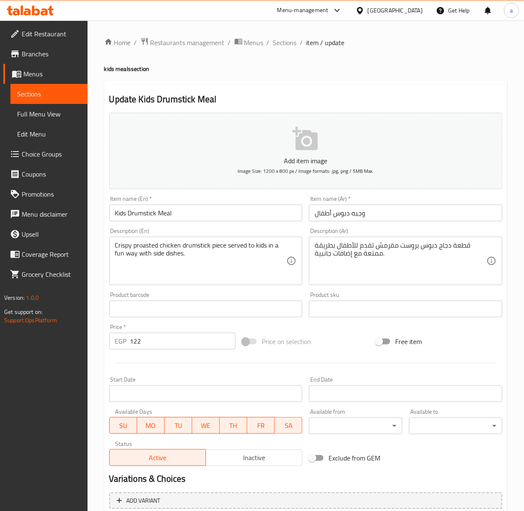
drag, startPoint x: 146, startPoint y: 237, endPoint x: 140, endPoint y: 247, distance: 11.4
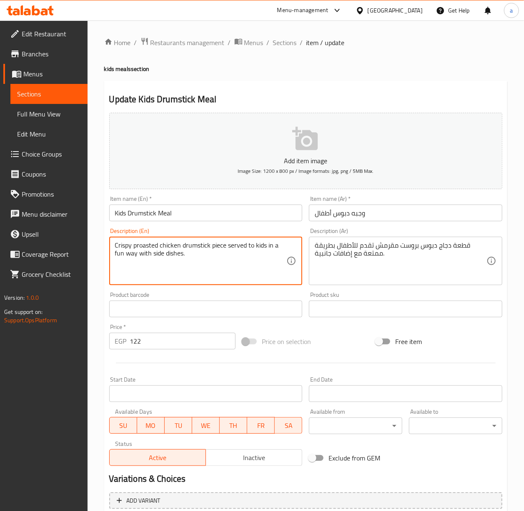
click at [140, 247] on textarea "Crispy proasted chicken drumstick piece served to kids in a fun way with side d…" at bounding box center [201, 261] width 172 height 40
click at [134, 250] on textarea "Crispy roasted chicken drumstick piece served to kids in a fun way with side di…" at bounding box center [201, 261] width 172 height 40
click at [134, 245] on textarea "Crispy proast chicken drumstick piece served to kids in a fun way with side dis…" at bounding box center [201, 261] width 172 height 40
click at [136, 249] on textarea "Crispy proast chicken drumstick piece served to kids in a fun way with side dis…" at bounding box center [201, 261] width 172 height 40
click at [184, 275] on textarea "Crispy broast chicken drumstick piece served to kids in a fun way with side dis…" at bounding box center [201, 261] width 172 height 40
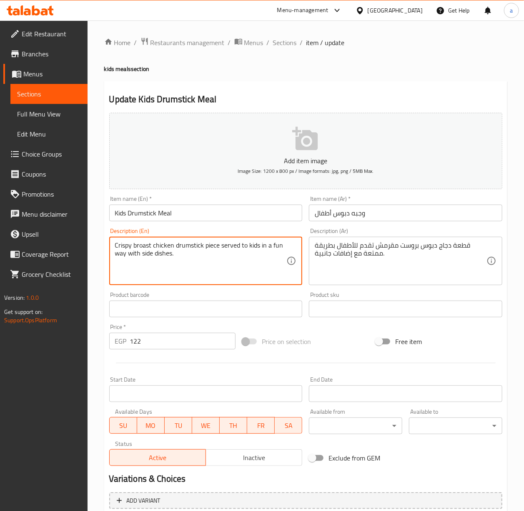
click at [137, 249] on textarea "Crispy broast chicken drumstick piece served to kids in a fun way with side dis…" at bounding box center [201, 261] width 172 height 40
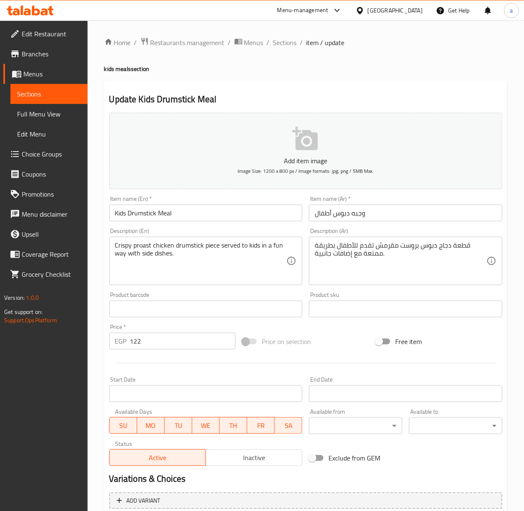
click at [204, 287] on div "Description (En) Crispy proast chicken drumstick piece served to kids in a fun …" at bounding box center [206, 256] width 200 height 64
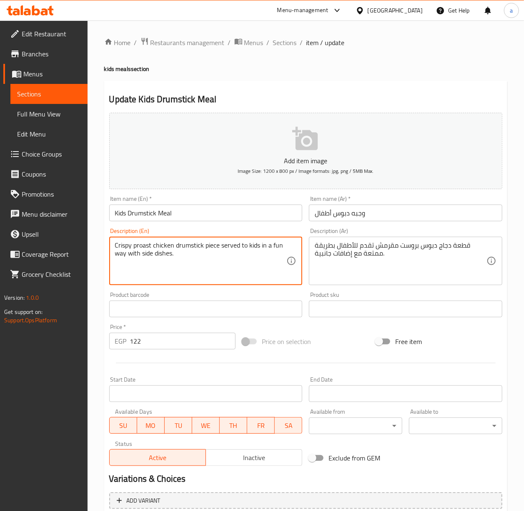
click at [143, 245] on textarea "Crispy proast chicken drumstick piece served to kids in a fun way with side dis…" at bounding box center [201, 261] width 172 height 40
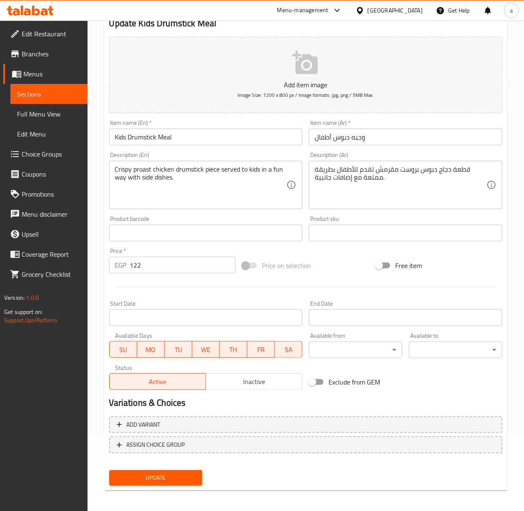
scroll to position [78, 0]
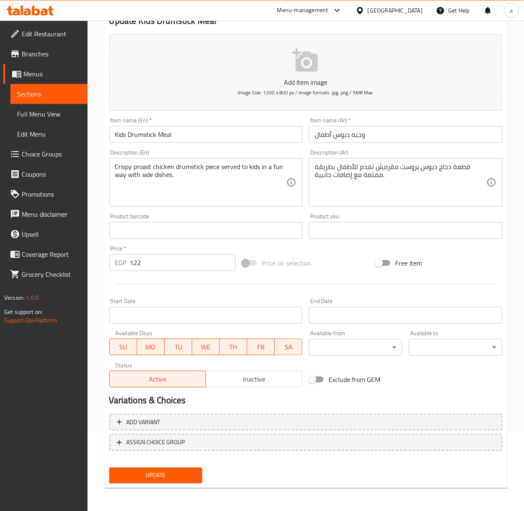
click at [191, 397] on button "Update" at bounding box center [155, 474] width 93 height 15
click at [176, 397] on span "Update" at bounding box center [156, 475] width 80 height 10
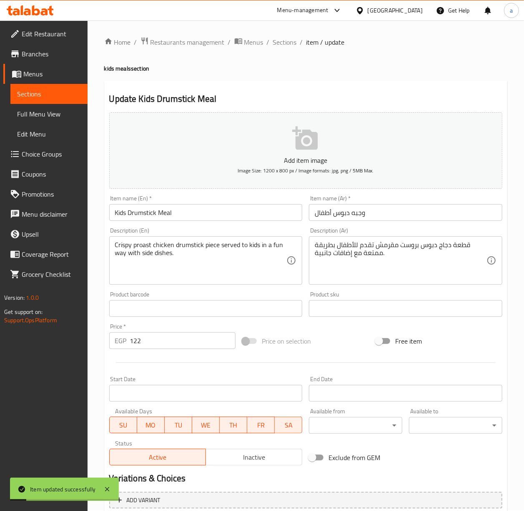
scroll to position [0, 0]
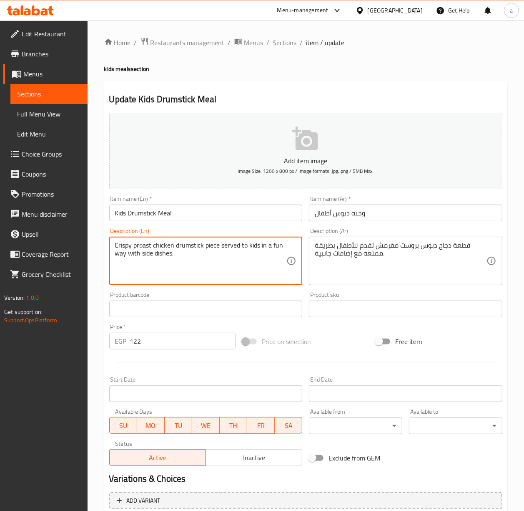
click at [164, 257] on textarea "Crispy proast chicken drumstick piece served to kids in a fun way with side dis…" at bounding box center [201, 261] width 172 height 40
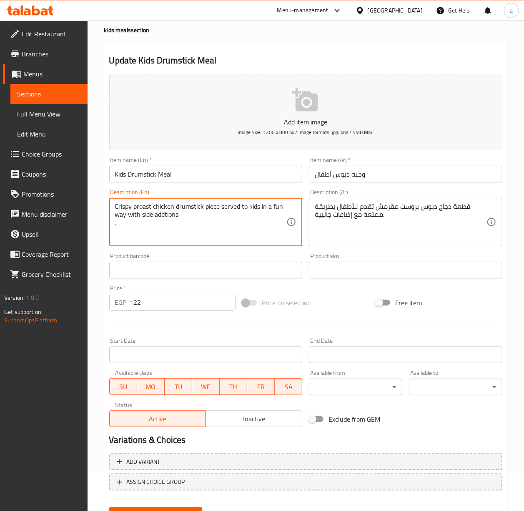
scroll to position [78, 0]
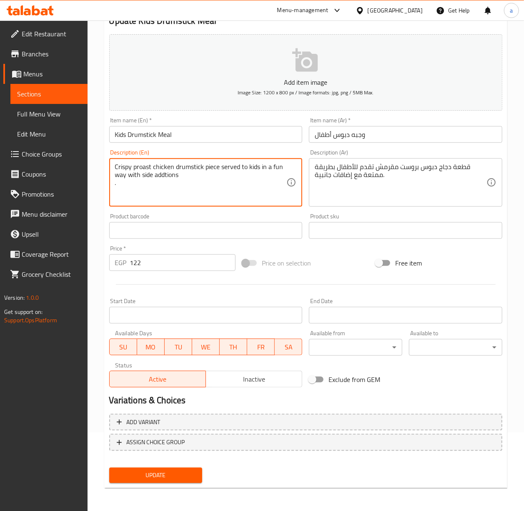
type textarea "Crispy proast chicken drumstick piece served to kids in a fun way with side add…"
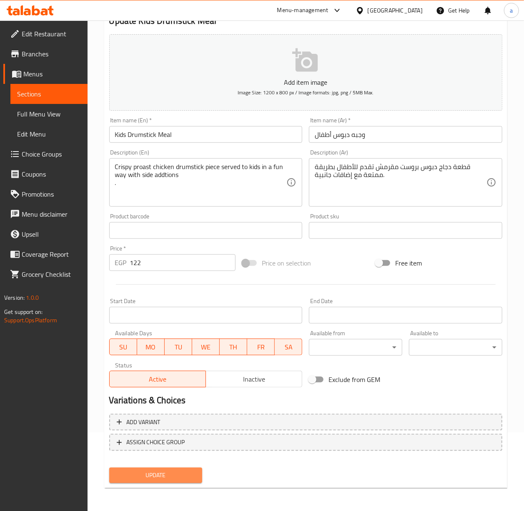
click at [147, 397] on button "Update" at bounding box center [155, 474] width 93 height 15
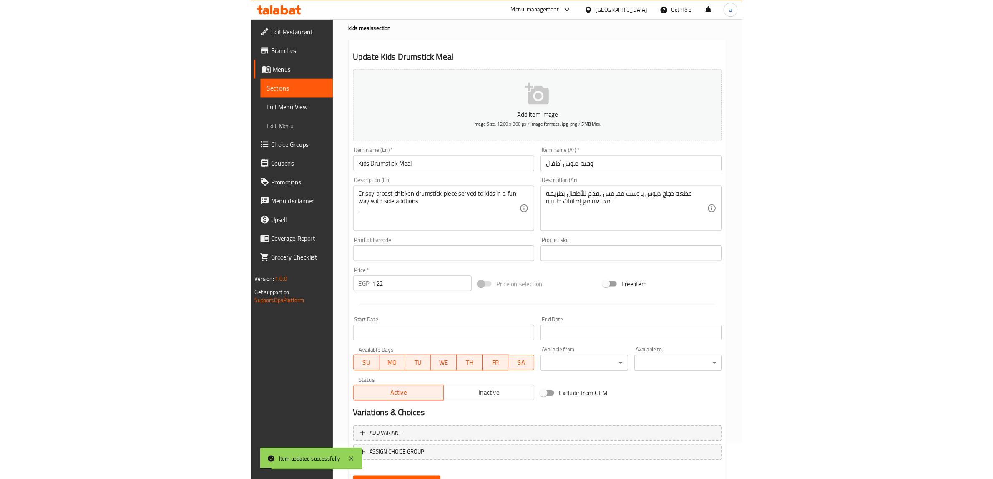
scroll to position [0, 0]
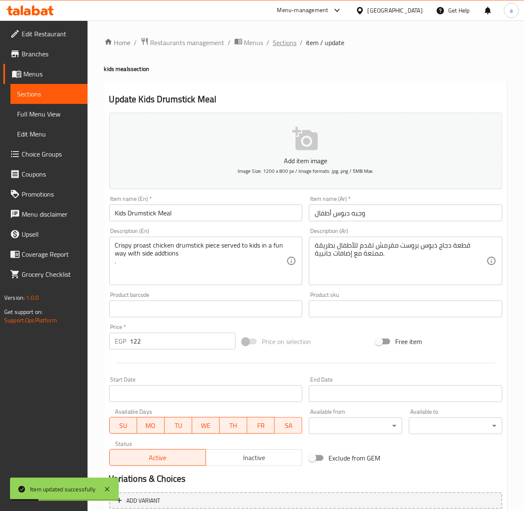
click at [286, 45] on span "Sections" at bounding box center [285, 43] width 24 height 10
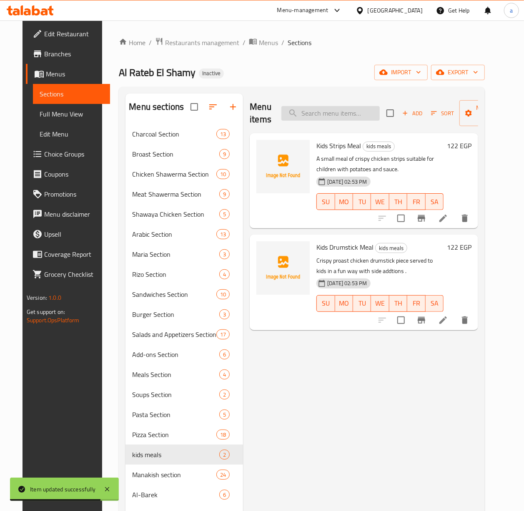
click at [363, 116] on input "search" at bounding box center [331, 113] width 98 height 15
paste input "شاورما عربي دجاج كبير"
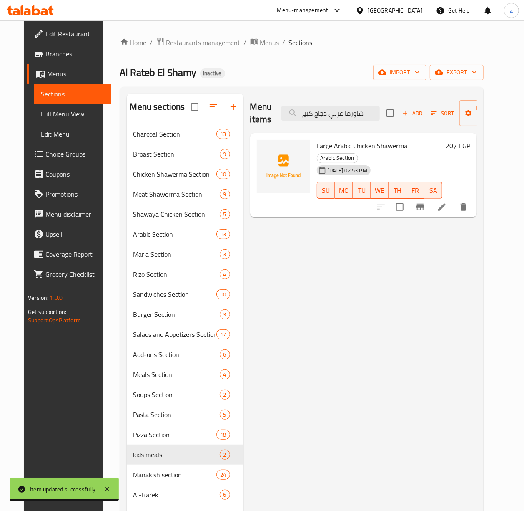
type input "شاورما عربي دجاج كبير"
click at [454, 199] on li at bounding box center [442, 206] width 23 height 15
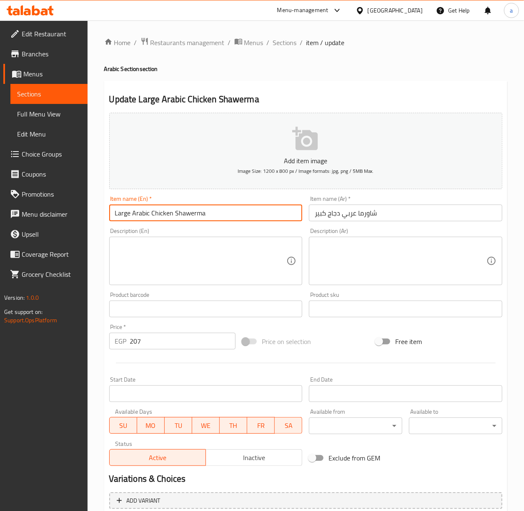
click at [189, 209] on input "Large Arabic Chicken Shawerma" at bounding box center [206, 212] width 194 height 17
click at [286, 44] on span "Sections" at bounding box center [285, 43] width 24 height 10
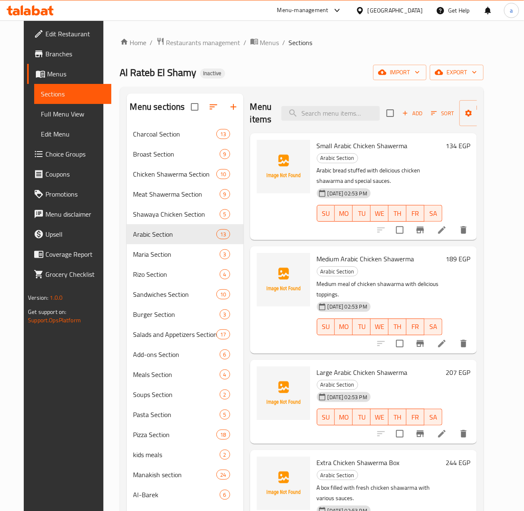
click at [304, 123] on div "Menu items Add Sort Manage items" at bounding box center [363, 113] width 227 height 40
click at [319, 115] on input "search" at bounding box center [331, 113] width 98 height 15
paste input "كرسبي عربي كبير"
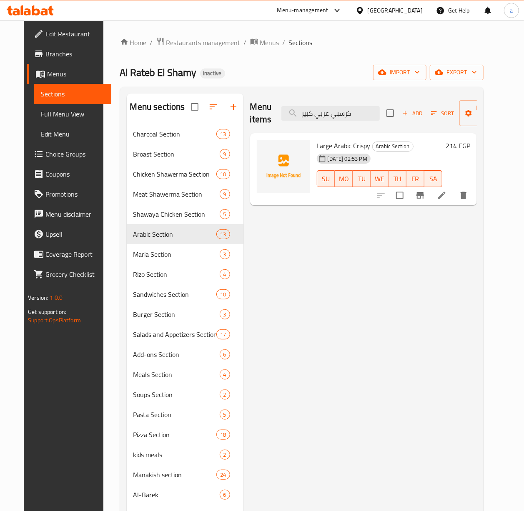
type input "كرسبي عربي كبير"
click at [454, 191] on li at bounding box center [442, 195] width 23 height 15
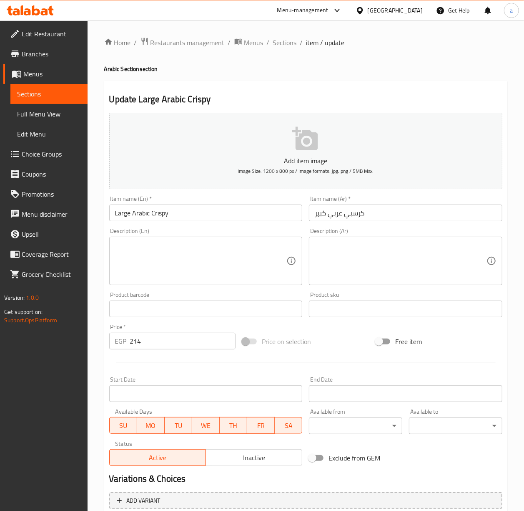
click at [351, 214] on input "كرسبي عربي كبير" at bounding box center [406, 212] width 194 height 17
click at [270, 216] on input "Large Arabic Crispy" at bounding box center [206, 212] width 194 height 17
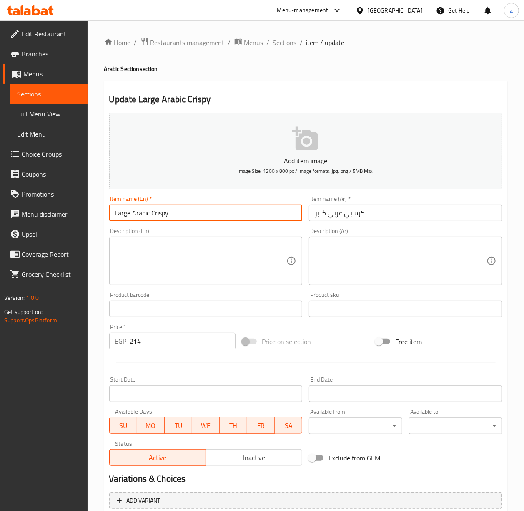
click at [270, 216] on input "Large Arabic Crispy" at bounding box center [206, 212] width 194 height 17
click at [284, 46] on span "Sections" at bounding box center [285, 43] width 24 height 10
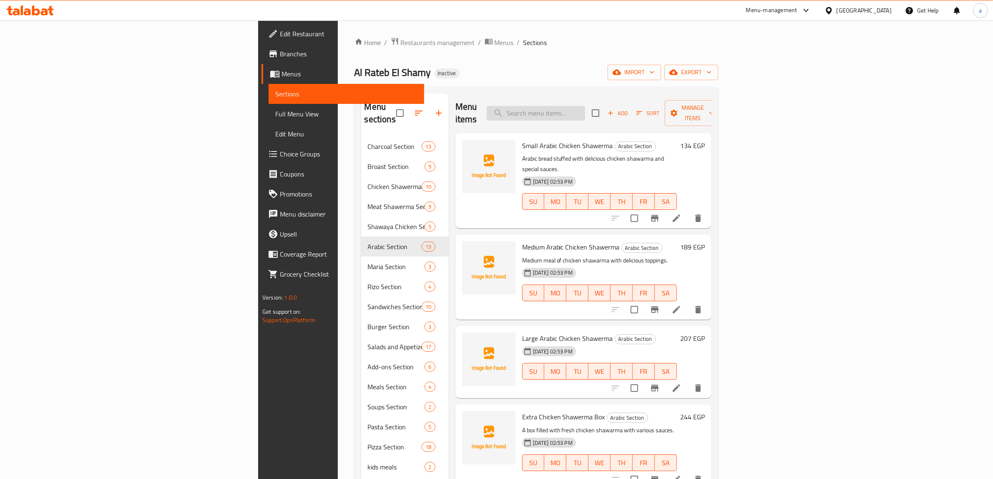
click at [585, 108] on input "search" at bounding box center [536, 113] width 98 height 15
paste input "Tawfeer Shawaya Chicken"
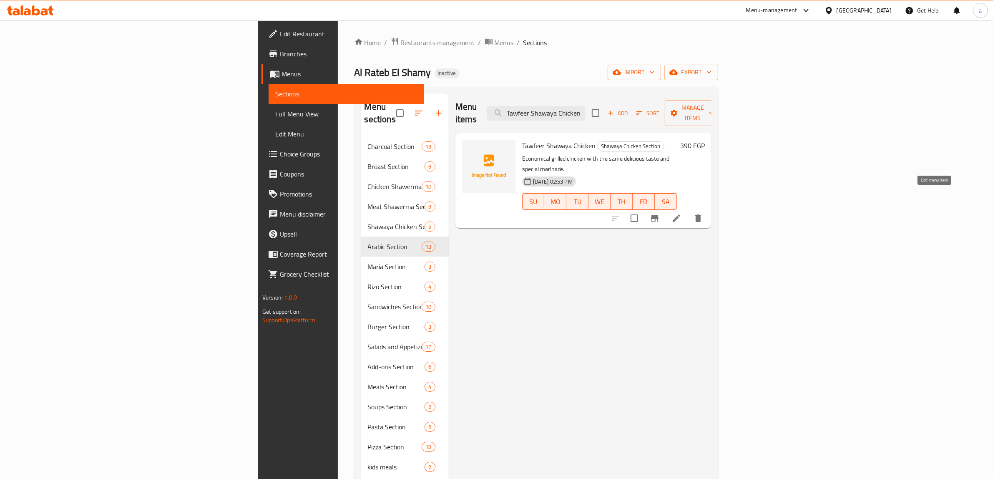
type input "Tawfeer Shawaya Chicken"
click at [682, 213] on icon at bounding box center [677, 218] width 10 height 10
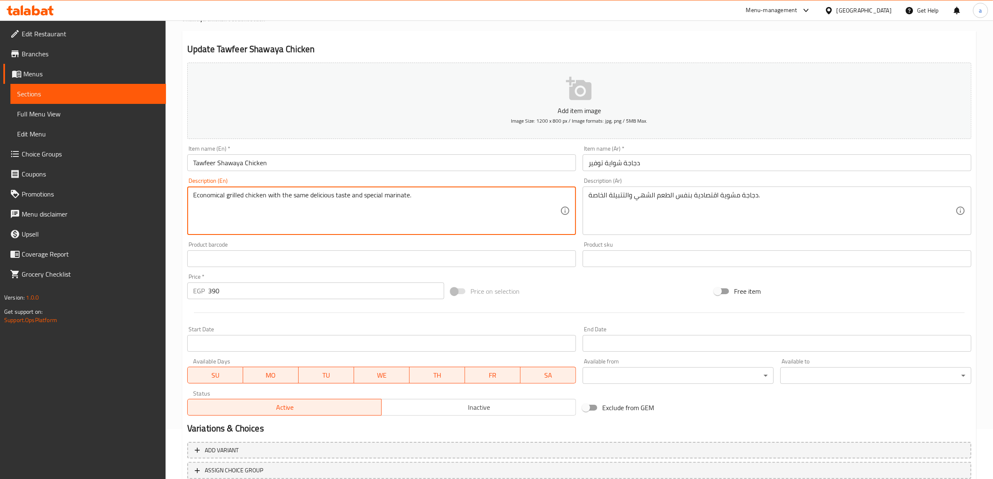
scroll to position [109, 0]
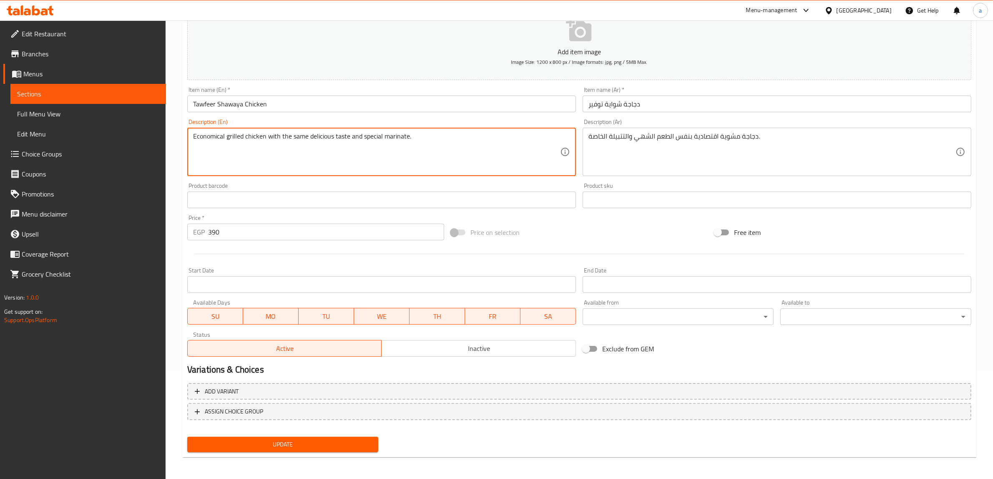
type textarea "Economical grilled chicken with the same delicious taste and special marinate."
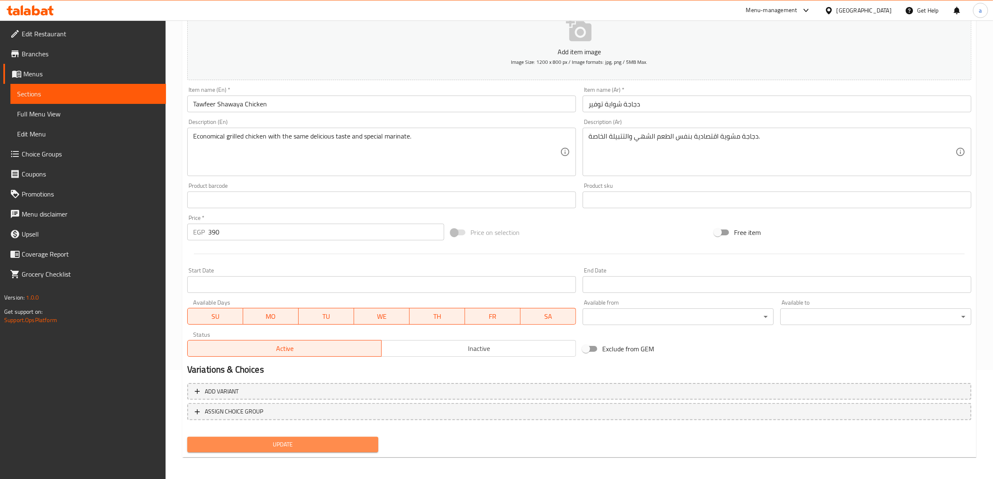
click at [310, 397] on button "Update" at bounding box center [282, 444] width 191 height 15
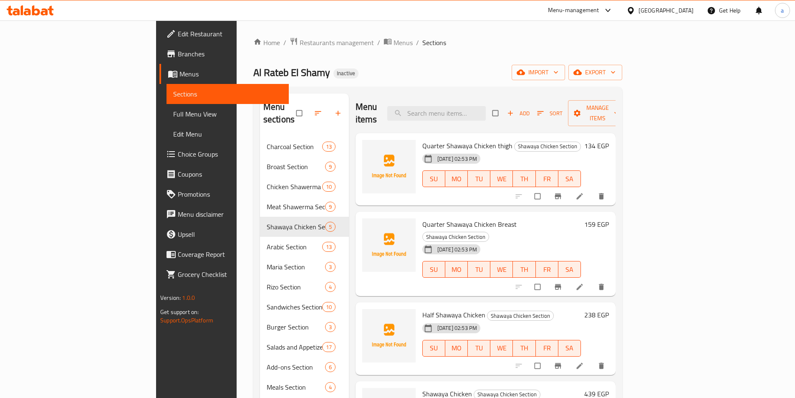
click at [173, 115] on span "Full Menu View" at bounding box center [227, 114] width 109 height 10
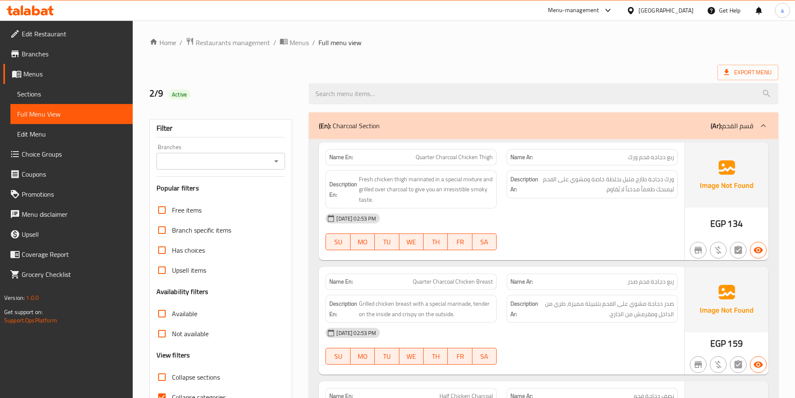
click at [167, 378] on input "Collapse sections" at bounding box center [162, 377] width 20 height 20
checkbox input "true"
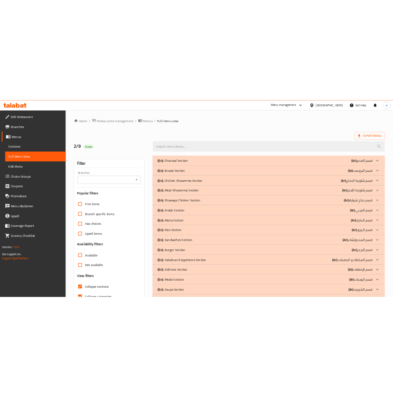
scroll to position [83, 0]
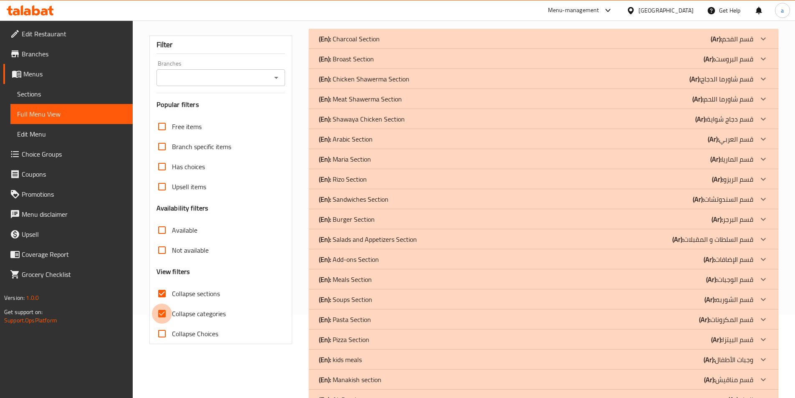
click at [165, 314] on input "Collapse categories" at bounding box center [162, 313] width 20 height 20
click at [166, 315] on input "Collapse categories" at bounding box center [162, 313] width 20 height 20
checkbox input "true"
click at [413, 49] on div "(En): Shawaya Chicken Section (Ar): قسم دجاج شواية" at bounding box center [543, 39] width 469 height 20
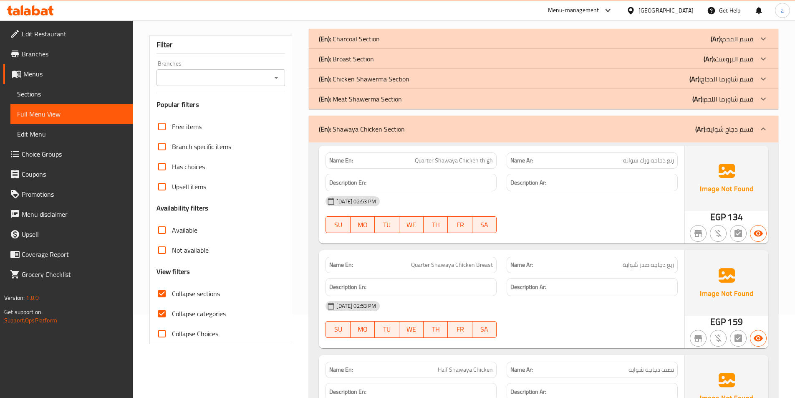
click at [662, 161] on span "ربع دجاجة ورك شوايه" at bounding box center [648, 160] width 51 height 9
copy span "ربع دجاجة ورك شوايه"
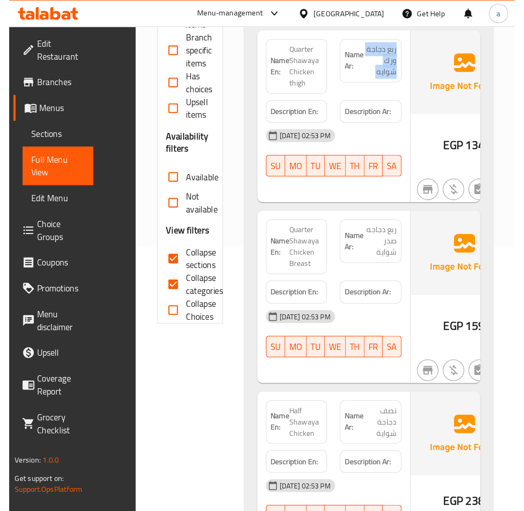
scroll to position [209, 0]
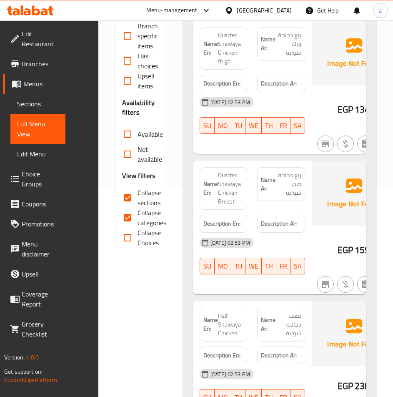
click at [290, 191] on span "ربع دجاجه صدر شواية" at bounding box center [289, 184] width 26 height 26
copy span "ربع دجاجه صدر شواية"
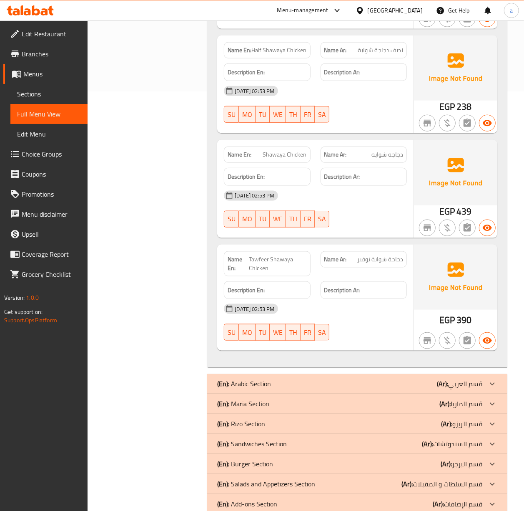
scroll to position [431, 0]
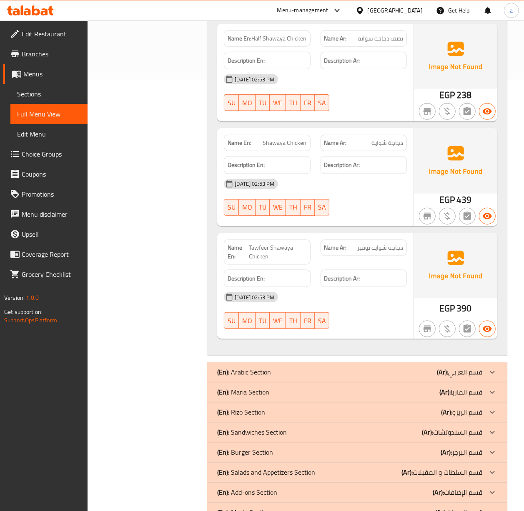
click at [380, 251] on span "دجاجة شواية توفير" at bounding box center [381, 247] width 46 height 9
copy span "دجاجة شواية توفير"
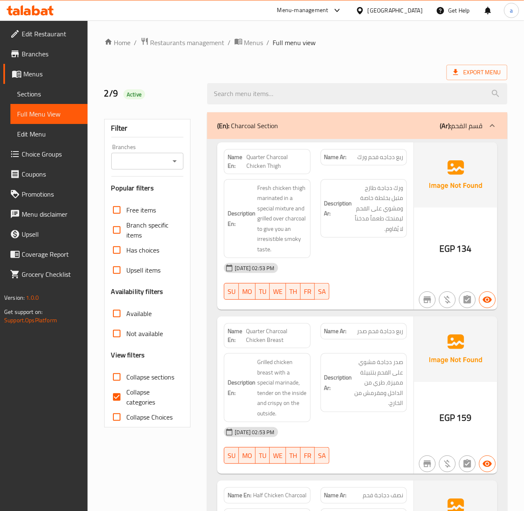
click at [326, 273] on div "[DATE] 02:53 PM" at bounding box center [315, 268] width 193 height 20
click at [366, 227] on span "ورك دجاجة طازج متبل بخلطة خاصة ومشوي على الفحم ليمنحك طعماً مدخناً لا يُقاوم." at bounding box center [378, 208] width 49 height 51
click at [123, 378] on input "Collapse sections" at bounding box center [117, 377] width 20 height 20
checkbox input "true"
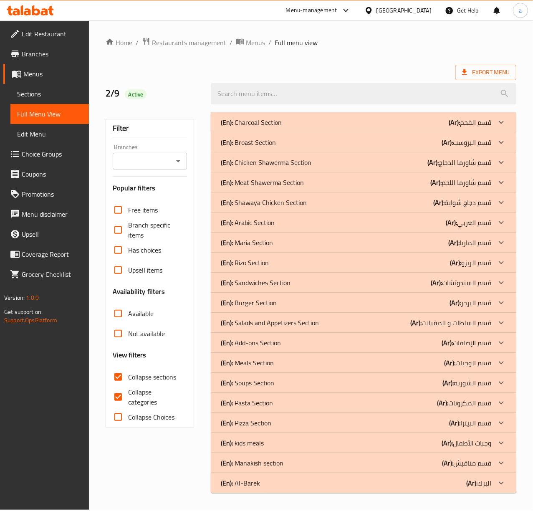
click at [121, 398] on input "Collapse categories" at bounding box center [118, 397] width 20 height 20
checkbox input "false"
click at [473, 127] on p "(Ar): قسم دجاج شواية" at bounding box center [469, 122] width 43 height 10
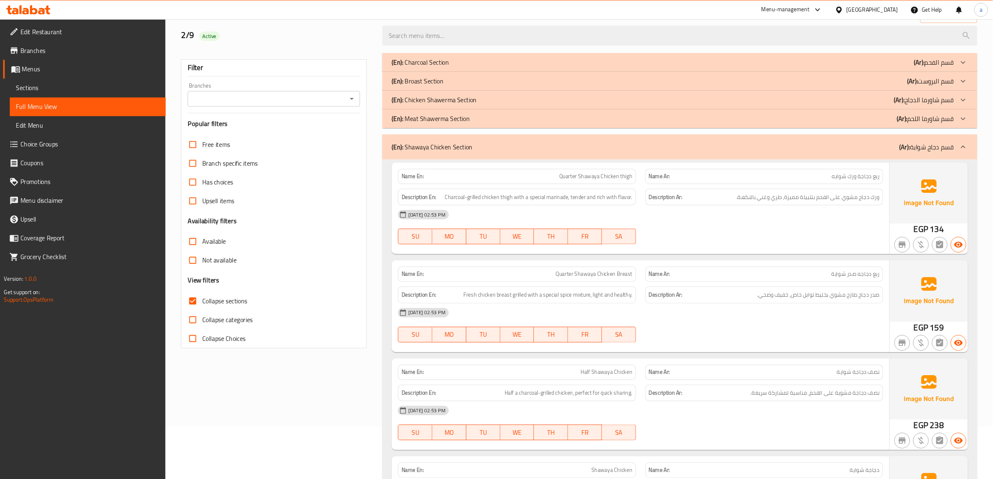
scroll to position [55, 0]
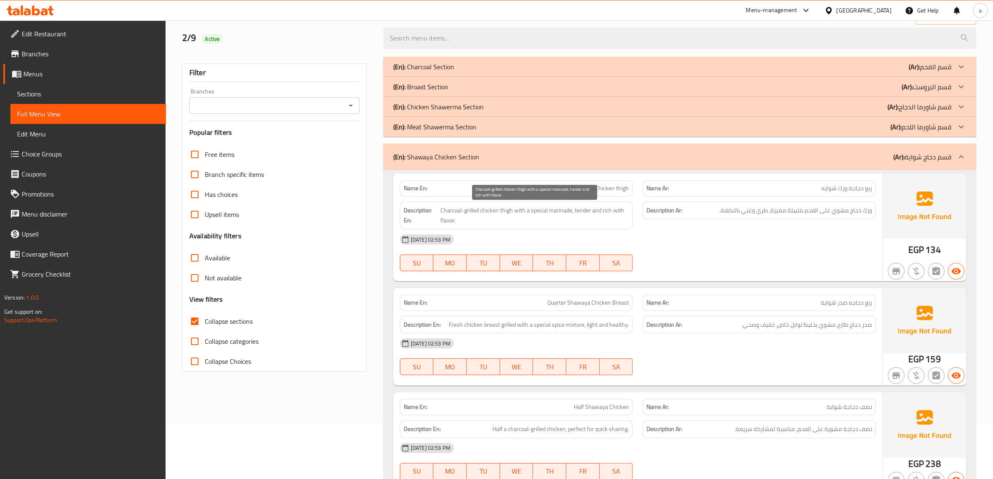
drag, startPoint x: 503, startPoint y: 209, endPoint x: 492, endPoint y: 210, distance: 10.9
click at [504, 209] on span "Charcoal-grilled chicken thigh with a special marinade, tender and rich with fl…" at bounding box center [535, 215] width 189 height 20
click at [487, 211] on span "Charcoal-grilled chicken thigh with a special marinade, tender and rich with fl…" at bounding box center [535, 215] width 189 height 20
click at [460, 212] on span "Charcoal-grilled chicken thigh with a special marinade, tender and rich with fl…" at bounding box center [535, 215] width 189 height 20
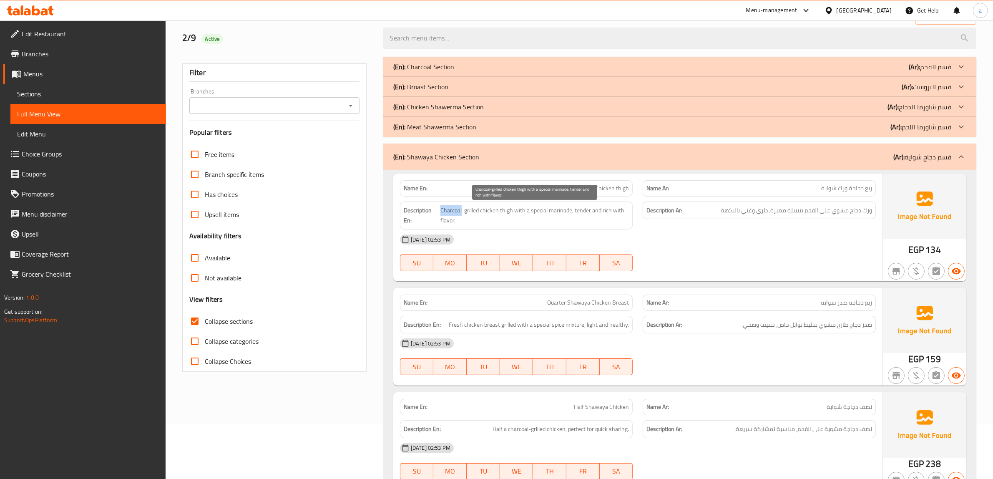
click at [460, 212] on span "Charcoal-grilled chicken thigh with a special marinade, tender and rich with fl…" at bounding box center [535, 215] width 189 height 20
click at [532, 207] on span "Charcoal-grilled chicken thigh with a special marinade, tender and rich with fl…" at bounding box center [535, 215] width 189 height 20
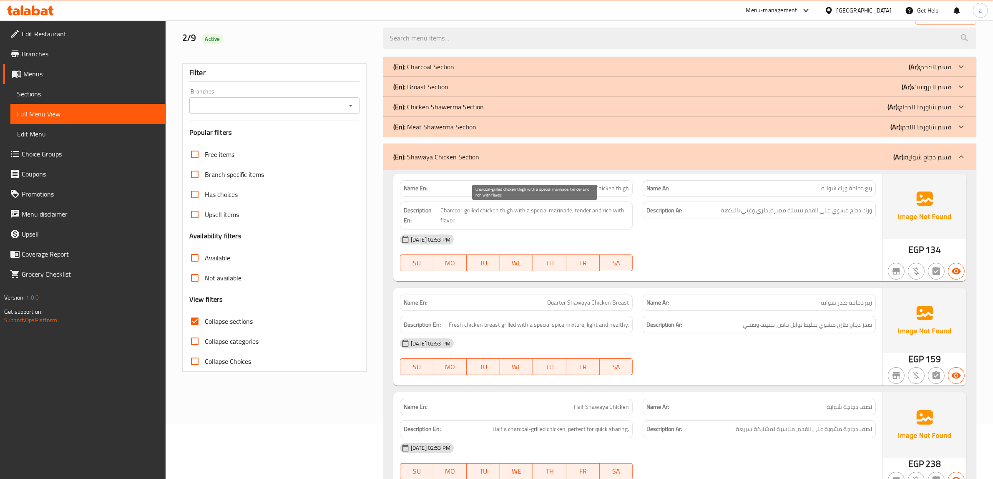
click at [532, 205] on span "Charcoal-grilled chicken thigh with a special marinade, tender and rich with fl…" at bounding box center [535, 215] width 189 height 20
click at [532, 207] on span "Charcoal-grilled chicken thigh with a special marinade, tender and rich with fl…" at bounding box center [535, 215] width 189 height 20
click at [532, 208] on span "Charcoal-grilled chicken thigh with a special marinade, tender and rich with fl…" at bounding box center [535, 215] width 189 height 20
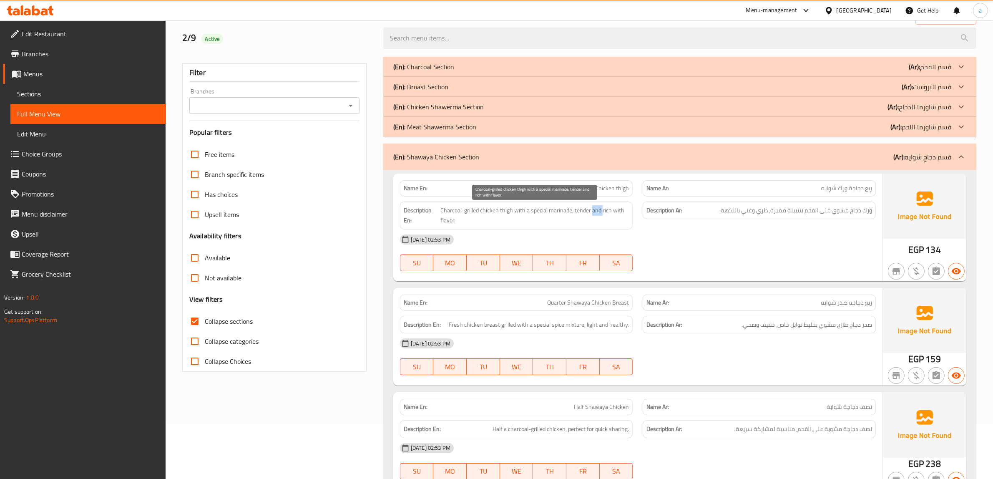
click at [532, 208] on span "Charcoal-grilled chicken thigh with a special marinade, tender and rich with fl…" at bounding box center [535, 215] width 189 height 20
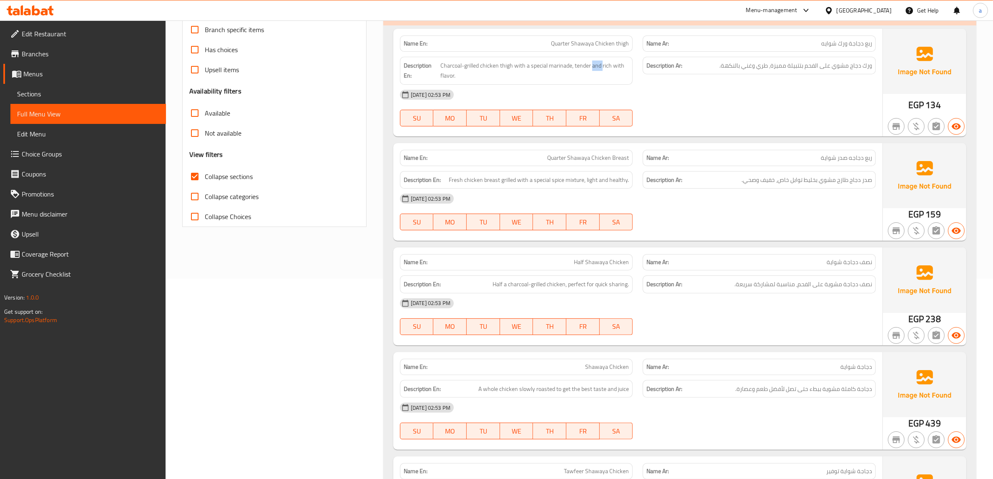
scroll to position [212, 0]
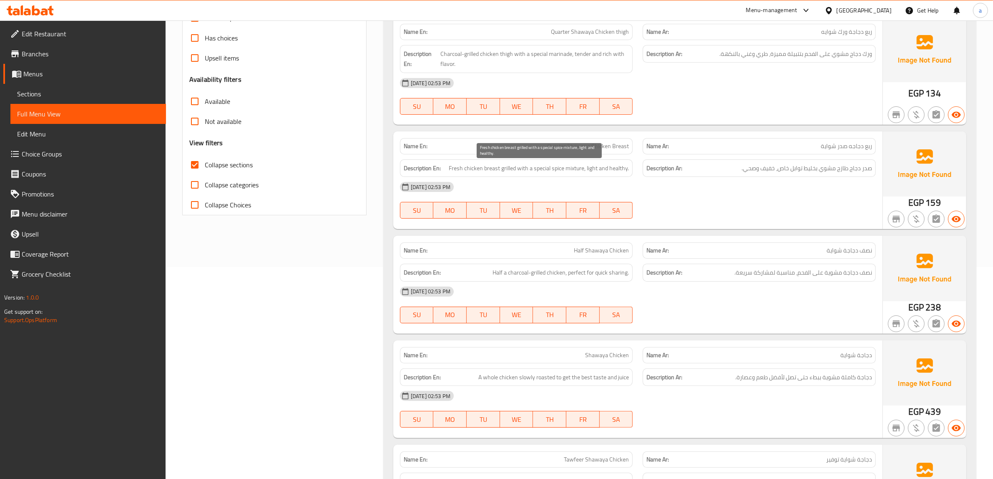
click at [460, 170] on span "Fresh chicken breast grilled with a special spice mixture, light and healthy." at bounding box center [539, 168] width 180 height 10
click at [496, 167] on span "Fresh chicken breast grilled with a special spice mixture, light and healthy." at bounding box center [539, 168] width 180 height 10
click at [472, 160] on div "Description En: Fresh chicken breast grilled with a special spice mixture, ligh…" at bounding box center [516, 168] width 233 height 18
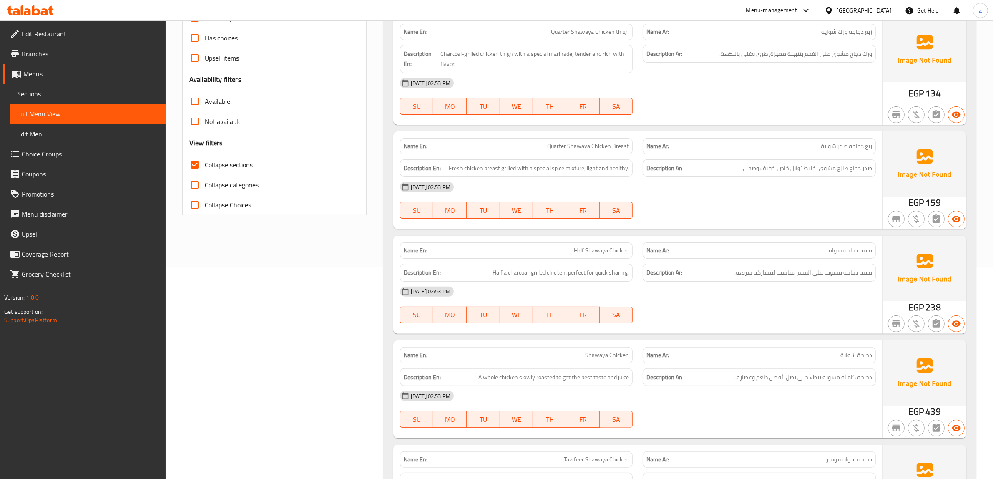
click at [446, 170] on h6 "Description En: Fresh chicken breast grilled with a special spice mixture, ligh…" at bounding box center [517, 168] width 226 height 10
click at [516, 170] on span "Fresh chicken breast grilled with a special spice mixture, light and healthy." at bounding box center [539, 168] width 180 height 10
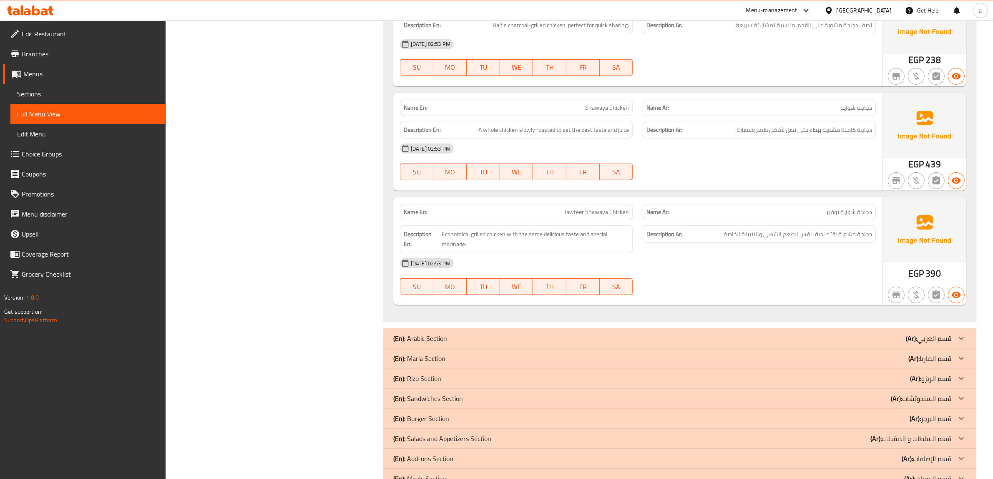
scroll to position [606, 0]
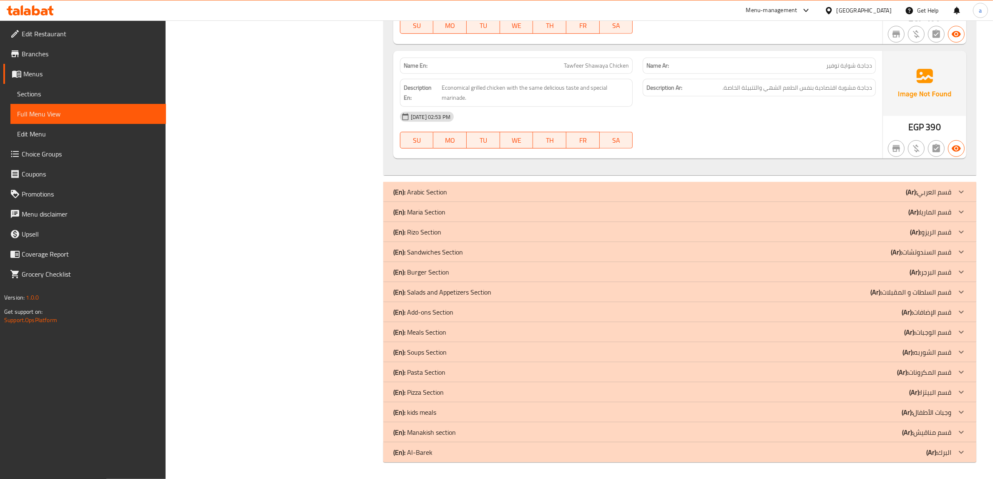
click at [446, 99] on span "Economical grilled chicken with the same delicious taste and special marinade." at bounding box center [535, 93] width 187 height 20
copy span "marinade"
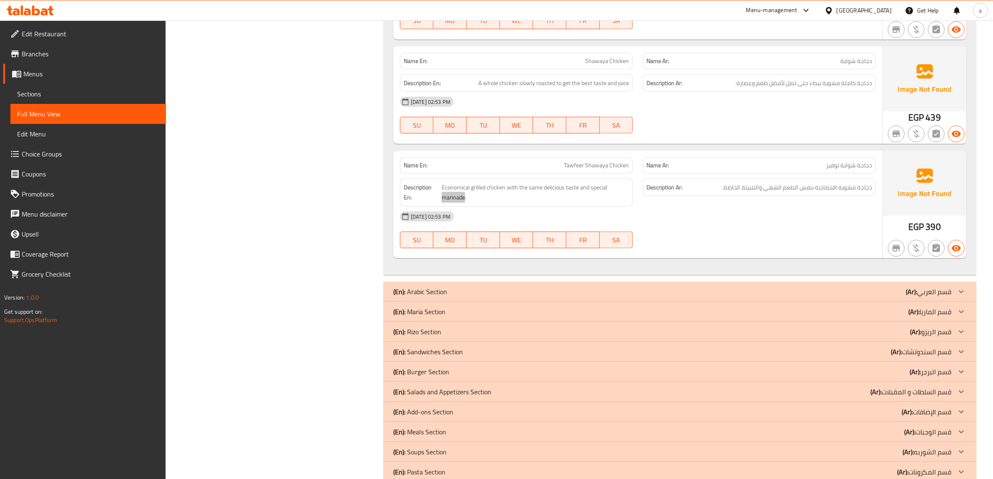
scroll to position [502, 0]
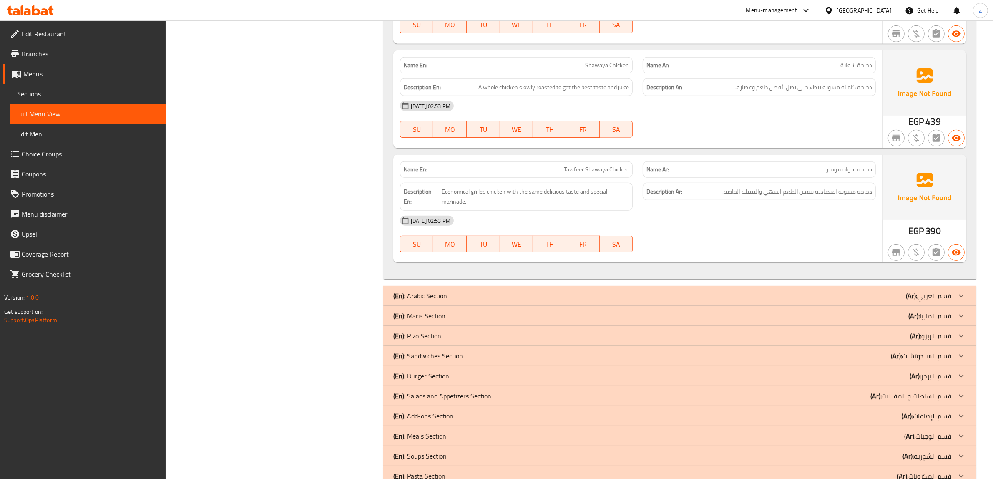
click at [532, 167] on span "Tawfeer Shawaya Chicken" at bounding box center [596, 169] width 65 height 9
copy span "Tawfeer Shawaya Chicken"
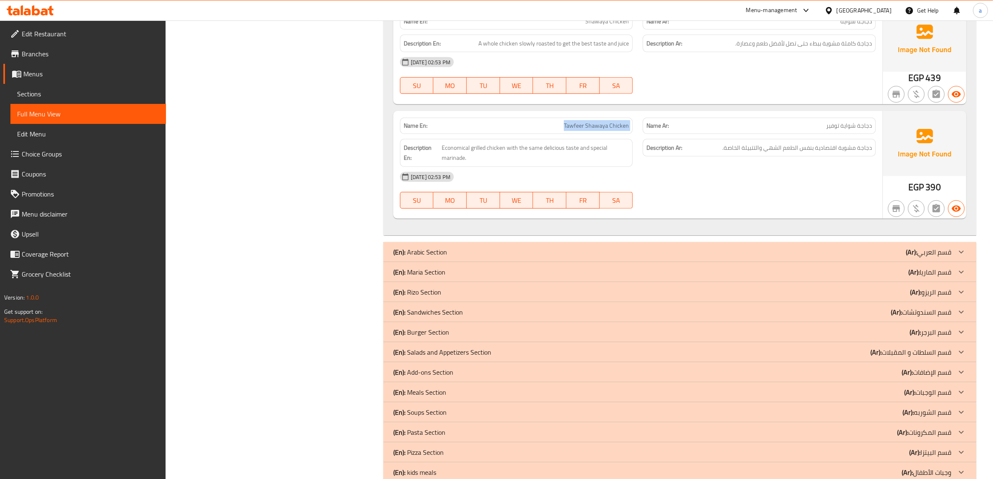
scroll to position [606, 0]
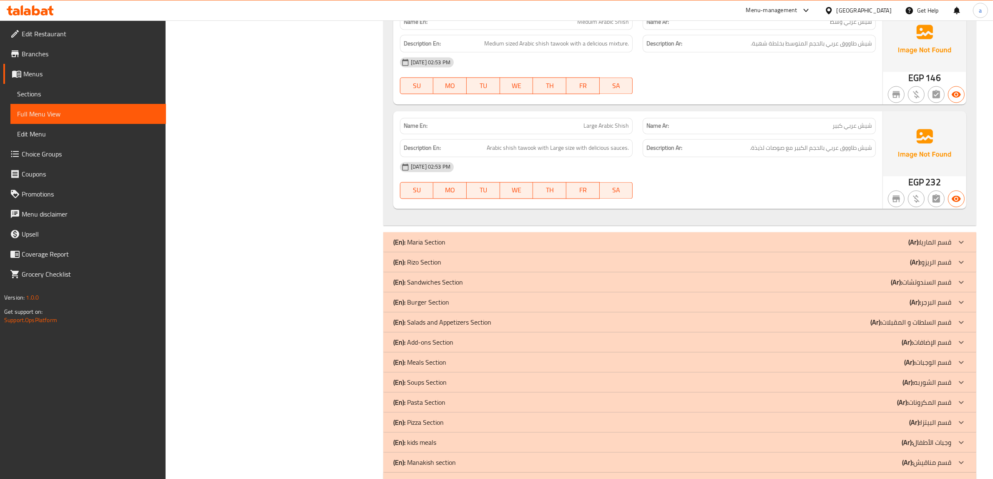
scroll to position [1991, 0]
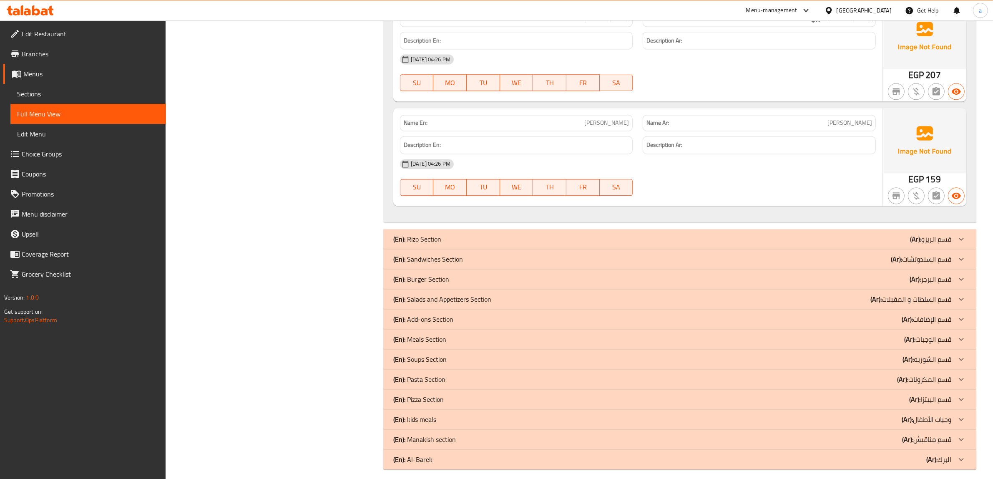
scroll to position [2331, 0]
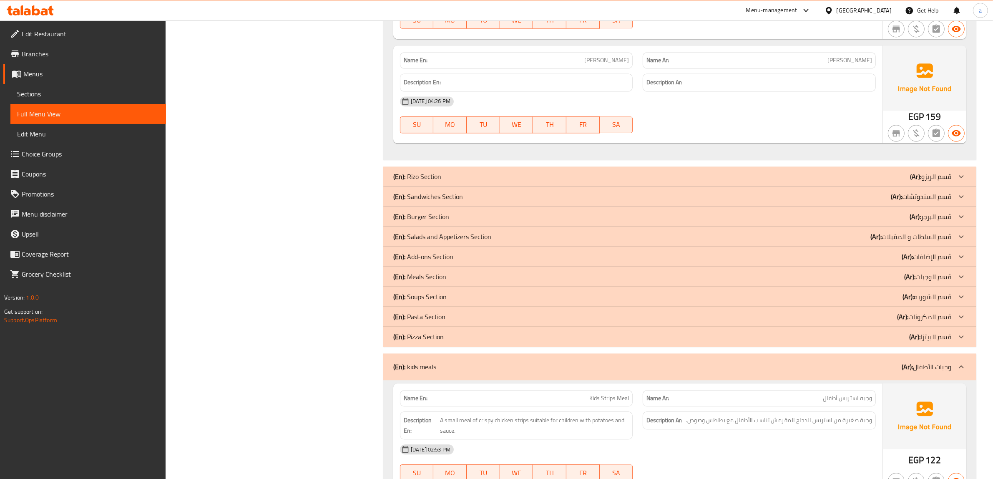
scroll to position [2385, 0]
click at [63, 71] on span "Menus" at bounding box center [91, 74] width 136 height 10
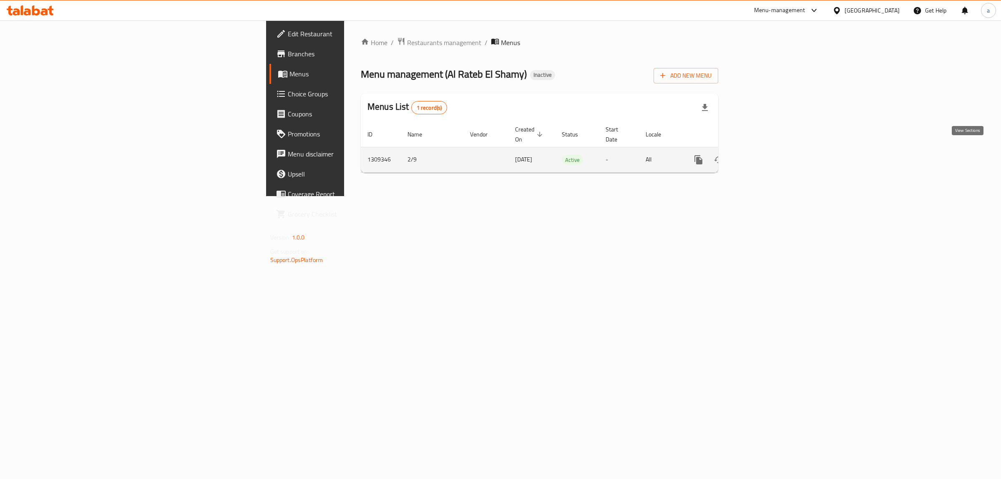
click at [532, 156] on icon "enhanced table" at bounding box center [759, 160] width 8 height 8
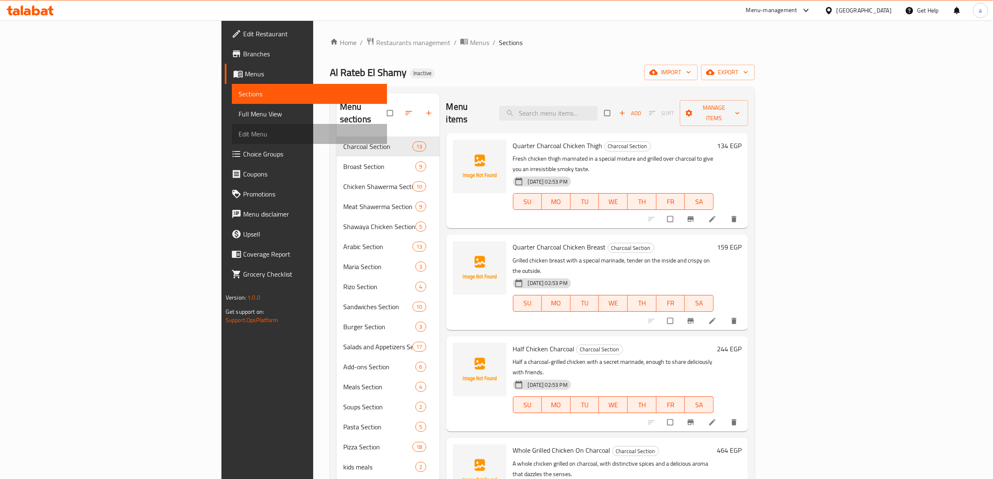
click at [232, 127] on link "Edit Menu" at bounding box center [310, 134] width 156 height 20
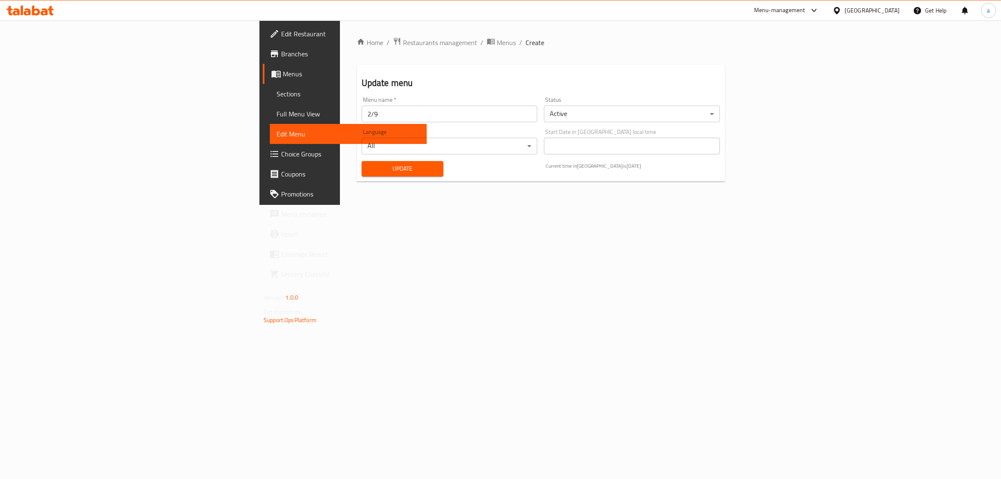
click at [277, 110] on span "Full Menu View" at bounding box center [349, 114] width 144 height 10
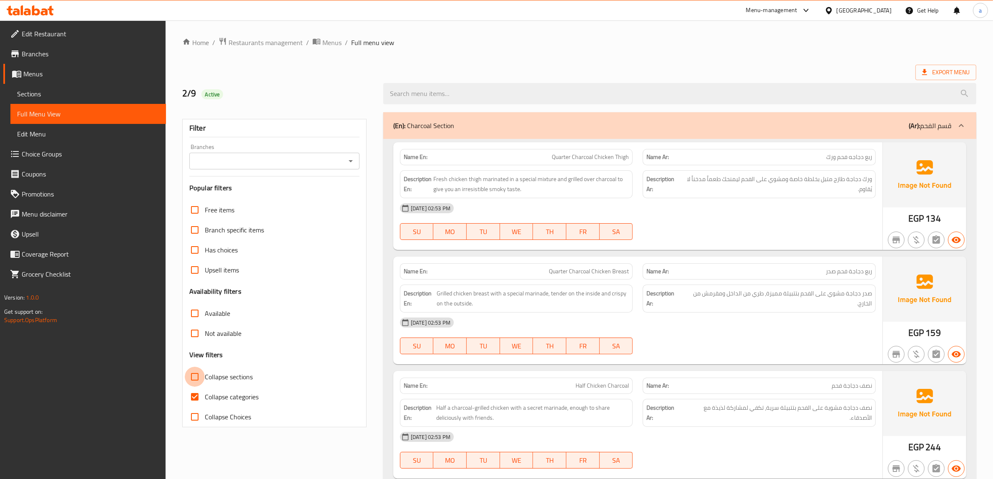
drag, startPoint x: 194, startPoint y: 380, endPoint x: 200, endPoint y: 399, distance: 19.8
click at [196, 381] on input "Collapse sections" at bounding box center [195, 377] width 20 height 20
checkbox input "true"
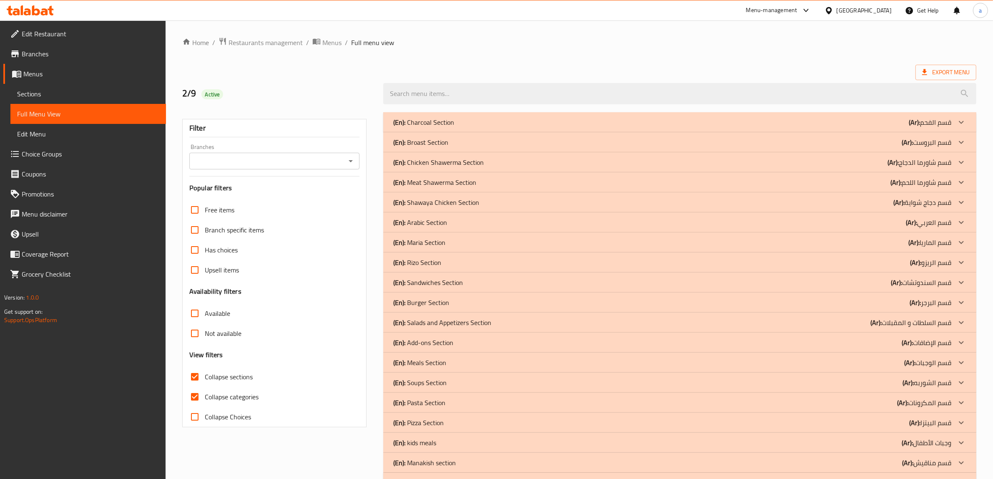
click at [199, 398] on input "Collapse categories" at bounding box center [195, 397] width 20 height 20
checkbox input "false"
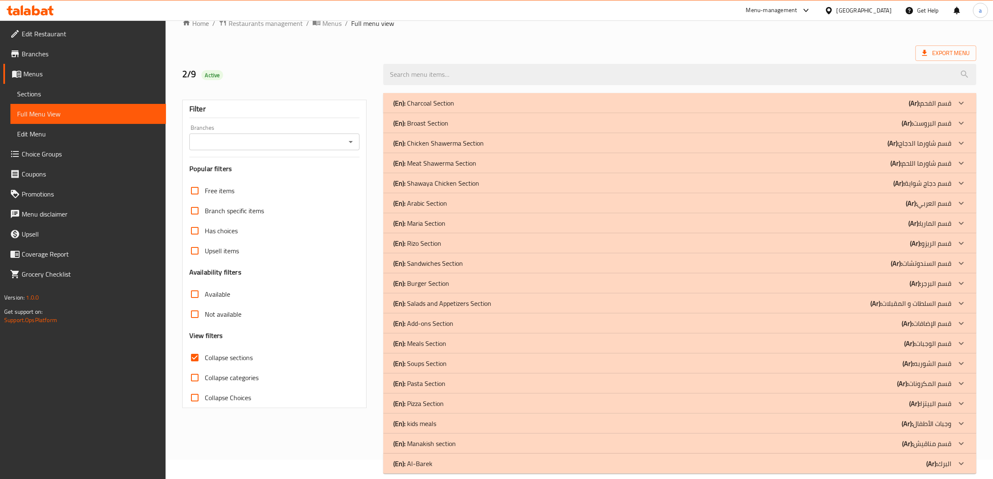
scroll to position [30, 0]
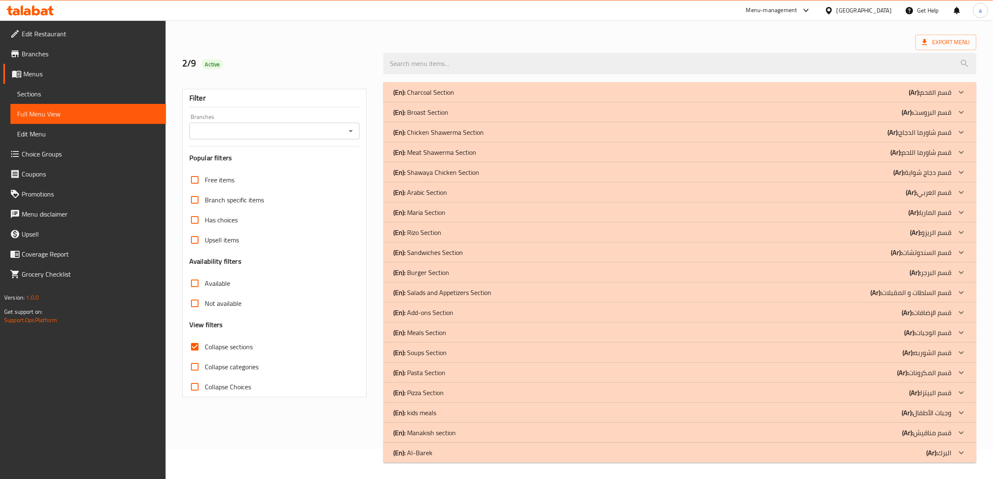
click at [450, 97] on div "(En): kids meals (Ar): وجبات الأطفال" at bounding box center [672, 92] width 558 height 10
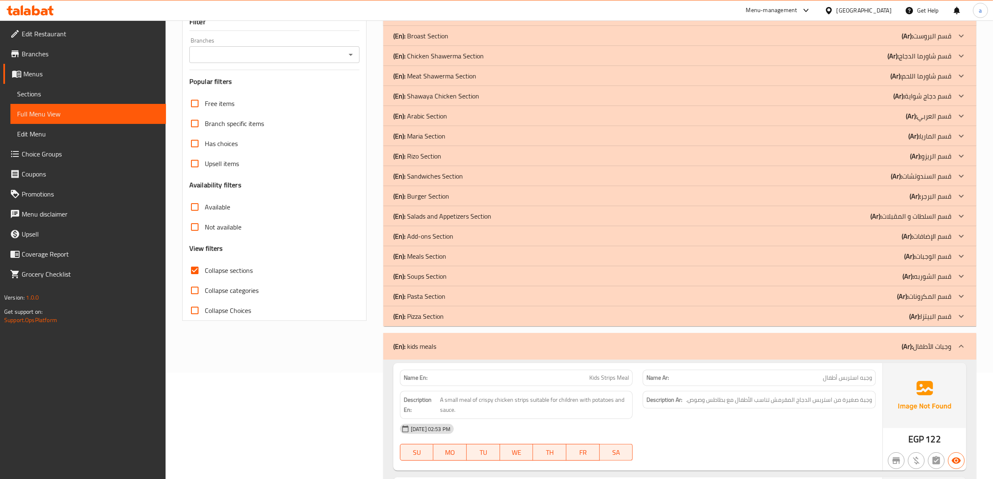
scroll to position [82, 0]
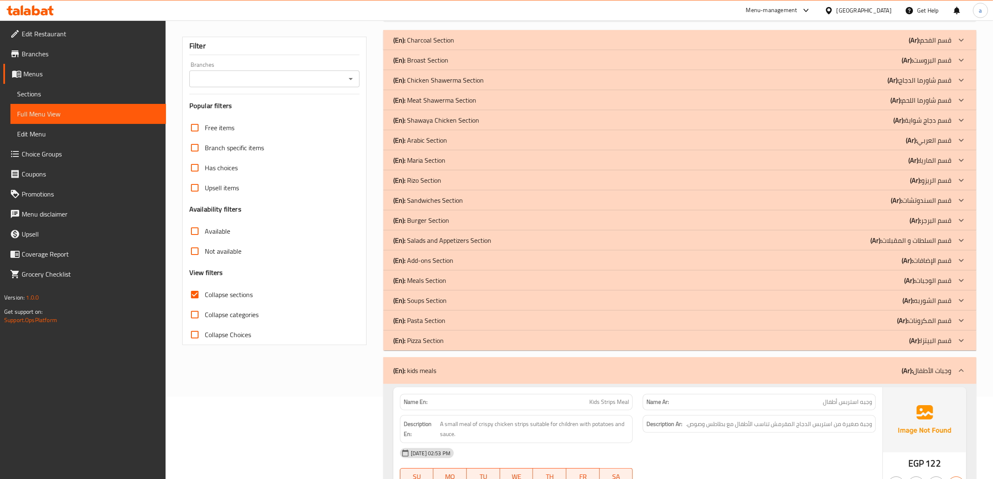
click at [430, 45] on p "(En): Maria Section" at bounding box center [423, 40] width 61 height 10
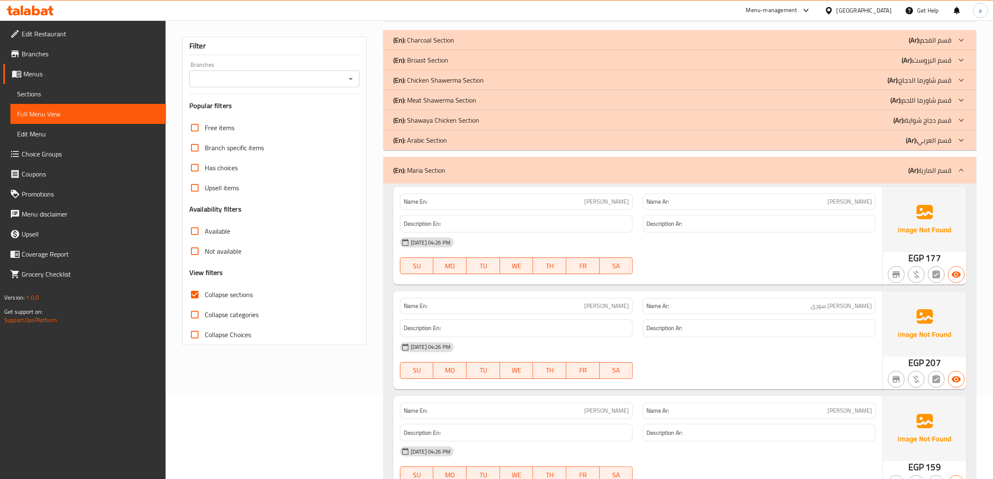
click at [428, 45] on p "(En): Arabic Section" at bounding box center [423, 40] width 61 height 10
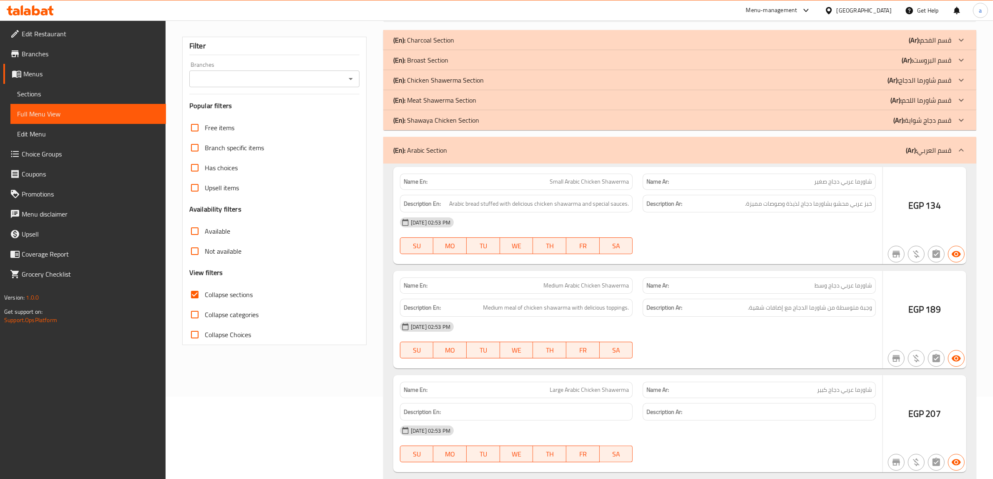
click at [432, 45] on p "(En): Shawaya Chicken Section" at bounding box center [423, 40] width 61 height 10
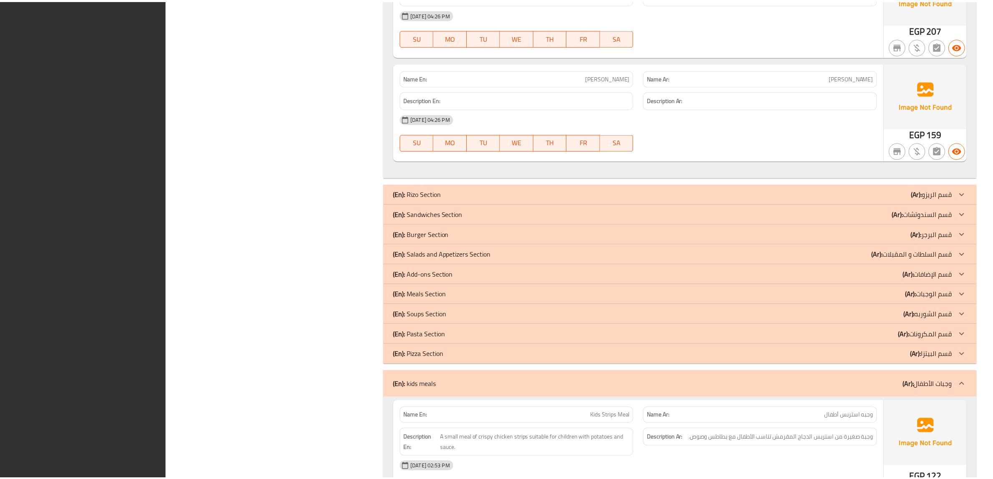
scroll to position [2594, 0]
